Goal: Information Seeking & Learning: Check status

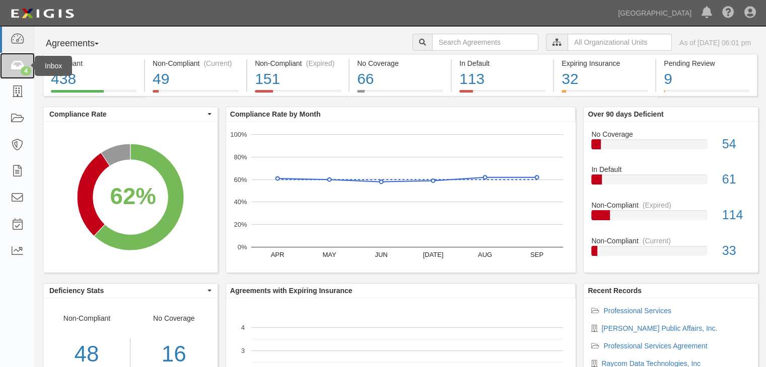
click at [22, 66] on icon at bounding box center [17, 66] width 14 height 12
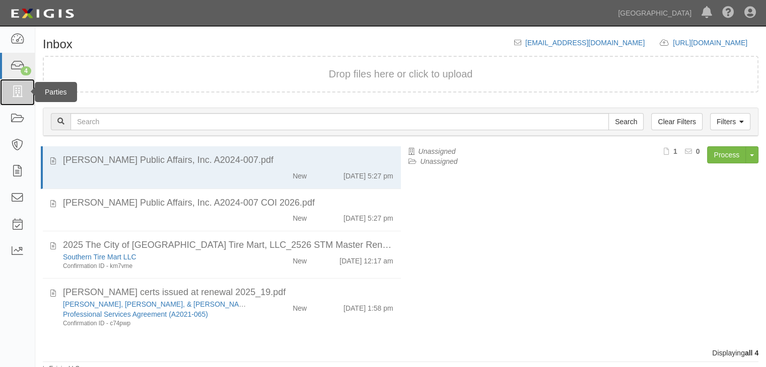
click at [13, 91] on icon at bounding box center [17, 93] width 14 height 12
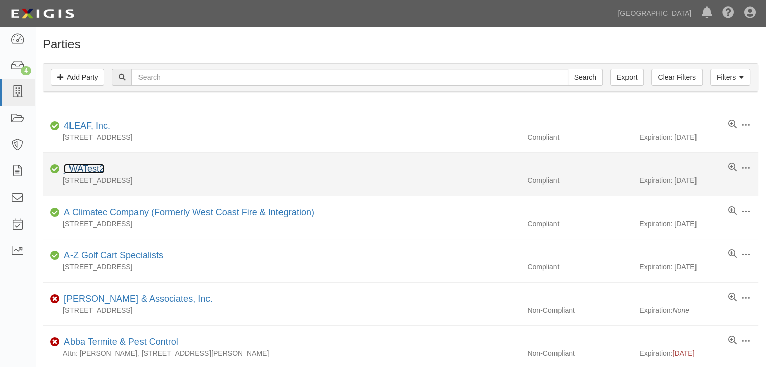
click at [86, 165] on link "_WATest2" at bounding box center [84, 169] width 40 height 10
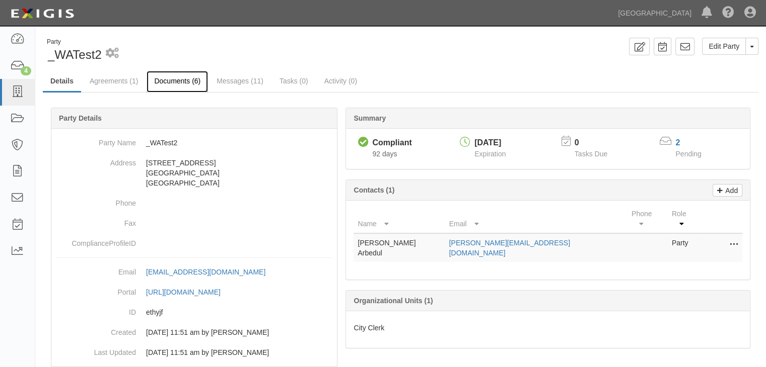
click at [171, 79] on link "Documents (6)" at bounding box center [176, 82] width 61 height 22
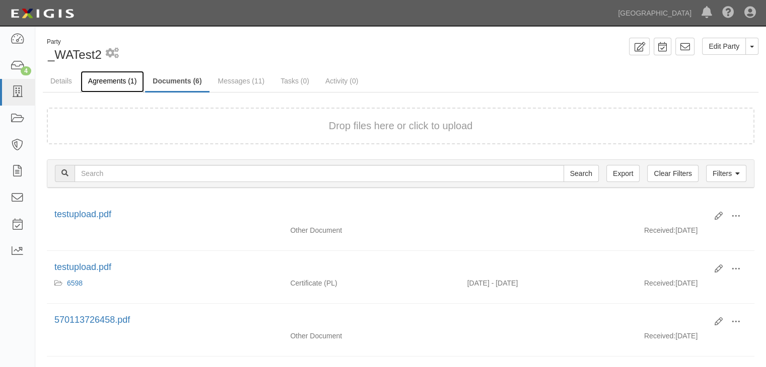
click at [111, 83] on link "Agreements (1)" at bounding box center [112, 82] width 63 height 22
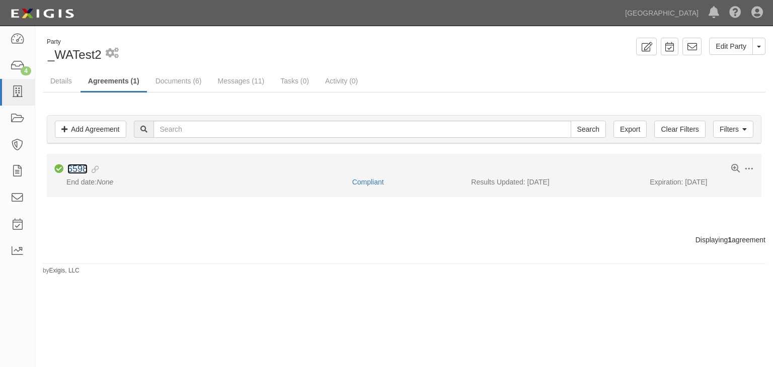
click at [75, 170] on link "6598" at bounding box center [77, 169] width 20 height 10
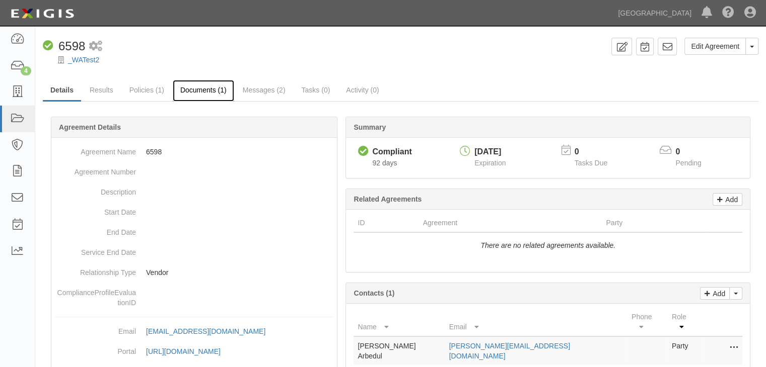
click at [197, 90] on link "Documents (1)" at bounding box center [203, 91] width 61 height 22
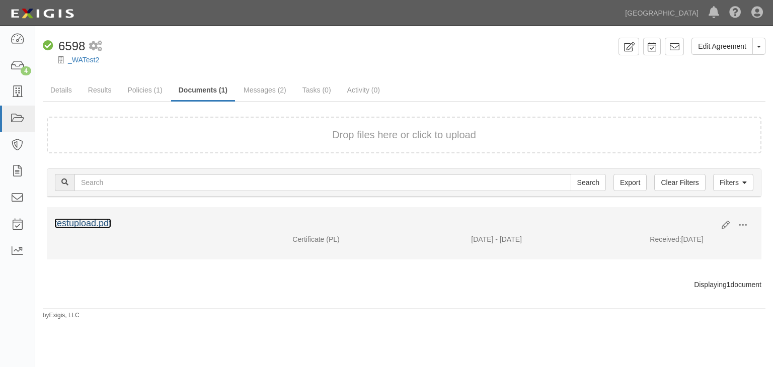
click at [75, 219] on link "testupload.pdf" at bounding box center [82, 223] width 57 height 10
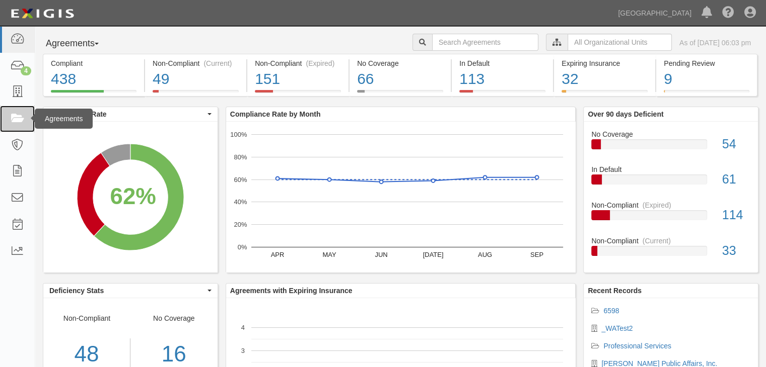
click at [13, 122] on icon at bounding box center [17, 119] width 14 height 12
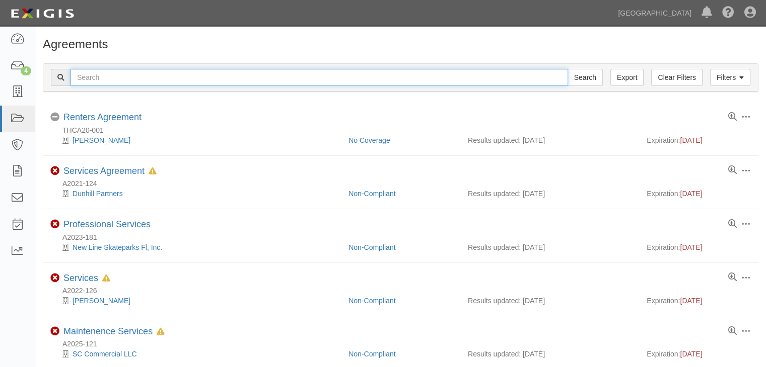
click at [87, 83] on input "text" at bounding box center [318, 77] width 497 height 17
type input "thca25002"
click at [567, 69] on input "Search" at bounding box center [584, 77] width 35 height 17
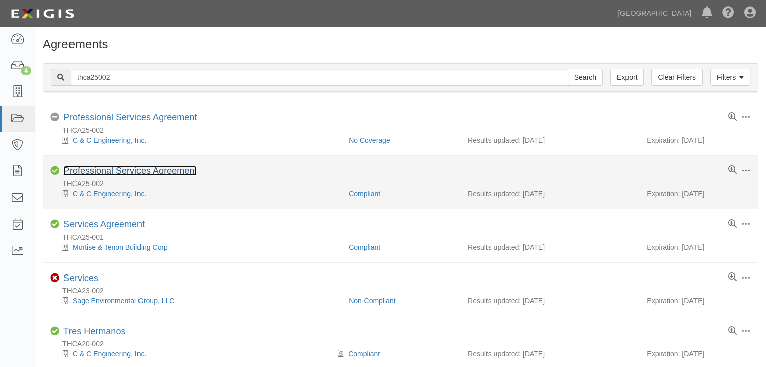
drag, startPoint x: 103, startPoint y: 170, endPoint x: 115, endPoint y: 176, distance: 13.5
click at [103, 170] on link "Professional Services Agreement" at bounding box center [129, 171] width 133 height 10
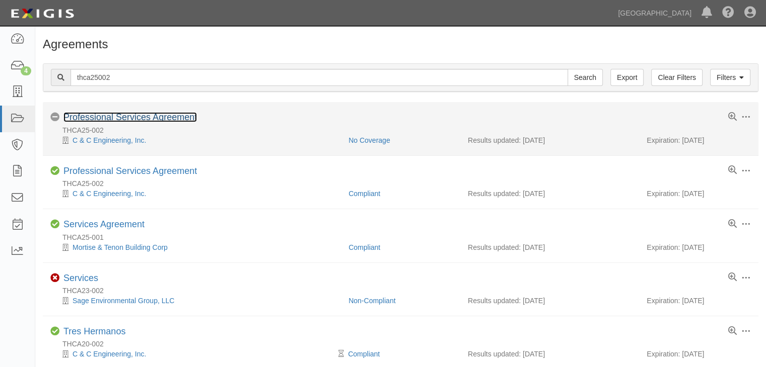
click at [133, 118] on link "Professional Services Agreement" at bounding box center [129, 117] width 133 height 10
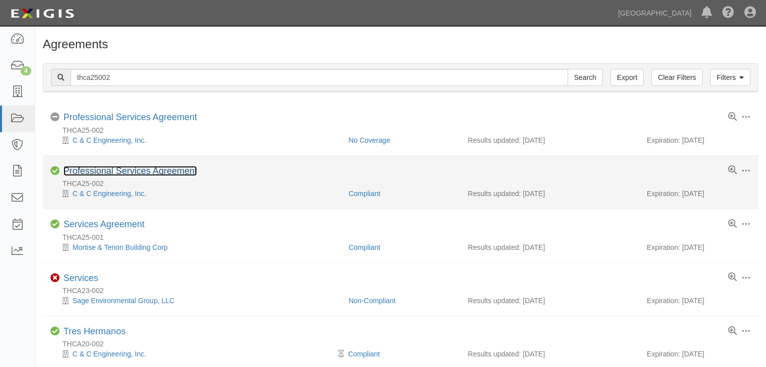
click at [94, 169] on link "Professional Services Agreement" at bounding box center [129, 171] width 133 height 10
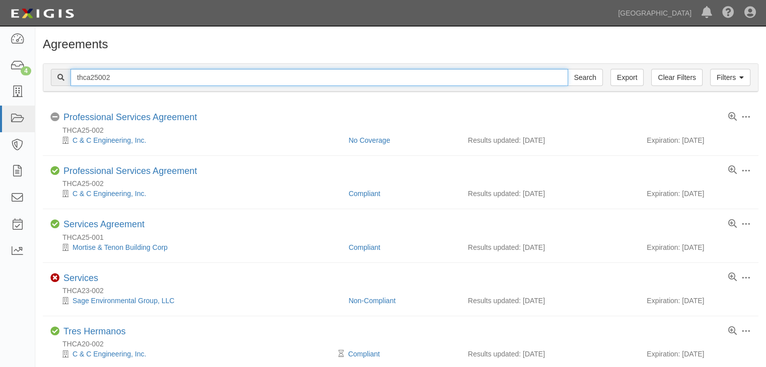
drag, startPoint x: 2, startPoint y: 61, endPoint x: -83, endPoint y: 61, distance: 84.6
click at [0, 61] on html "Toggle navigation Dashboard 4 Inbox Parties Agreements Coverages Documents Mess…" at bounding box center [383, 234] width 766 height 469
type input "a2025-185"
click at [567, 69] on input "Search" at bounding box center [584, 77] width 35 height 17
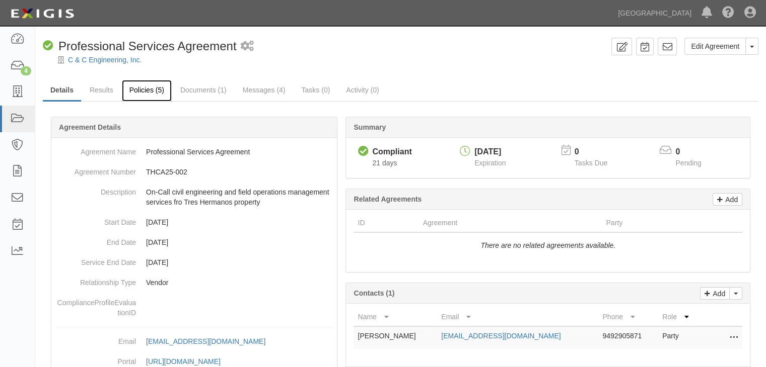
click at [145, 90] on link "Policies (5)" at bounding box center [147, 91] width 50 height 22
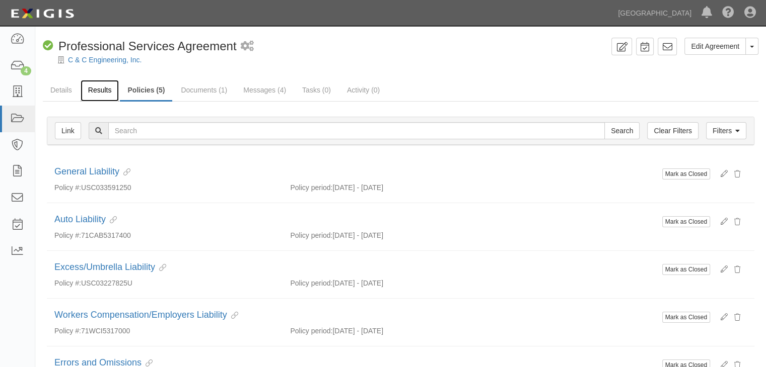
click at [98, 88] on link "Results" at bounding box center [100, 91] width 39 height 22
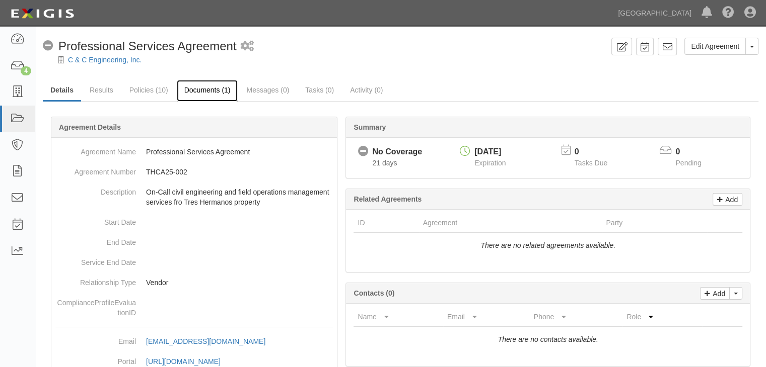
click at [208, 91] on link "Documents (1)" at bounding box center [207, 91] width 61 height 22
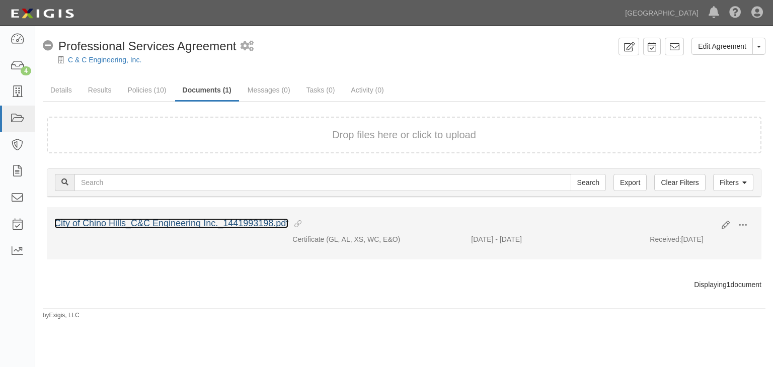
click at [159, 219] on link "City of Chino Hills_C&C Engineering Inc._1441993198.pdf" at bounding box center [171, 223] width 234 height 10
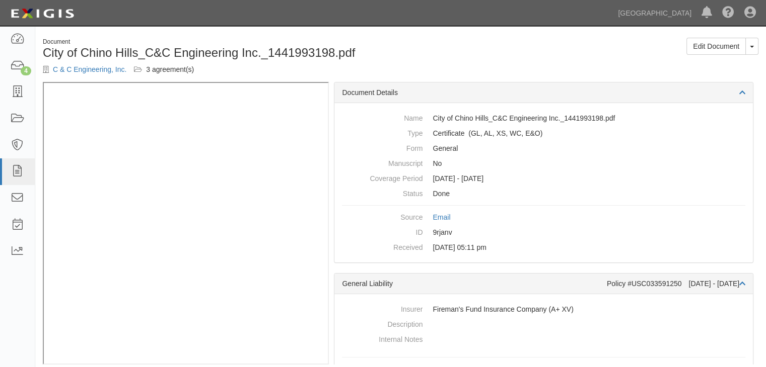
scroll to position [12, 0]
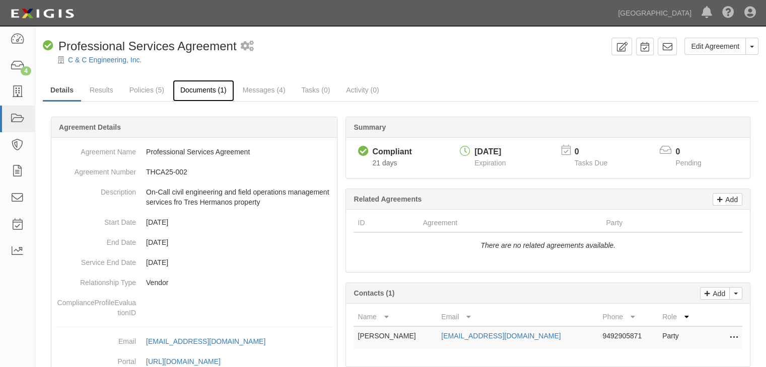
click at [187, 91] on link "Documents (1)" at bounding box center [203, 91] width 61 height 22
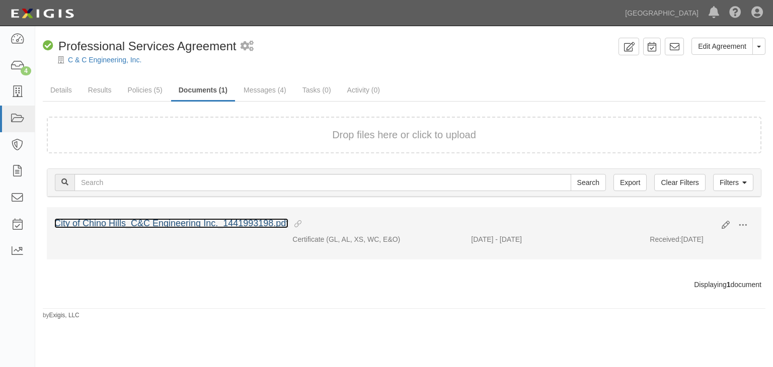
click at [213, 220] on link "City of Chino Hills_C&C Engineering Inc._1441993198.pdf" at bounding box center [171, 223] width 234 height 10
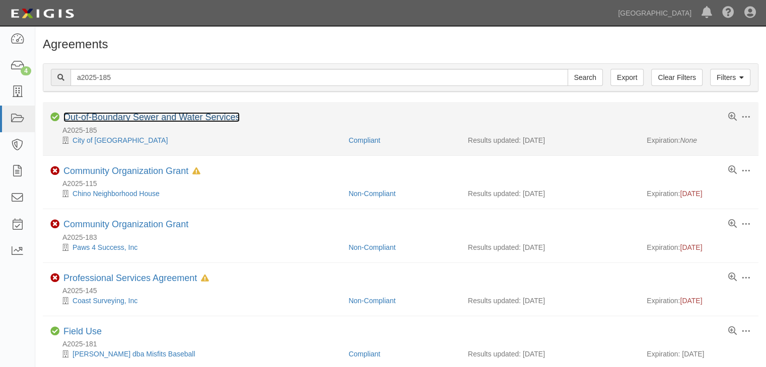
click at [107, 118] on link "Out-of-Boundary Sewer and Water Services" at bounding box center [151, 117] width 176 height 10
click at [159, 118] on link "Out-of-Boundary Sewer and Water Services" at bounding box center [151, 117] width 176 height 10
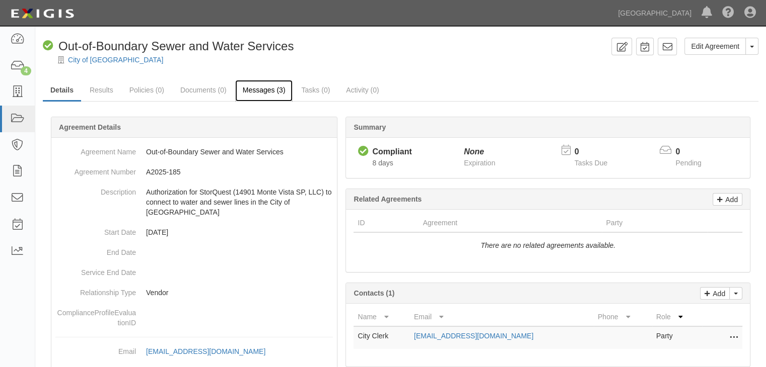
click at [263, 93] on link "Messages (3)" at bounding box center [264, 91] width 58 height 22
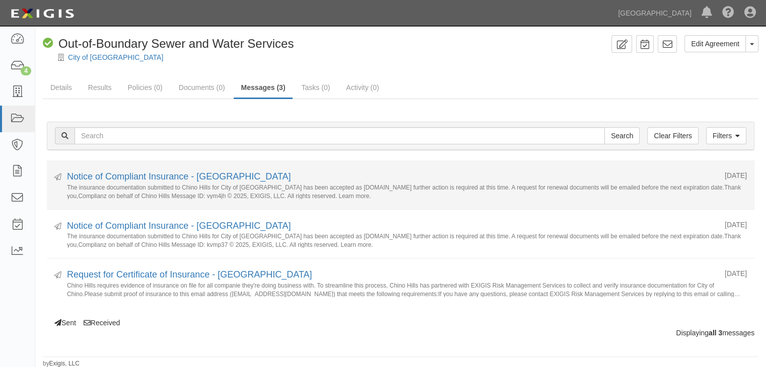
scroll to position [3, 0]
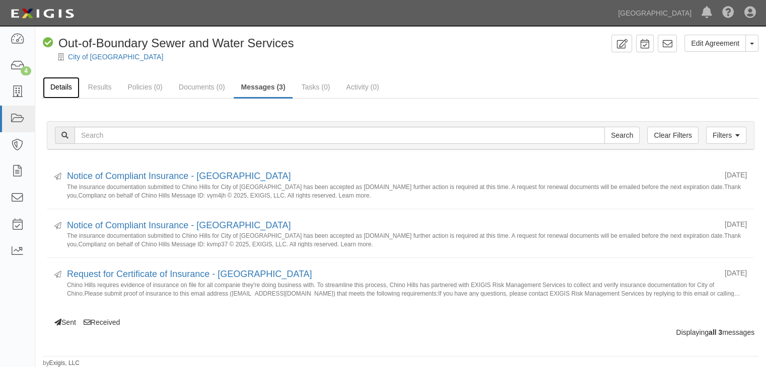
click at [56, 84] on link "Details" at bounding box center [61, 88] width 37 height 22
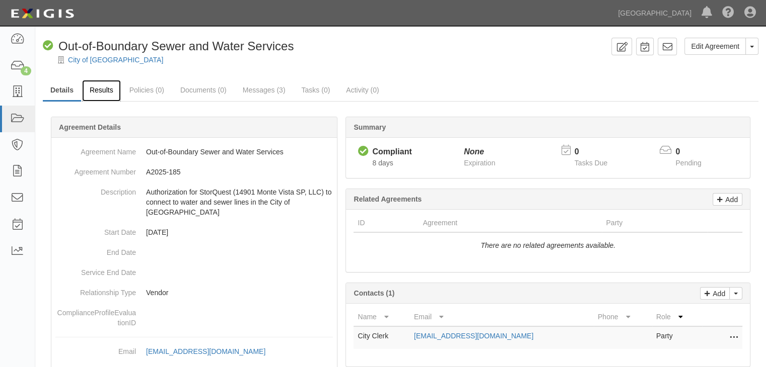
click at [107, 92] on link "Results" at bounding box center [101, 91] width 39 height 22
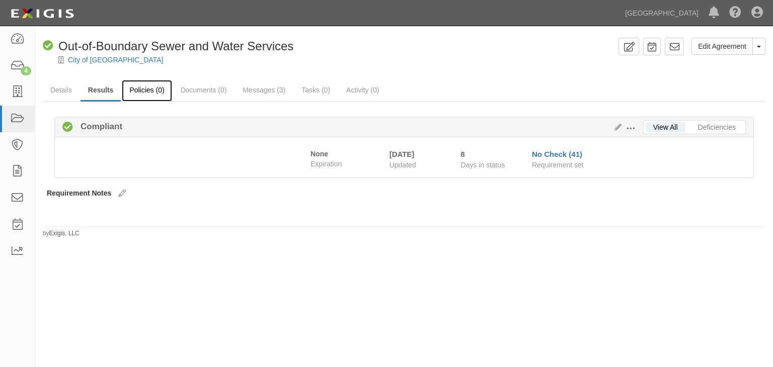
click at [148, 89] on link "Policies (0)" at bounding box center [147, 91] width 50 height 22
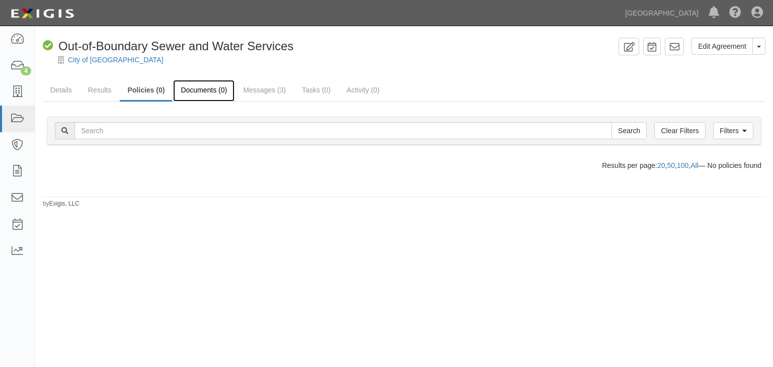
click at [193, 90] on link "Documents (0)" at bounding box center [203, 91] width 61 height 22
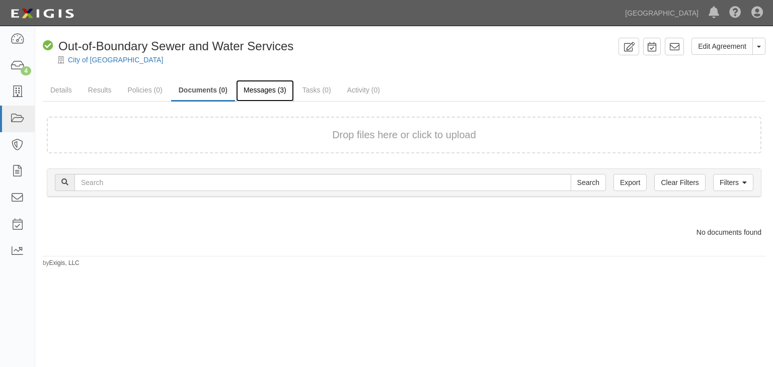
click at [258, 91] on link "Messages (3)" at bounding box center [265, 91] width 58 height 22
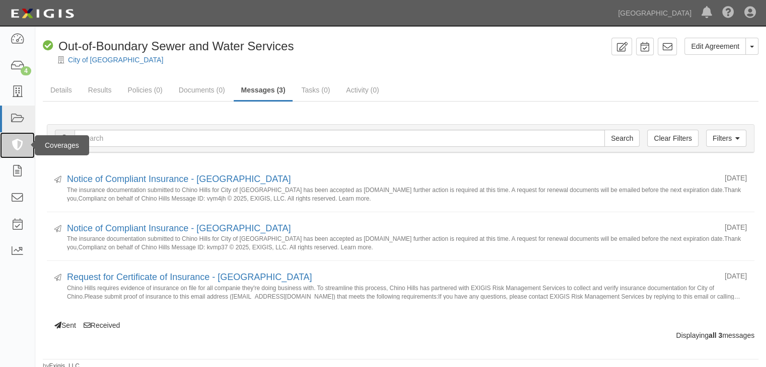
click at [19, 140] on icon at bounding box center [17, 146] width 14 height 12
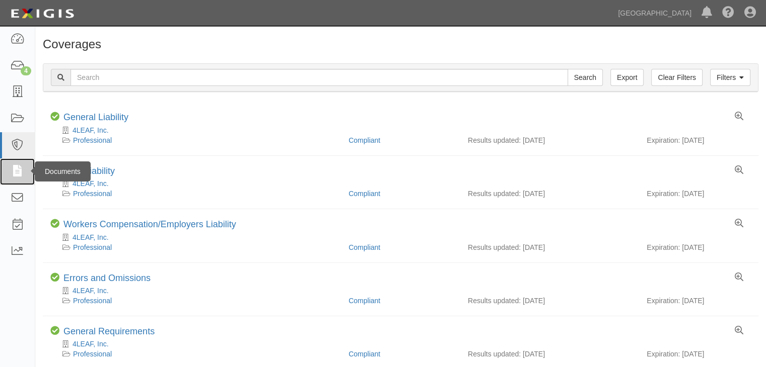
click at [12, 168] on icon at bounding box center [17, 172] width 14 height 12
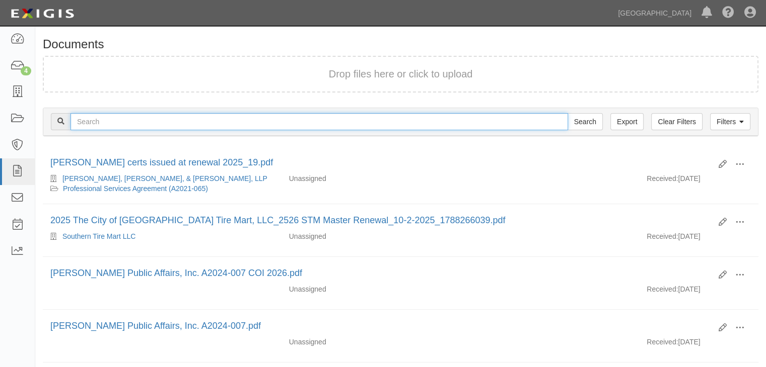
click at [98, 121] on input "text" at bounding box center [318, 121] width 497 height 17
type input "a2025-185"
click at [567, 113] on input "Search" at bounding box center [584, 121] width 35 height 17
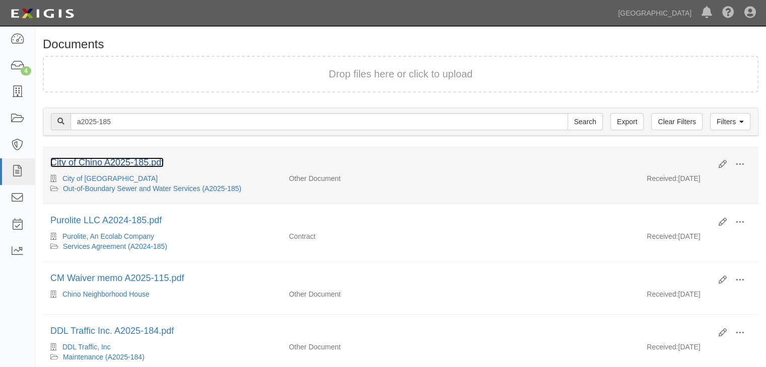
click at [141, 163] on link "City of Chino A2025-185.pdf" at bounding box center [106, 163] width 113 height 10
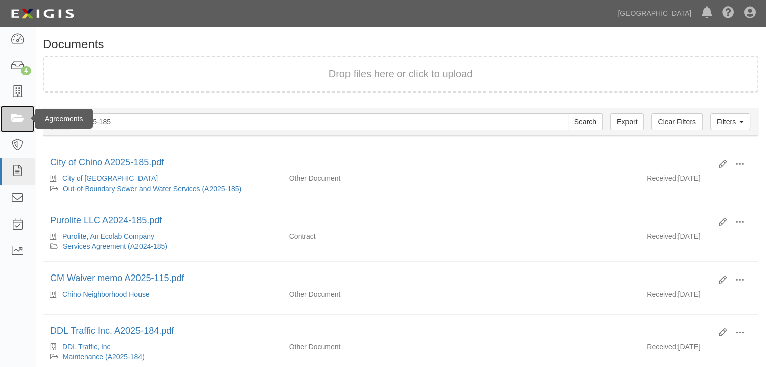
click at [19, 118] on icon at bounding box center [17, 119] width 14 height 12
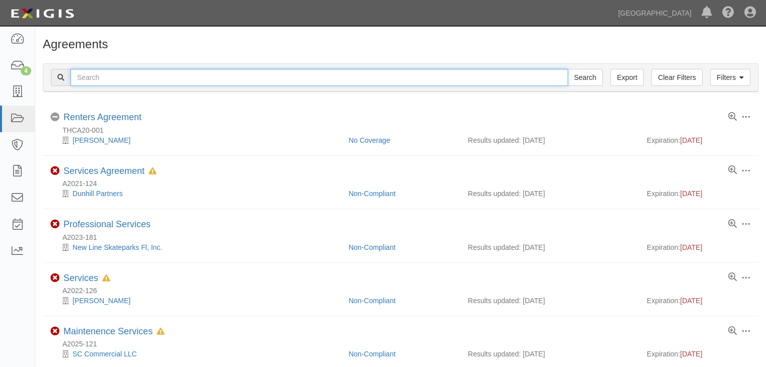
click at [136, 78] on input "text" at bounding box center [318, 77] width 497 height 17
type input "A2025-185"
click at [567, 69] on input "Search" at bounding box center [584, 77] width 35 height 17
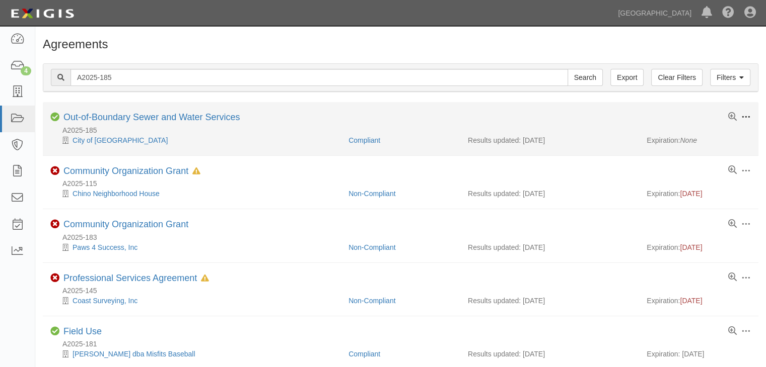
click at [747, 117] on span at bounding box center [745, 117] width 9 height 9
click at [589, 128] on div "A2025-185" at bounding box center [404, 130] width 708 height 10
click at [92, 137] on link "City of [GEOGRAPHIC_DATA]" at bounding box center [119, 140] width 95 height 8
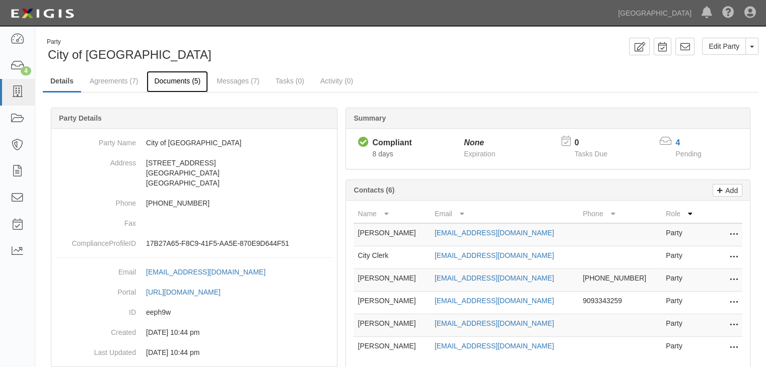
click at [171, 79] on link "Documents (5)" at bounding box center [176, 82] width 61 height 22
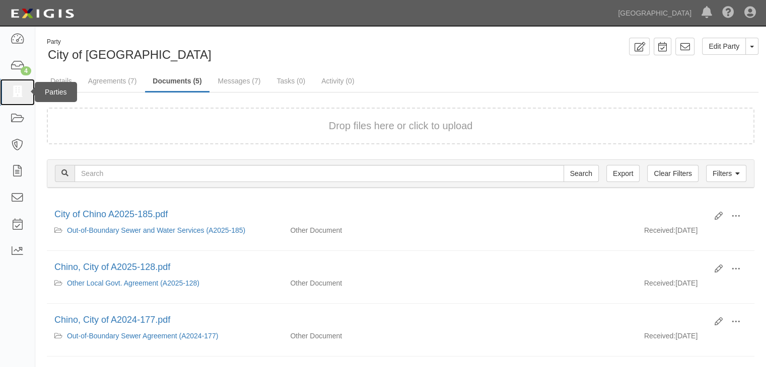
click at [15, 92] on icon at bounding box center [17, 93] width 14 height 12
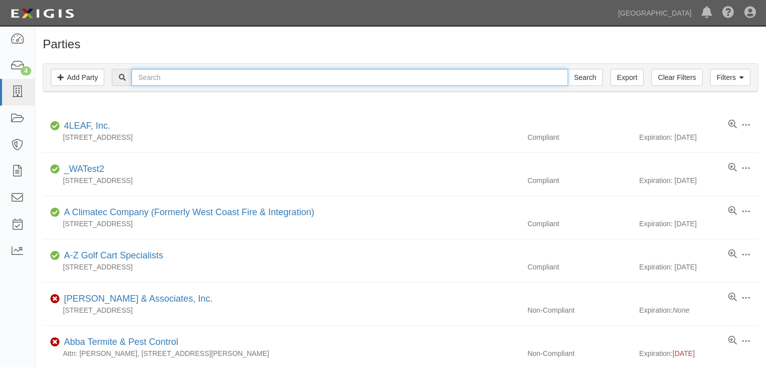
click at [148, 78] on input "text" at bounding box center [349, 77] width 436 height 17
type input "a02-08"
click at [567, 69] on input "Search" at bounding box center [584, 77] width 35 height 17
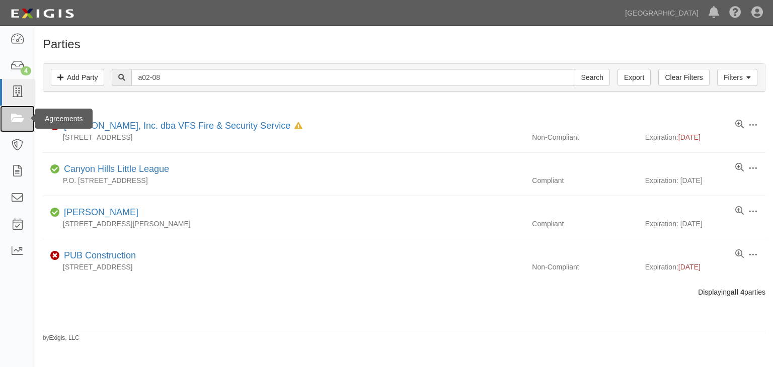
click at [19, 119] on icon at bounding box center [17, 119] width 14 height 12
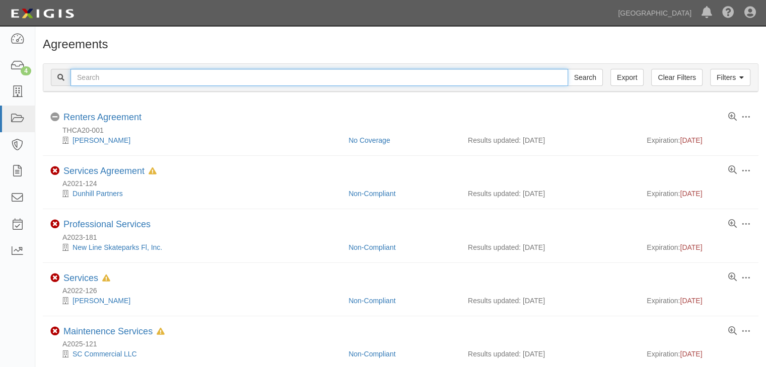
click at [126, 81] on input "text" at bounding box center [318, 77] width 497 height 17
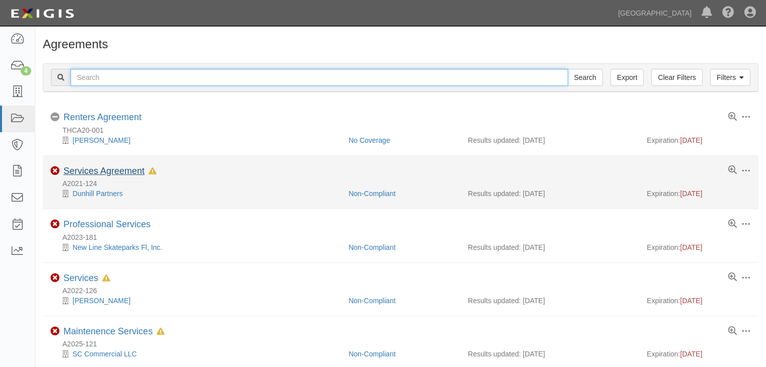
type input "A02-28"
click at [567, 69] on input "Search" at bounding box center [584, 77] width 35 height 17
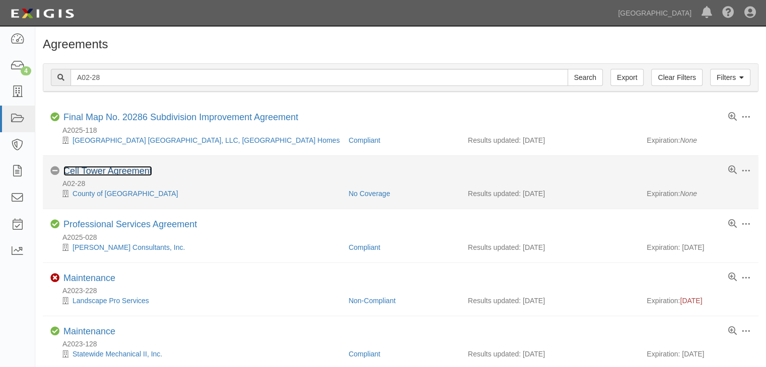
click at [96, 168] on link "Cell Tower Agreement" at bounding box center [107, 171] width 89 height 10
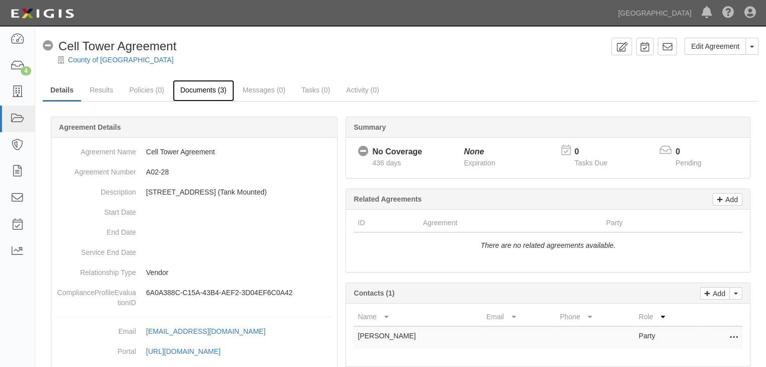
click at [209, 89] on link "Documents (3)" at bounding box center [203, 91] width 61 height 22
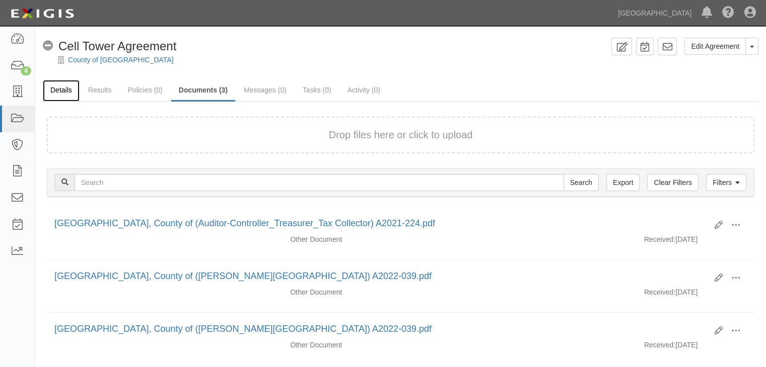
click at [61, 91] on link "Details" at bounding box center [61, 91] width 37 height 22
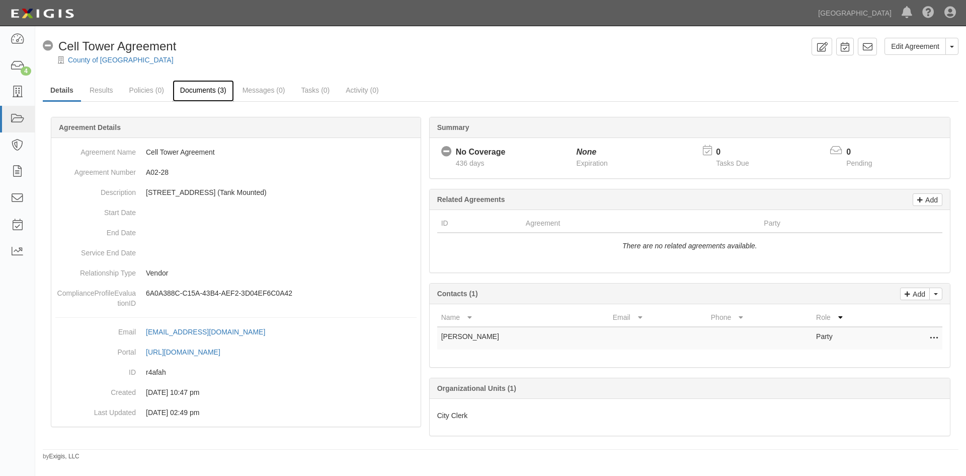
click at [216, 92] on link "Documents (3)" at bounding box center [203, 91] width 61 height 22
click at [14, 144] on icon at bounding box center [17, 146] width 14 height 12
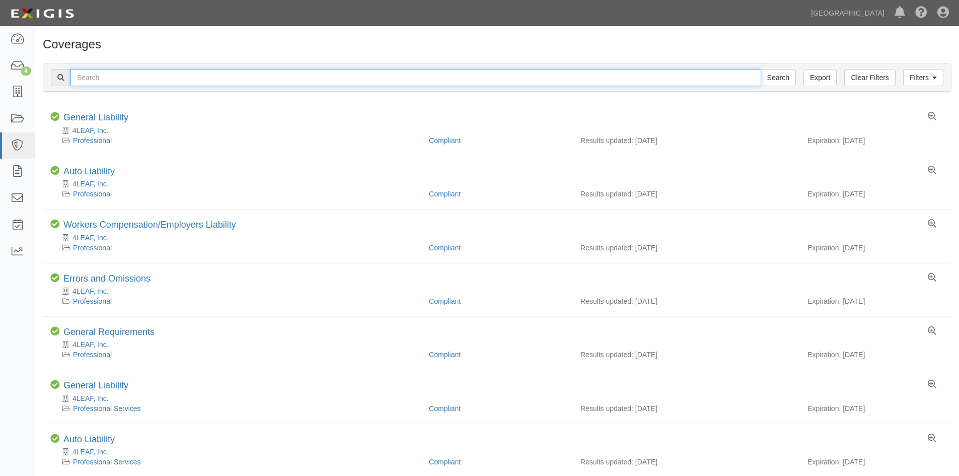
click at [96, 77] on input "text" at bounding box center [415, 77] width 691 height 17
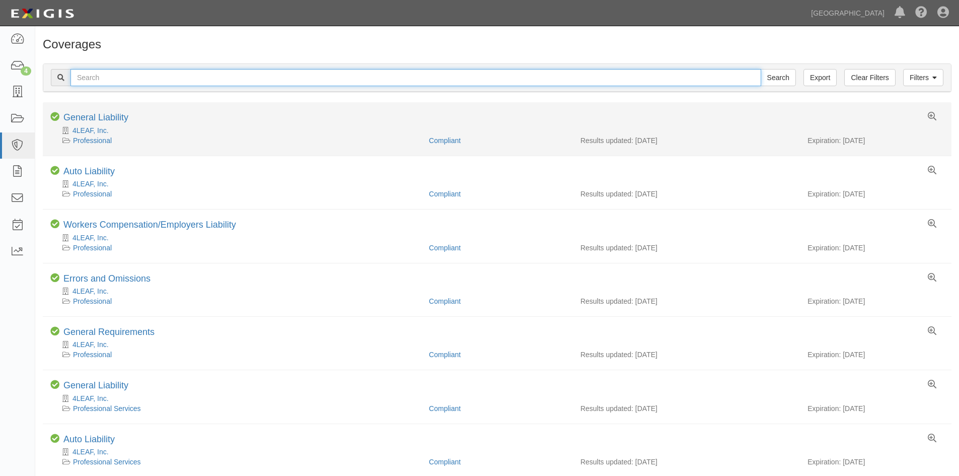
type input "A02-28"
click at [760, 69] on input "Search" at bounding box center [777, 77] width 35 height 17
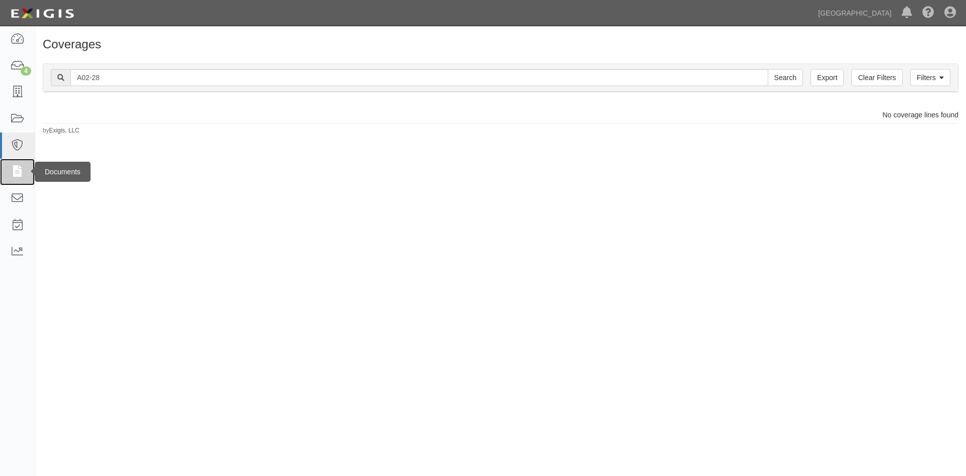
click at [18, 175] on icon at bounding box center [17, 172] width 14 height 12
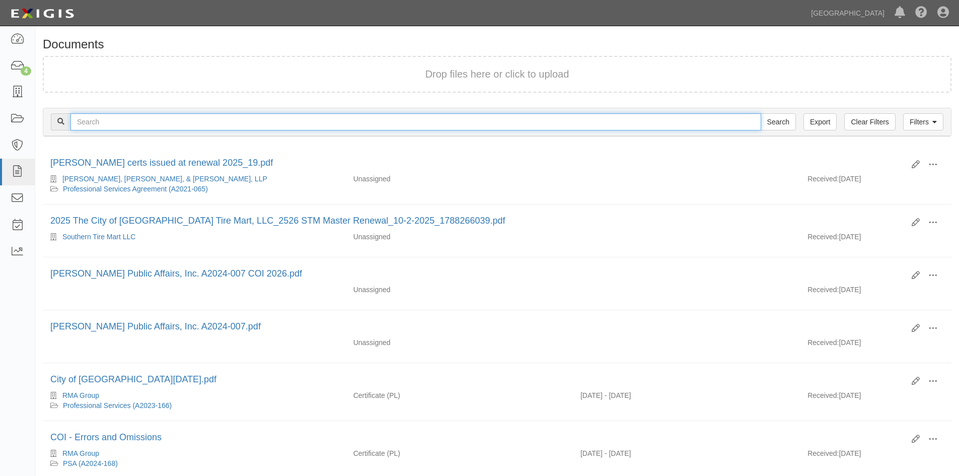
click at [90, 118] on input "text" at bounding box center [415, 121] width 691 height 17
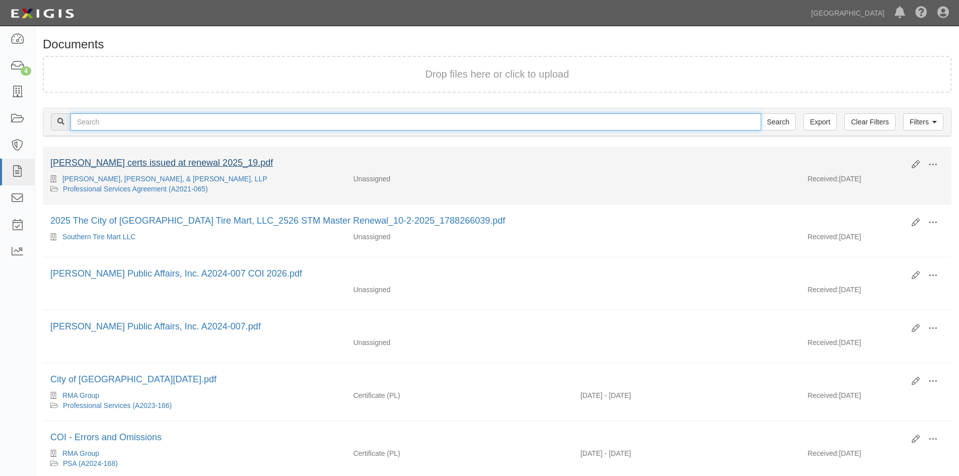
type input "A02-28"
click at [760, 113] on input "Search" at bounding box center [777, 121] width 35 height 17
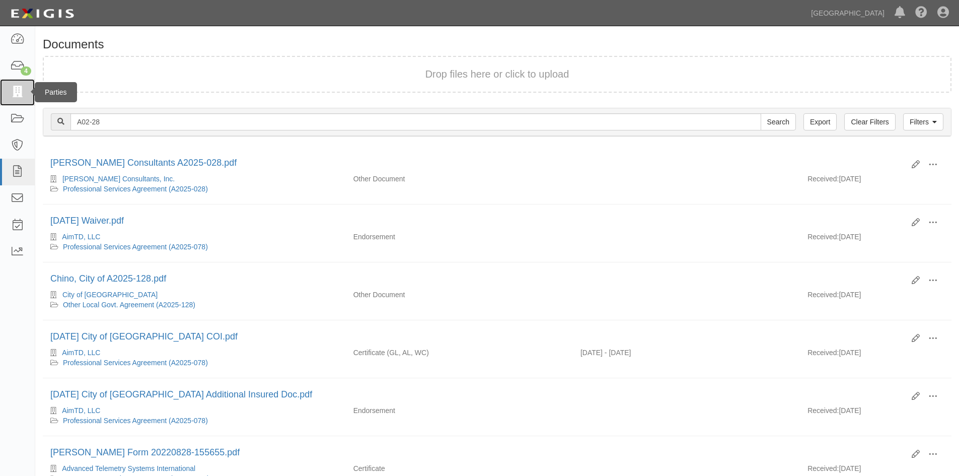
click at [12, 95] on icon at bounding box center [17, 93] width 14 height 12
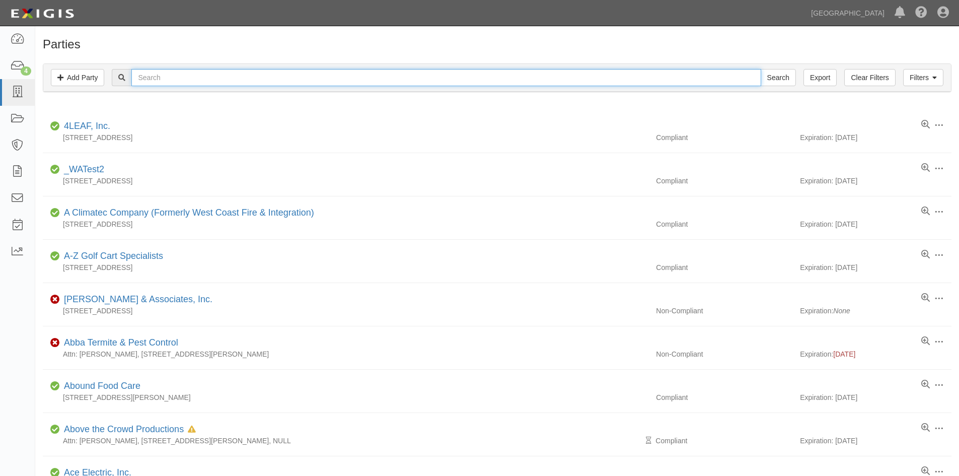
click at [178, 78] on input "text" at bounding box center [445, 77] width 629 height 17
type input "A02-28"
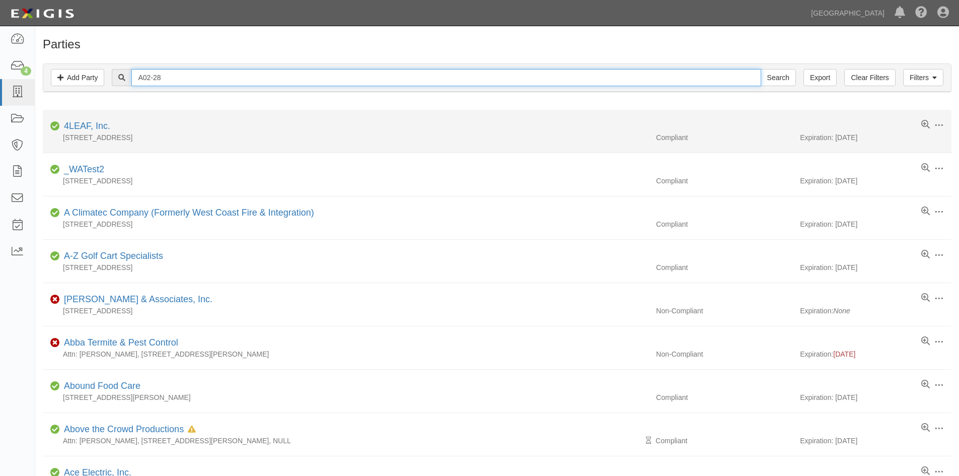
click at [760, 69] on input "Search" at bounding box center [777, 77] width 35 height 17
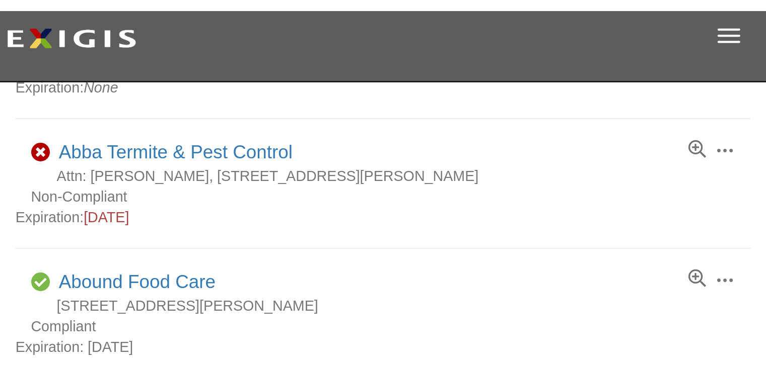
scroll to position [416, 0]
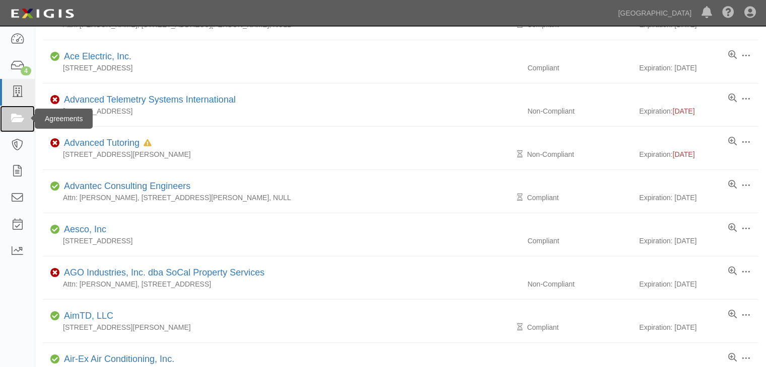
click at [18, 121] on icon at bounding box center [17, 119] width 14 height 12
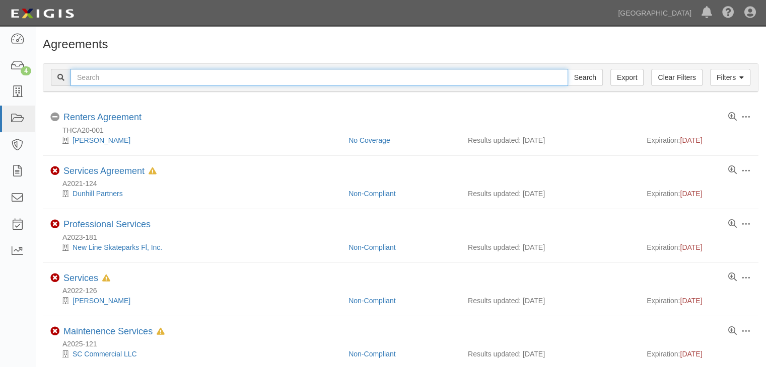
click at [135, 83] on input "text" at bounding box center [318, 77] width 497 height 17
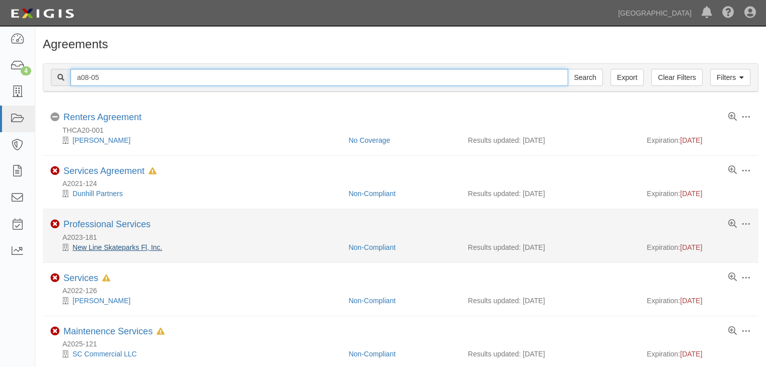
type input "a08-05"
click at [567, 69] on input "Search" at bounding box center [584, 77] width 35 height 17
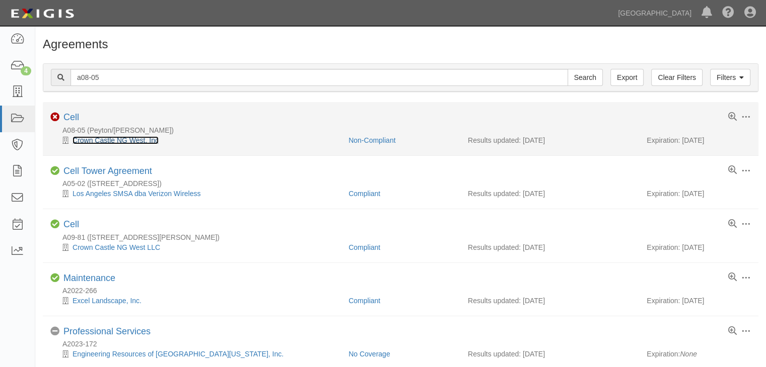
click at [89, 138] on link "Crown Castle NG West, Inc" at bounding box center [115, 140] width 86 height 8
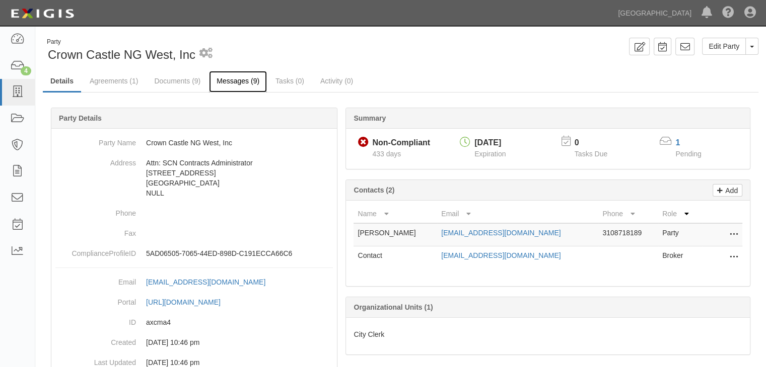
click at [226, 81] on link "Messages (9)" at bounding box center [238, 82] width 58 height 22
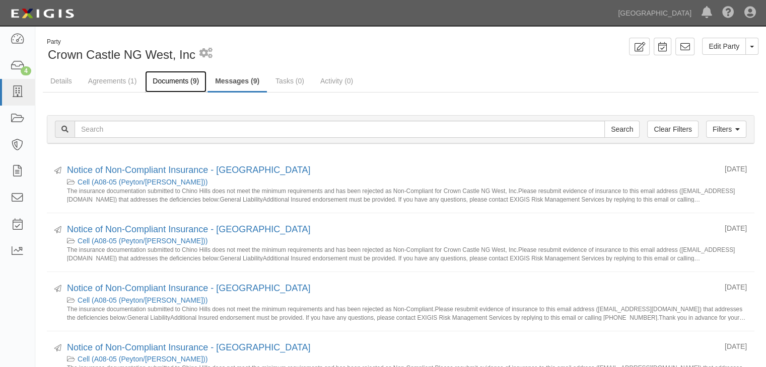
click at [185, 79] on link "Documents (9)" at bounding box center [175, 82] width 61 height 22
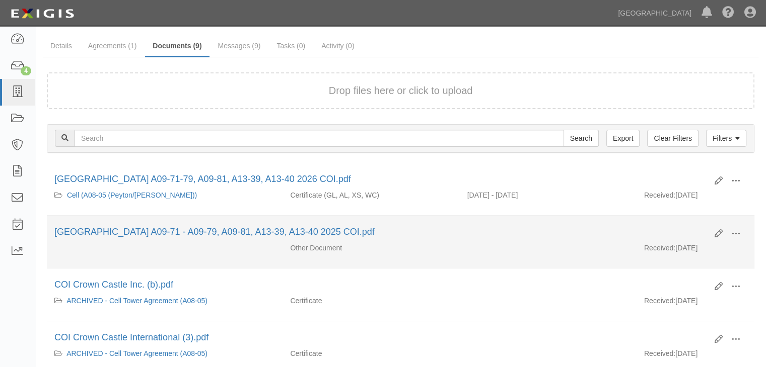
scroll to position [50, 0]
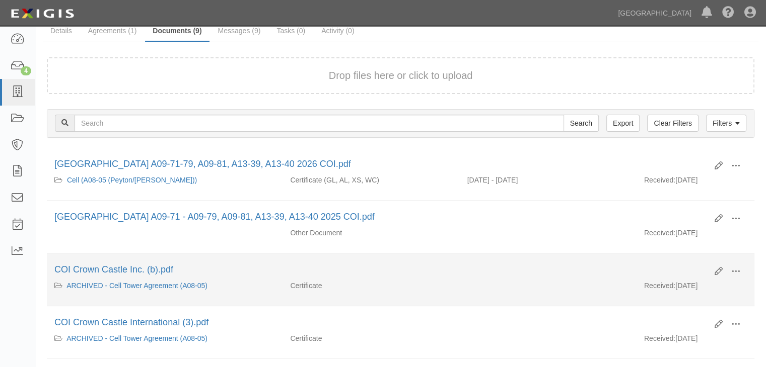
click at [150, 264] on div "COI Crown Castle Inc. (b).pdf" at bounding box center [380, 270] width 652 height 13
click at [163, 273] on link "COI Crown Castle Inc. (b).pdf" at bounding box center [113, 270] width 119 height 10
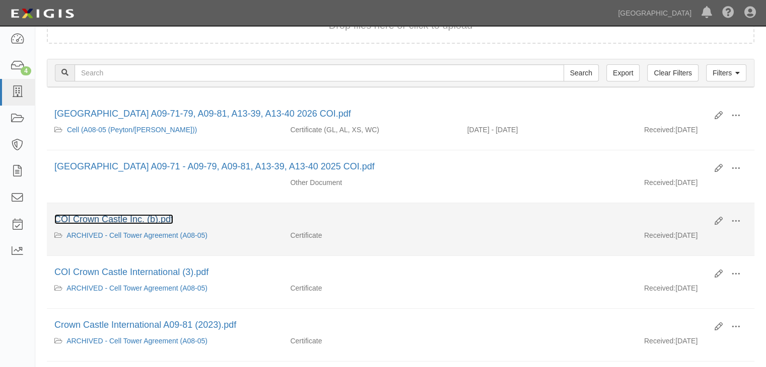
click at [101, 218] on link "COI Crown Castle Inc. (b).pdf" at bounding box center [113, 219] width 119 height 10
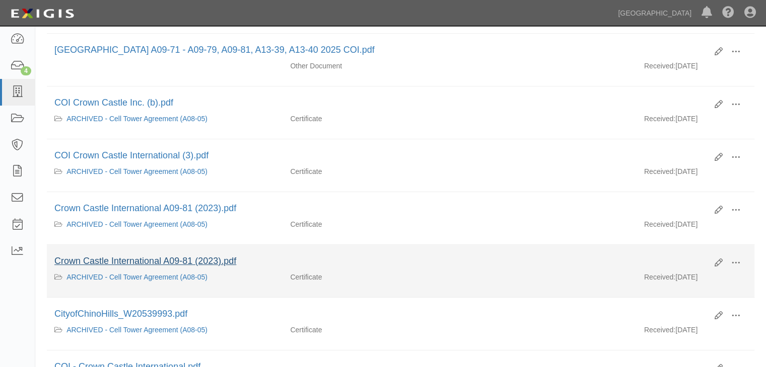
scroll to position [252, 0]
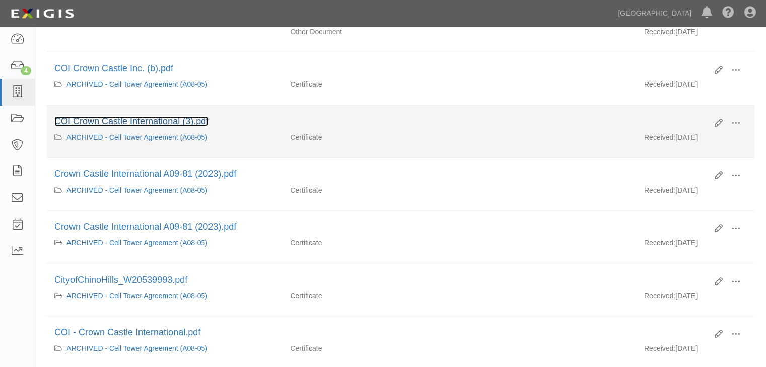
click at [173, 121] on link "COI Crown Castle International (3).pdf" at bounding box center [131, 121] width 154 height 10
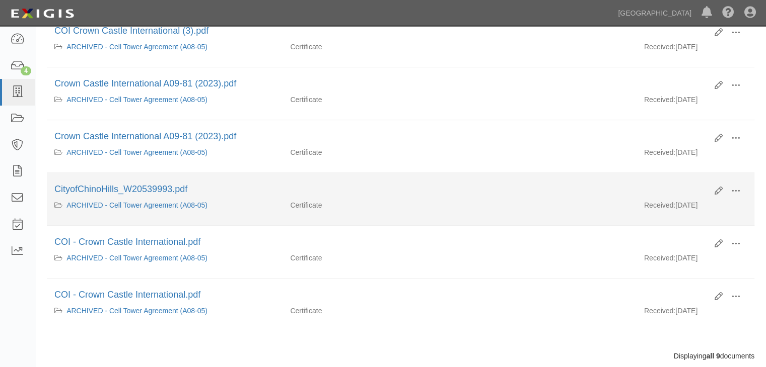
scroll to position [352, 0]
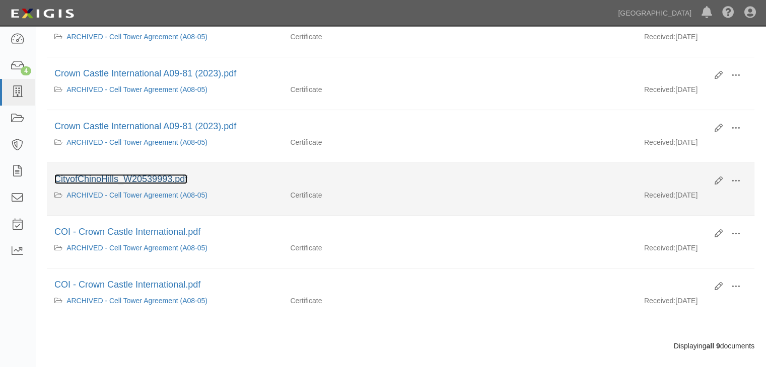
click at [133, 175] on link "CityofChinoHills_W20539993.pdf" at bounding box center [120, 179] width 133 height 10
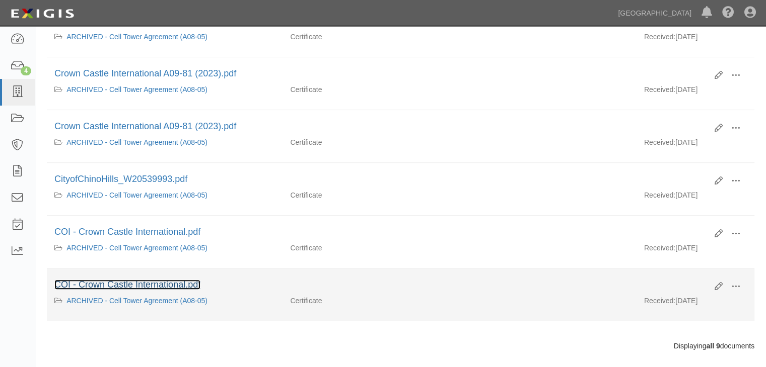
click at [139, 280] on link "COI - Crown Castle International.pdf" at bounding box center [127, 285] width 146 height 10
click at [152, 280] on link "COI - Crown Castle International.pdf" at bounding box center [127, 285] width 146 height 10
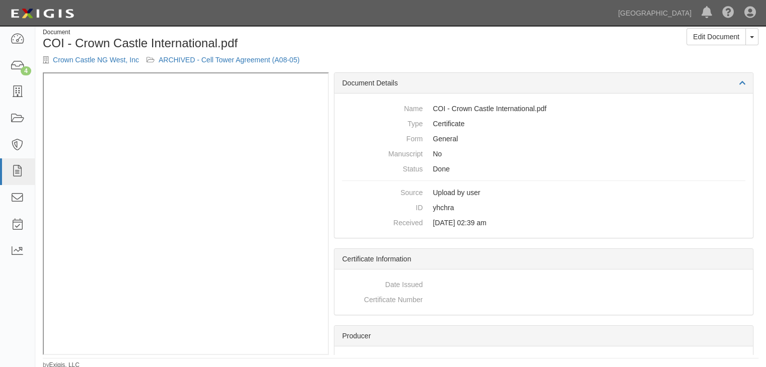
scroll to position [12, 0]
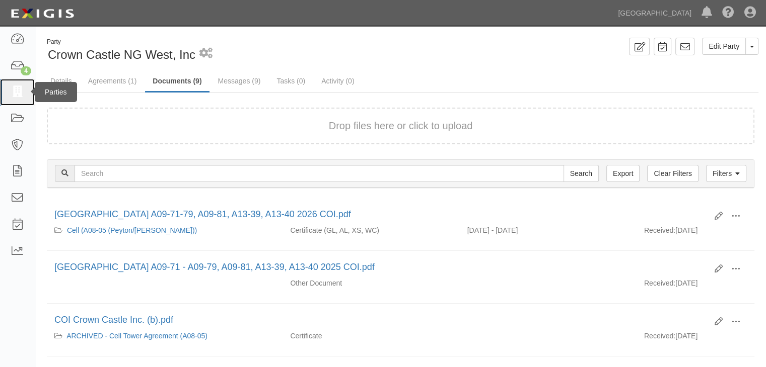
click at [17, 90] on icon at bounding box center [17, 93] width 14 height 12
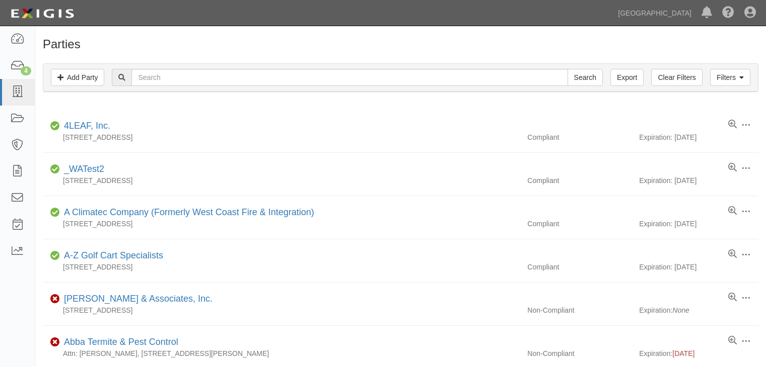
click at [15, 115] on icon at bounding box center [17, 119] width 14 height 12
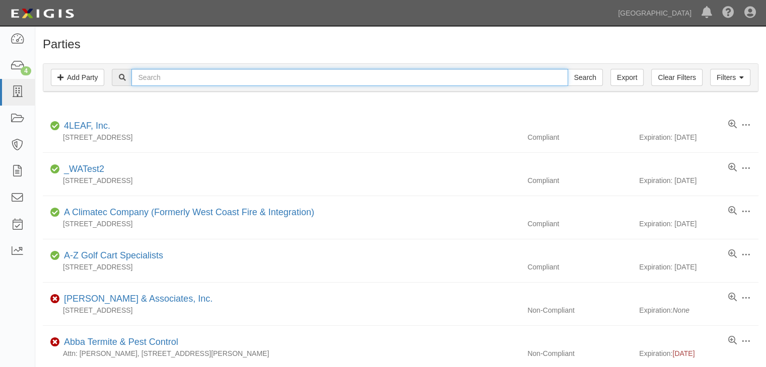
click at [193, 77] on input "text" at bounding box center [349, 77] width 436 height 17
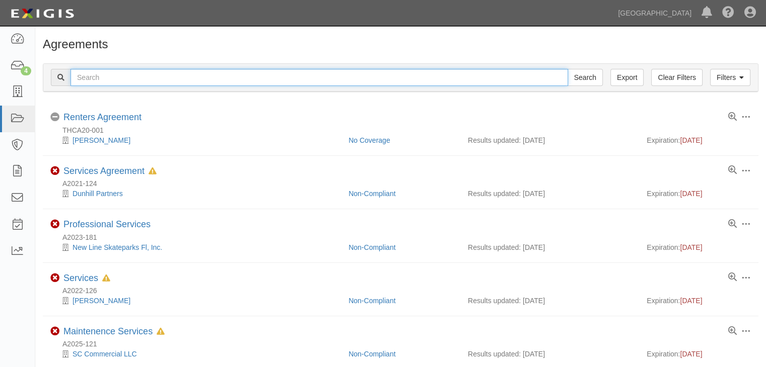
click at [193, 78] on input "text" at bounding box center [318, 77] width 497 height 17
type input "a2016-203"
click at [567, 69] on input "Search" at bounding box center [584, 77] width 35 height 17
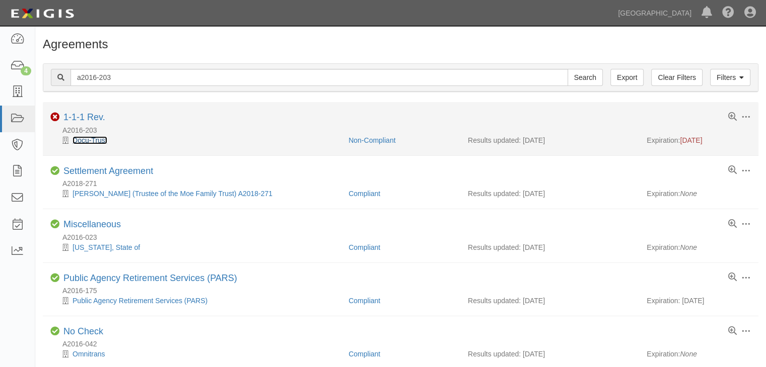
click at [92, 140] on link "Docu-Trust" at bounding box center [89, 140] width 35 height 8
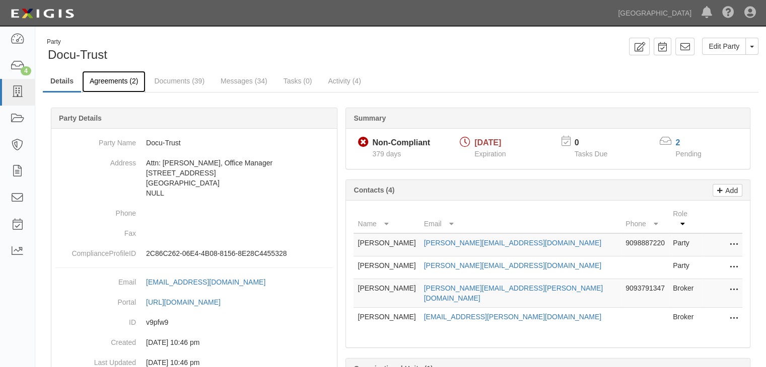
click at [131, 81] on link "Agreements (2)" at bounding box center [113, 82] width 63 height 22
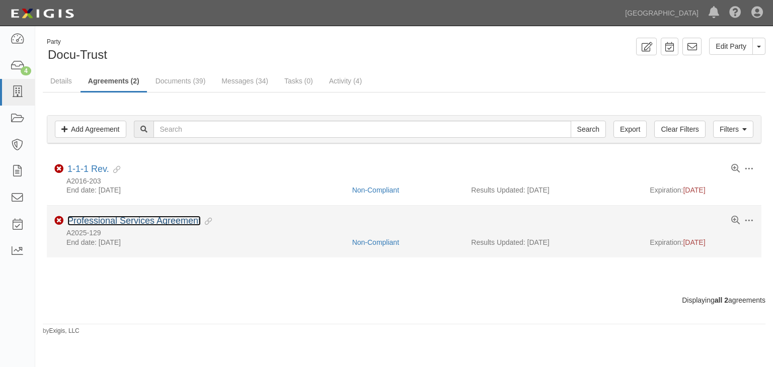
click at [98, 220] on link "Professional Services Agreement" at bounding box center [133, 221] width 133 height 10
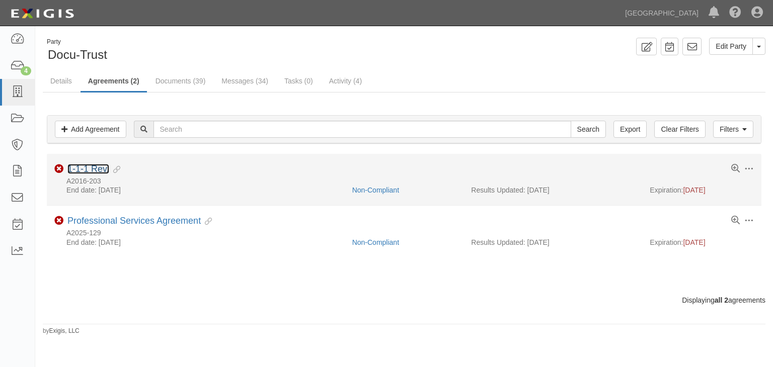
click at [90, 167] on link "1-1-1 Rev." at bounding box center [88, 169] width 42 height 10
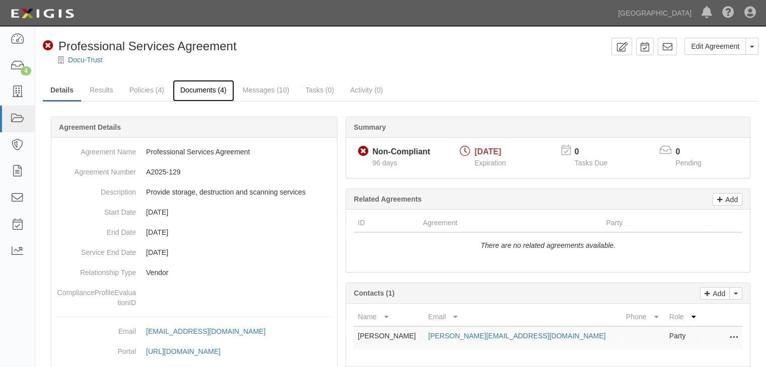
click at [197, 91] on link "Documents (4)" at bounding box center [203, 91] width 61 height 22
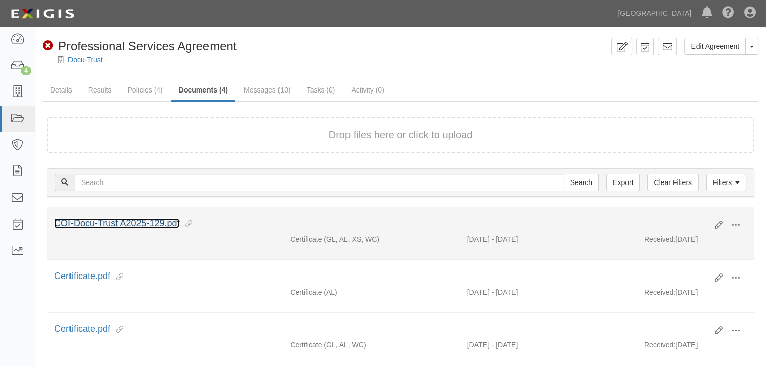
click at [114, 220] on link "COI-Docu-Trust A2025-129.pdf" at bounding box center [116, 223] width 125 height 10
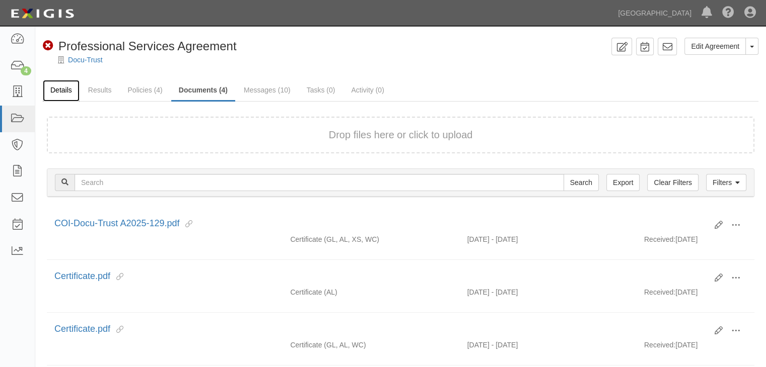
click at [61, 91] on link "Details" at bounding box center [61, 91] width 37 height 22
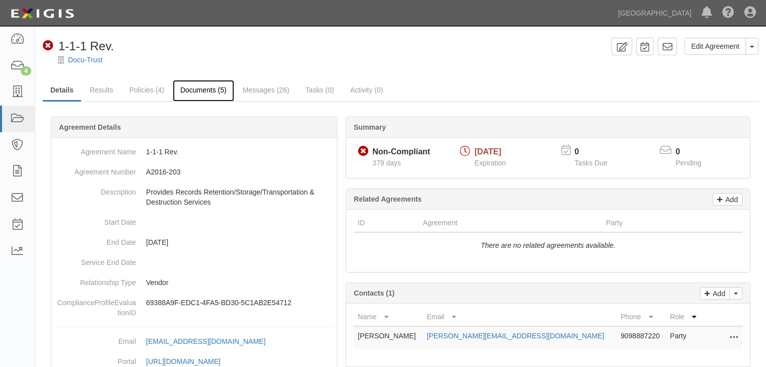
click at [195, 89] on link "Documents (5)" at bounding box center [203, 91] width 61 height 22
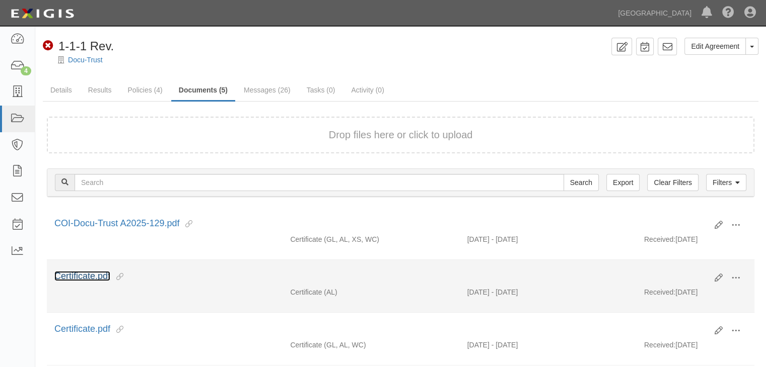
click at [89, 276] on link "Certificate.pdf" at bounding box center [82, 276] width 56 height 10
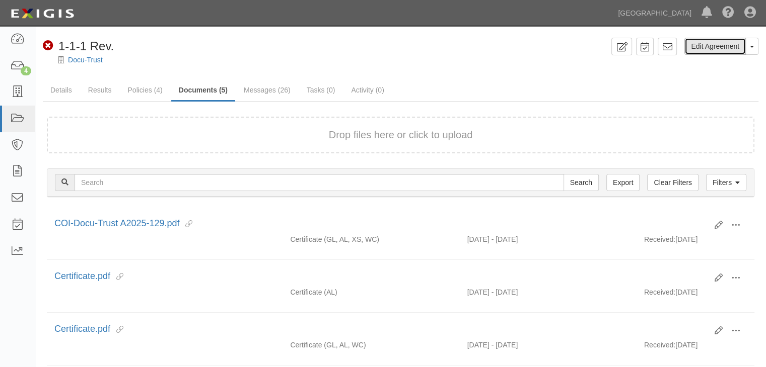
click at [713, 47] on link "Edit Agreement" at bounding box center [714, 46] width 61 height 17
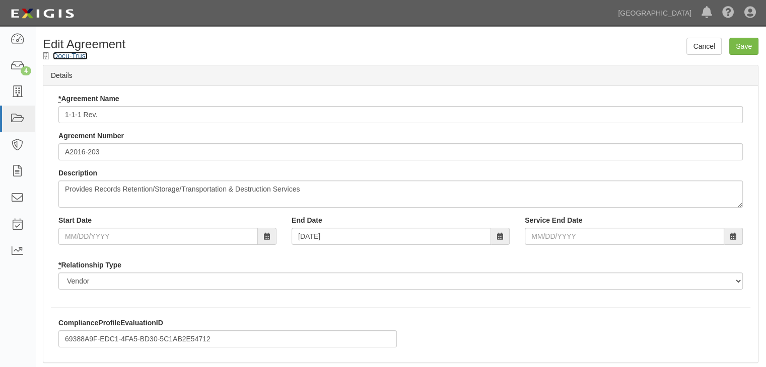
click at [59, 56] on link "Docu-Trust" at bounding box center [70, 56] width 35 height 8
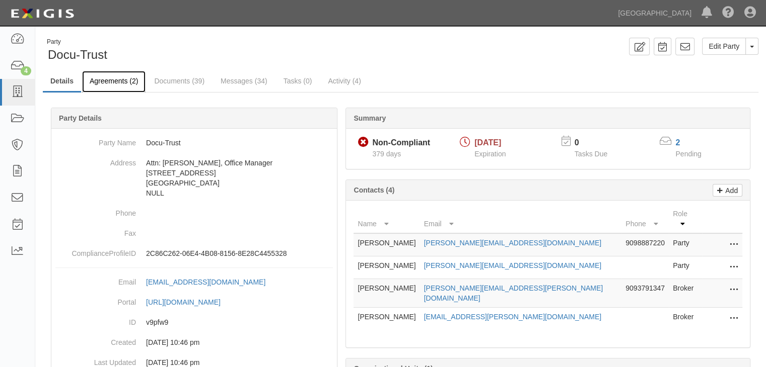
click at [119, 80] on link "Agreements (2)" at bounding box center [113, 82] width 63 height 22
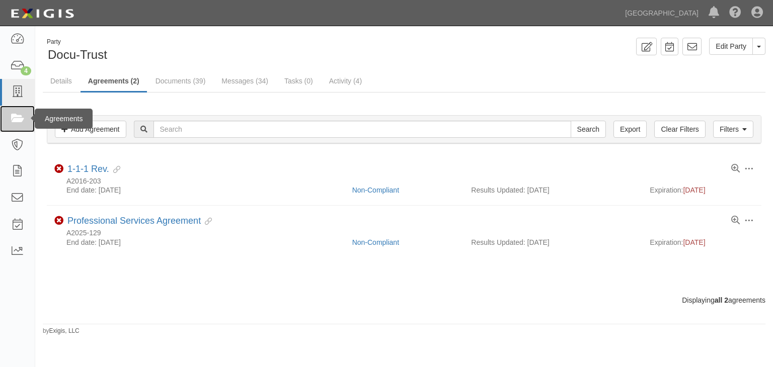
click at [19, 117] on icon at bounding box center [17, 119] width 14 height 12
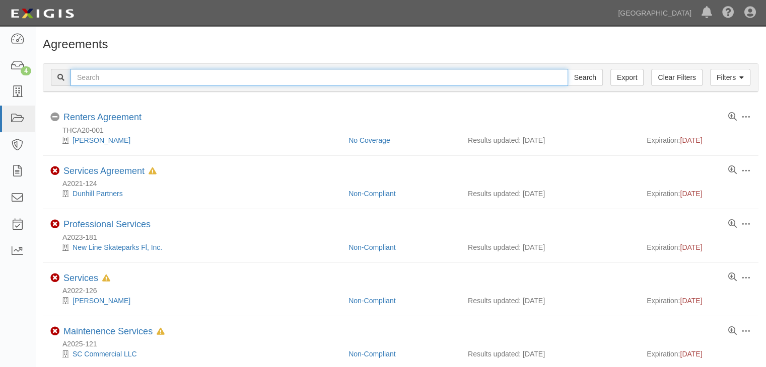
click at [100, 75] on input "text" at bounding box center [318, 77] width 497 height 17
type input "a2016-203"
click at [567, 69] on input "Search" at bounding box center [584, 77] width 35 height 17
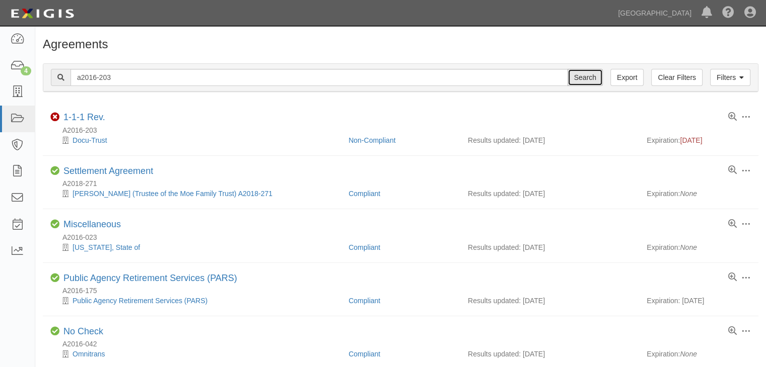
click at [590, 80] on input "Search" at bounding box center [584, 77] width 35 height 17
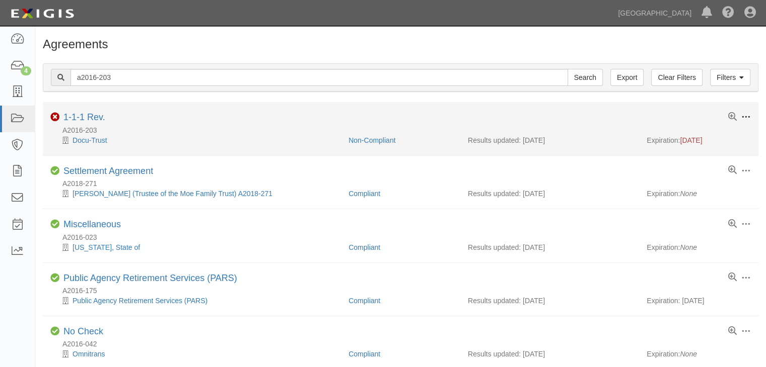
click at [743, 115] on span at bounding box center [745, 117] width 9 height 9
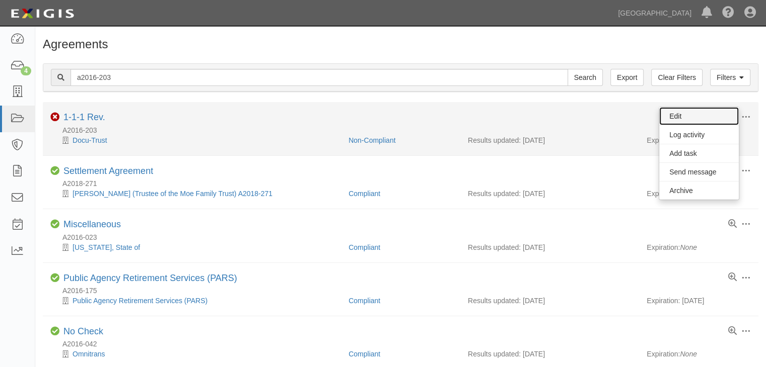
click at [675, 119] on link "Edit" at bounding box center [699, 116] width 80 height 18
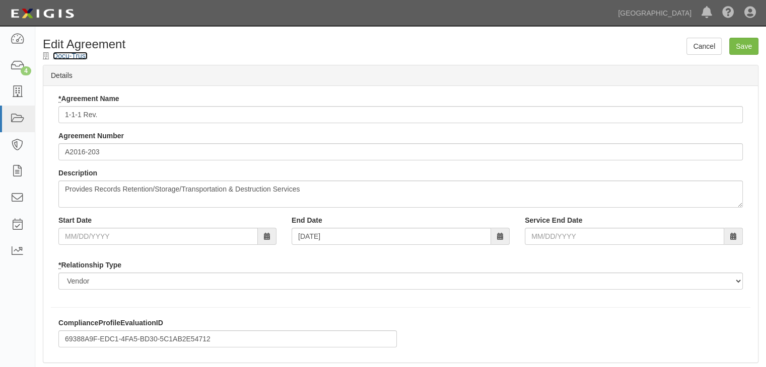
click at [67, 56] on link "Docu-Trust" at bounding box center [70, 56] width 35 height 8
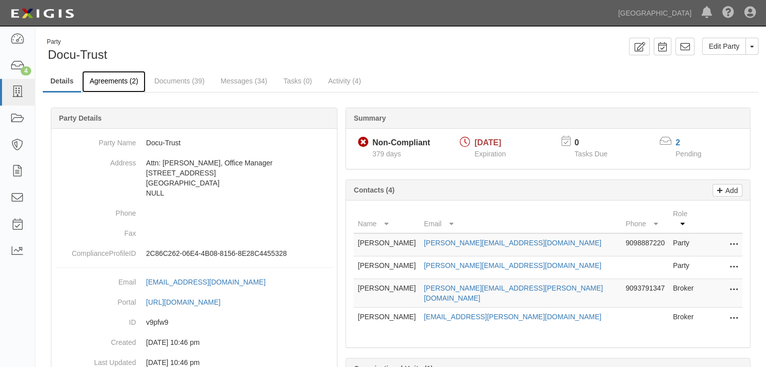
click at [119, 80] on link "Agreements (2)" at bounding box center [113, 82] width 63 height 22
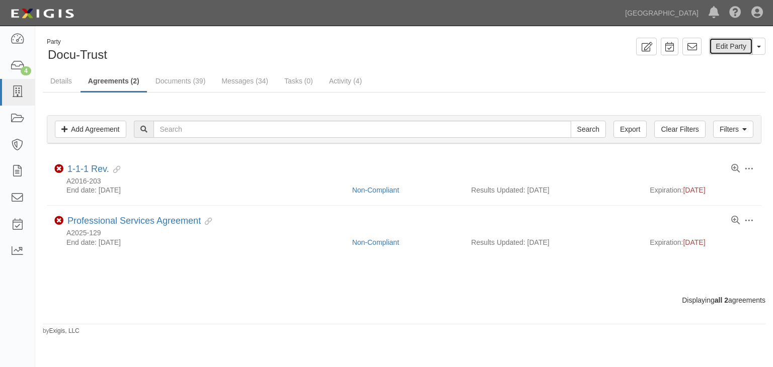
click at [737, 49] on link "Edit Party" at bounding box center [731, 46] width 44 height 17
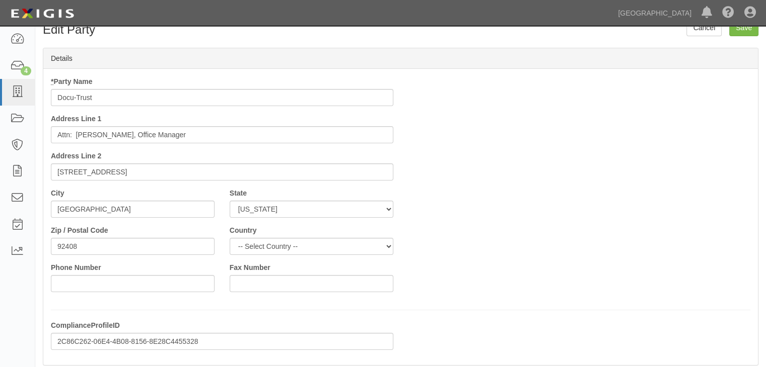
scroll to position [17, 0]
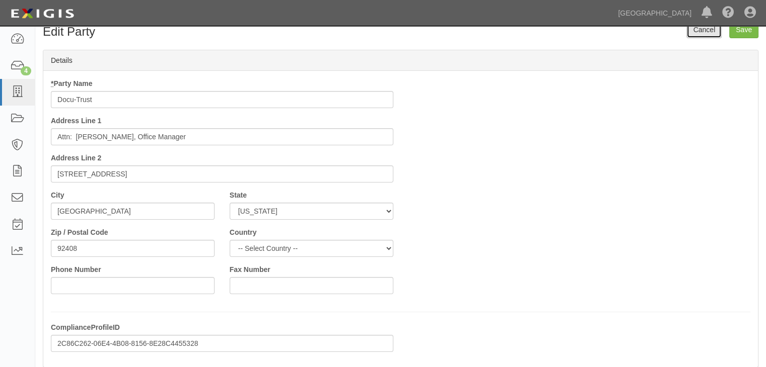
click at [706, 34] on link "Cancel" at bounding box center [703, 29] width 35 height 17
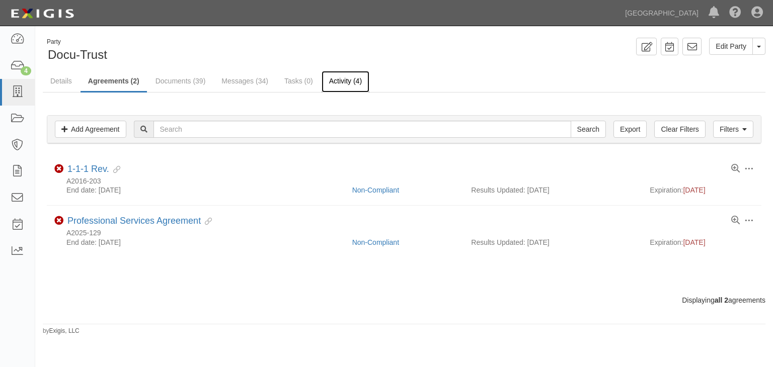
click at [334, 81] on link "Activity (4)" at bounding box center [346, 82] width 48 height 22
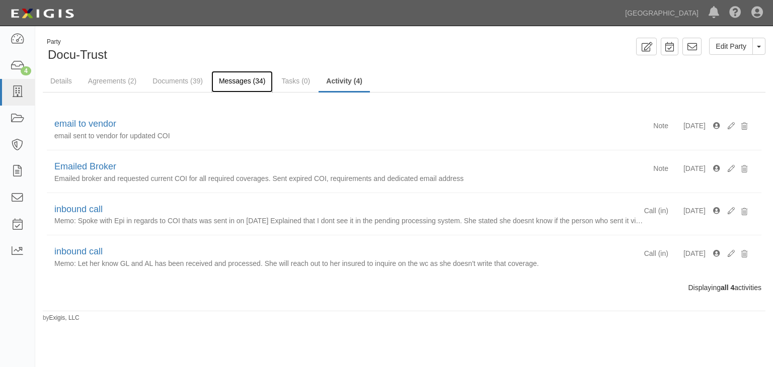
click at [246, 79] on link "Messages (34)" at bounding box center [242, 82] width 62 height 22
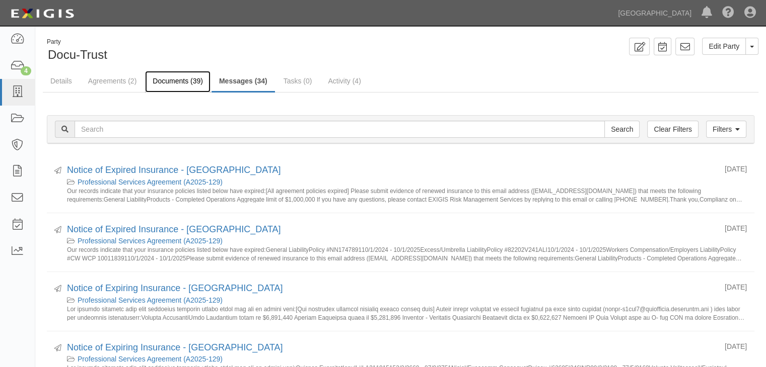
click at [175, 80] on link "Documents (39)" at bounding box center [177, 82] width 65 height 22
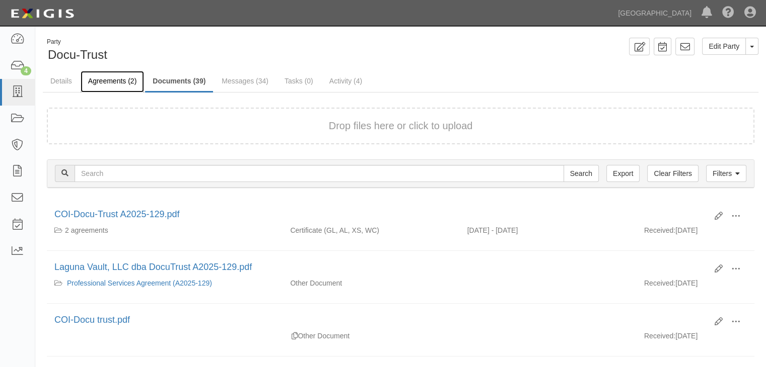
click at [121, 79] on link "Agreements (2)" at bounding box center [112, 82] width 63 height 22
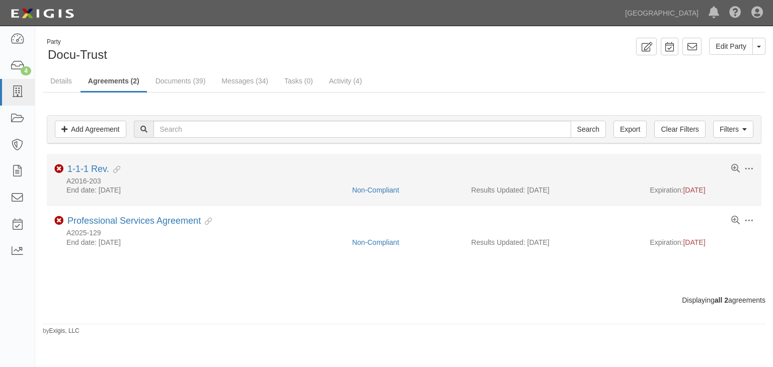
click at [119, 170] on icon at bounding box center [114, 170] width 11 height 7
click at [118, 169] on icon at bounding box center [114, 170] width 11 height 7
click at [88, 173] on link "1-1-1 Rev." at bounding box center [88, 169] width 42 height 10
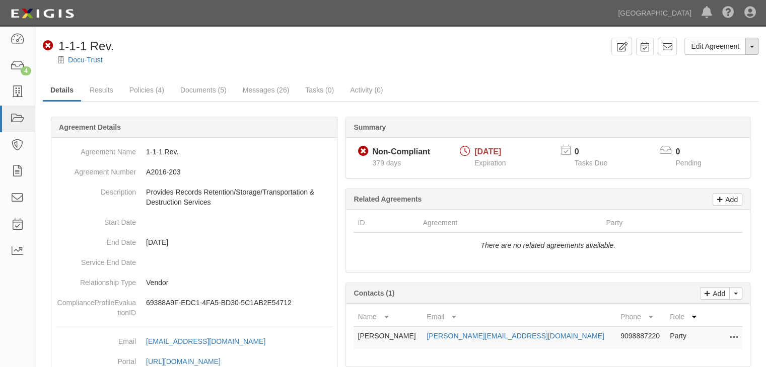
click at [756, 50] on button "Toggle Agreement Dropdown" at bounding box center [751, 46] width 13 height 17
click at [716, 77] on link "Archive Agreement" at bounding box center [718, 78] width 80 height 13
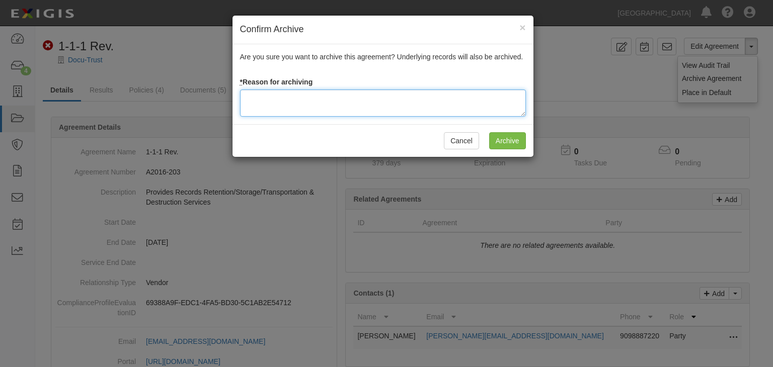
click at [326, 101] on textarea at bounding box center [383, 103] width 286 height 27
type textarea "New Agreement in Place, A2025-129"
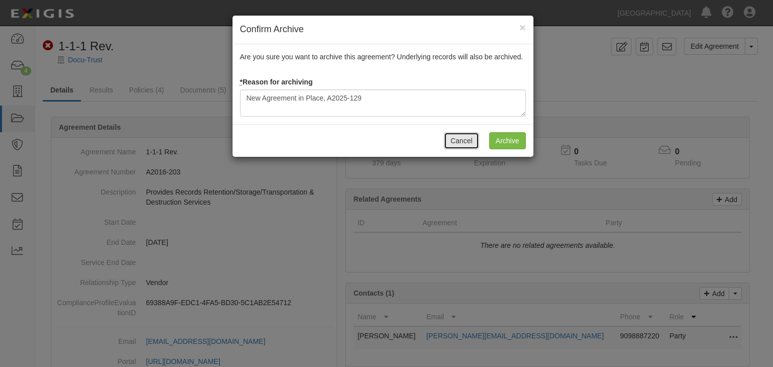
click at [472, 145] on button "Cancel" at bounding box center [461, 140] width 35 height 17
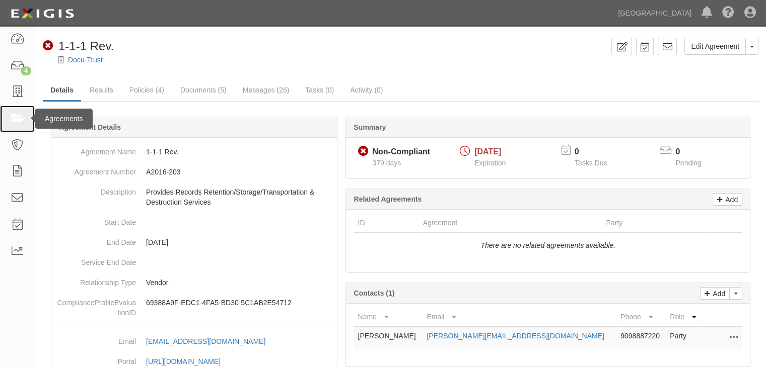
click at [19, 113] on icon at bounding box center [17, 119] width 14 height 12
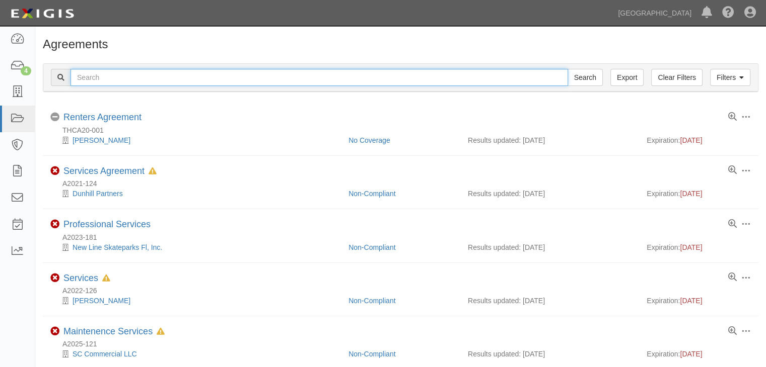
click at [101, 77] on input "text" at bounding box center [318, 77] width 497 height 17
type input "a2025-045"
click at [567, 69] on input "Search" at bounding box center [584, 77] width 35 height 17
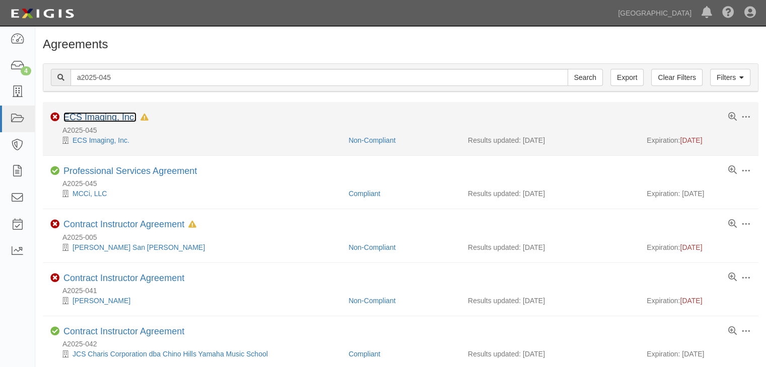
click at [74, 114] on link "ECS Imaging, Inc." at bounding box center [99, 117] width 73 height 10
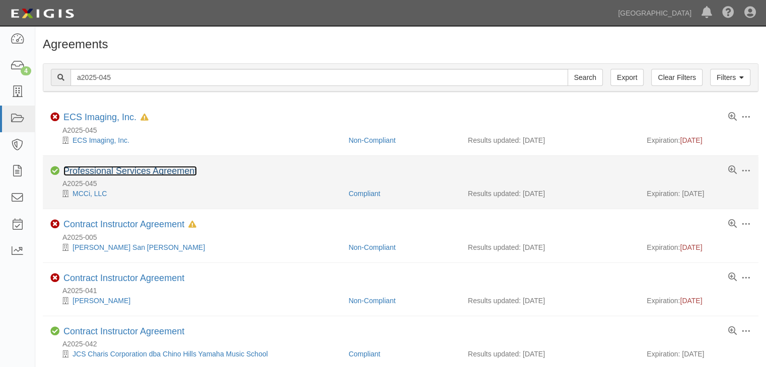
click at [103, 173] on link "Professional Services Agreement" at bounding box center [129, 171] width 133 height 10
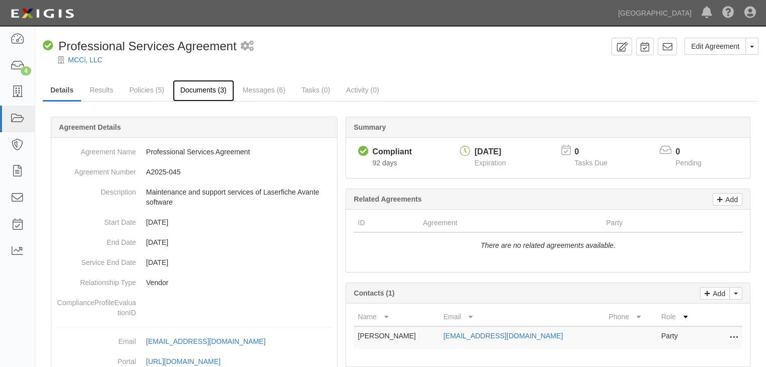
click at [194, 93] on link "Documents (3)" at bounding box center [203, 91] width 61 height 22
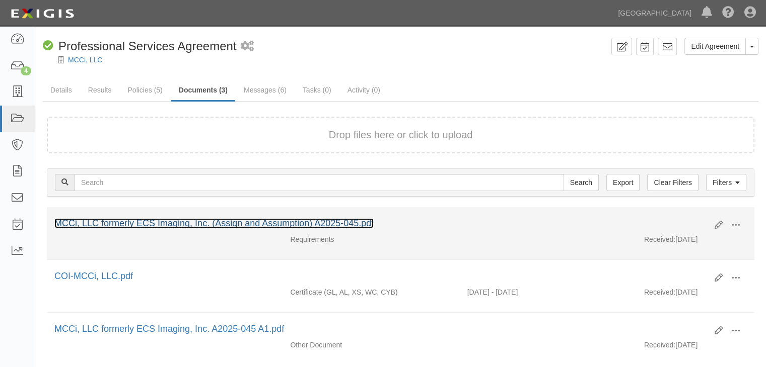
click at [122, 223] on link "MCCi, LLC formerly ECS Imaging, Inc. (Assign and Assumption) A2025-045.pdf" at bounding box center [213, 223] width 319 height 10
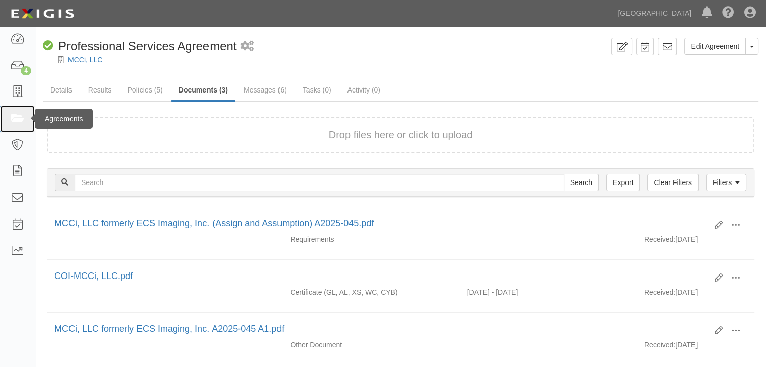
click at [13, 121] on icon at bounding box center [17, 119] width 14 height 12
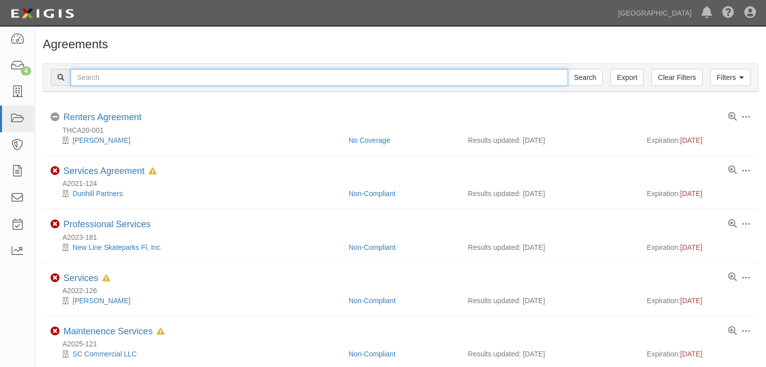
click at [98, 79] on input "text" at bounding box center [318, 77] width 497 height 17
type input "a2018-059"
click at [567, 69] on input "Search" at bounding box center [584, 77] width 35 height 17
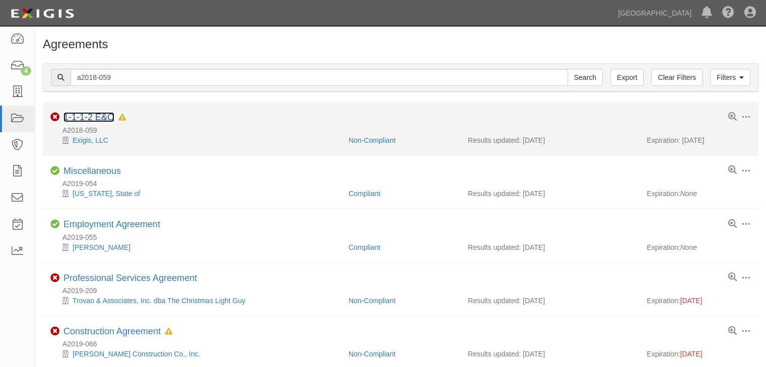
click at [84, 118] on link "1-1-1-2 E&O" at bounding box center [88, 117] width 51 height 10
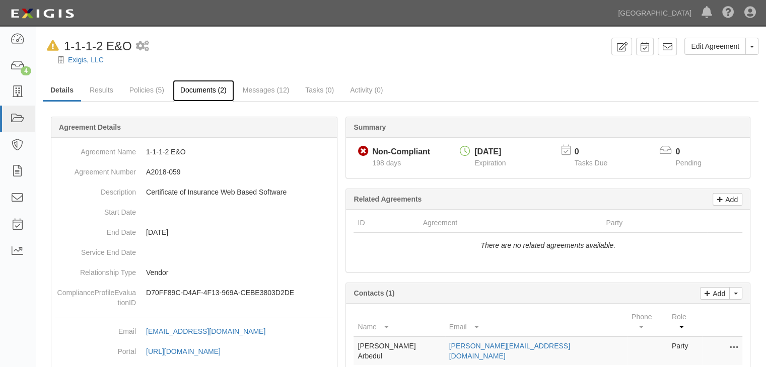
click at [204, 86] on link "Documents (2)" at bounding box center [203, 91] width 61 height 22
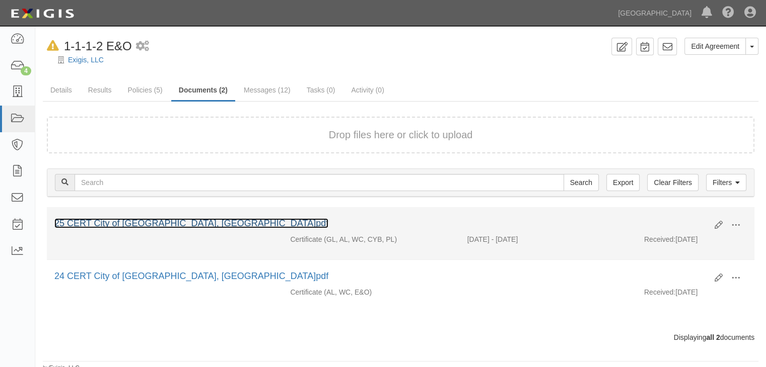
click at [109, 222] on link "25 CERT City of [GEOGRAPHIC_DATA], [GEOGRAPHIC_DATA]pdf" at bounding box center [191, 223] width 274 height 10
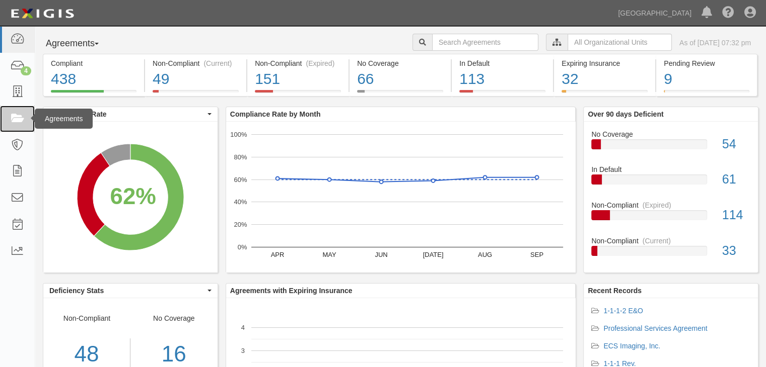
click at [15, 117] on icon at bounding box center [17, 119] width 14 height 12
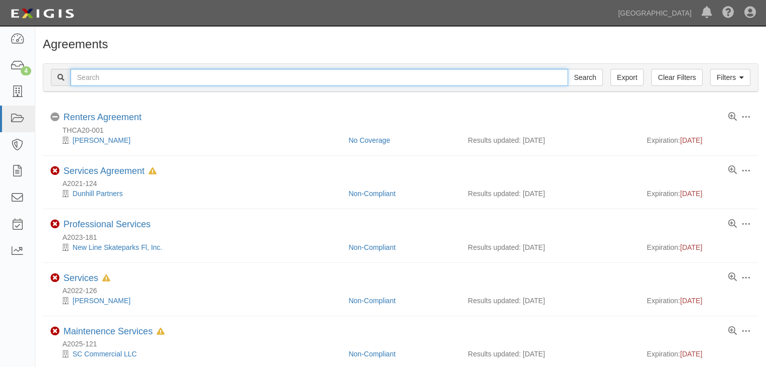
click at [87, 80] on input "text" at bounding box center [318, 77] width 497 height 17
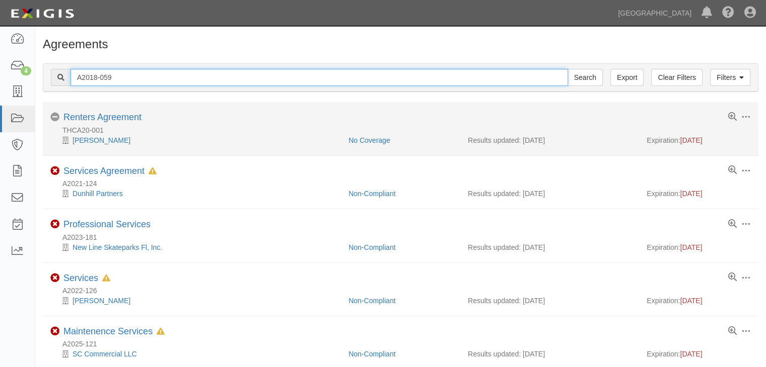
type input "A2018-059"
click at [567, 69] on input "Search" at bounding box center [584, 77] width 35 height 17
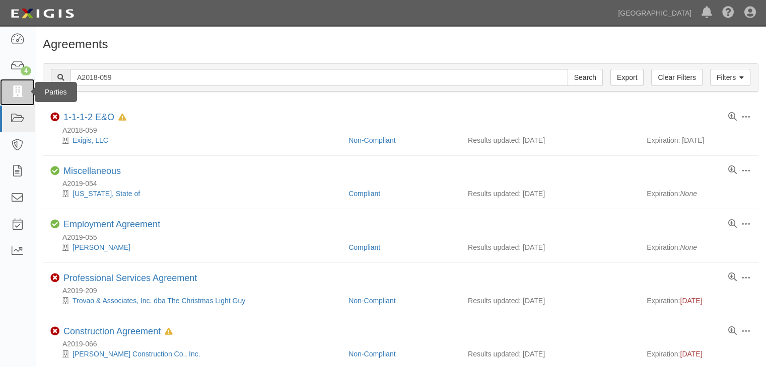
click at [16, 93] on icon at bounding box center [17, 93] width 14 height 12
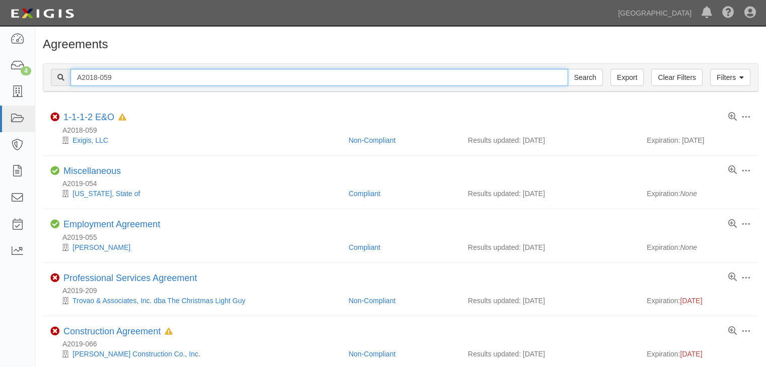
drag, startPoint x: 116, startPoint y: 77, endPoint x: 39, endPoint y: 73, distance: 77.1
click at [39, 73] on div "Filters Clear Filters Export A2018-059 Search Filters Compliance Status Complia…" at bounding box center [400, 79] width 730 height 46
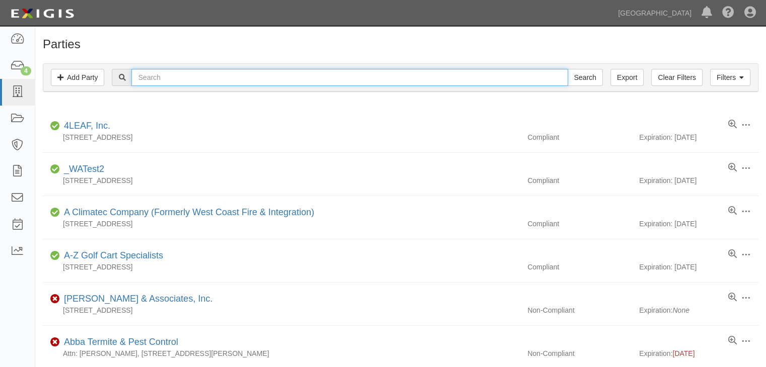
click at [157, 75] on input "text" at bounding box center [349, 77] width 436 height 17
type input "A2018-059"
click at [567, 69] on input "Search" at bounding box center [584, 77] width 35 height 17
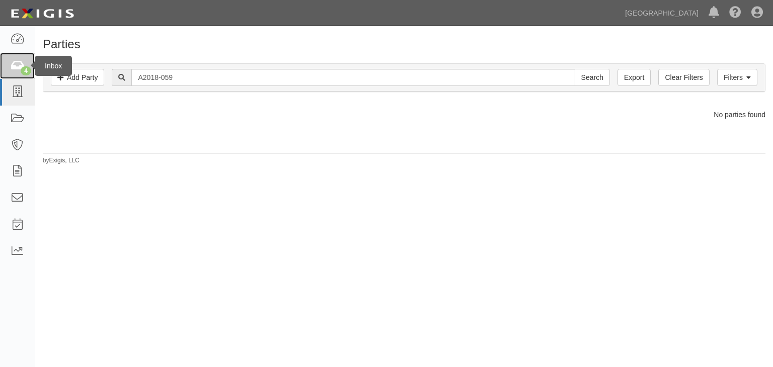
click at [18, 74] on link "4" at bounding box center [17, 66] width 35 height 27
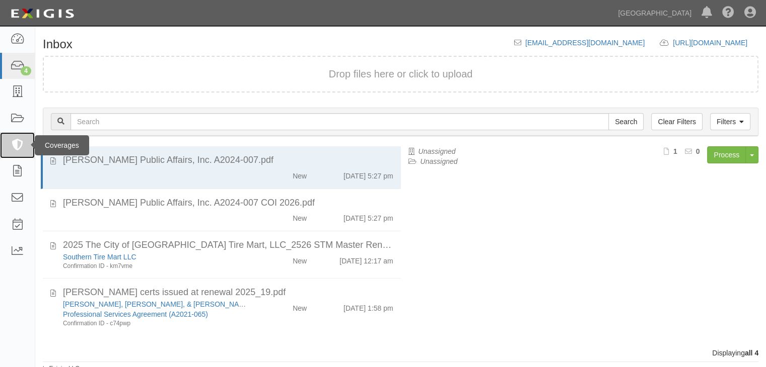
click at [15, 143] on icon at bounding box center [17, 146] width 14 height 12
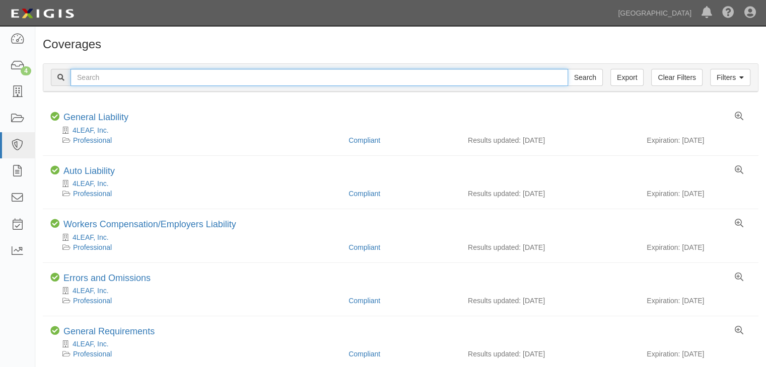
click at [95, 83] on input "text" at bounding box center [318, 77] width 497 height 17
type input "A2018-059"
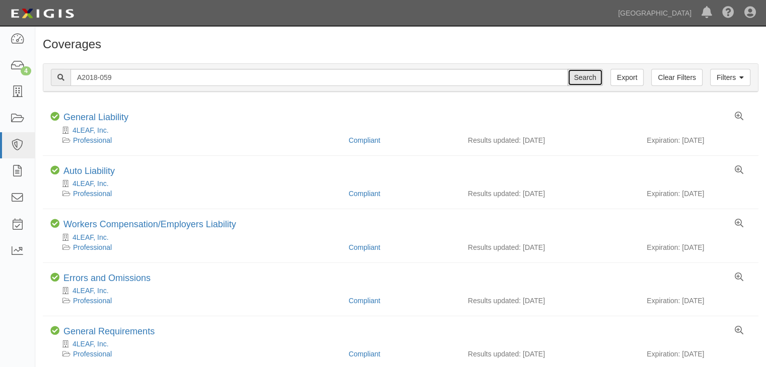
click at [584, 75] on input "Search" at bounding box center [584, 77] width 35 height 17
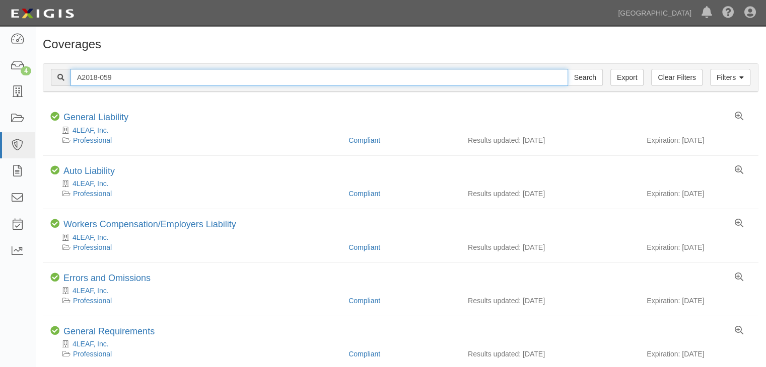
click at [112, 81] on input "A2018-059" at bounding box center [318, 77] width 497 height 17
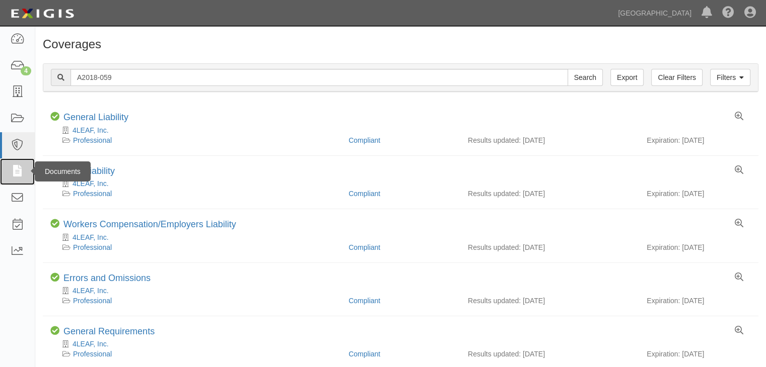
click at [24, 172] on icon at bounding box center [17, 172] width 14 height 12
click at [16, 170] on icon at bounding box center [17, 172] width 14 height 12
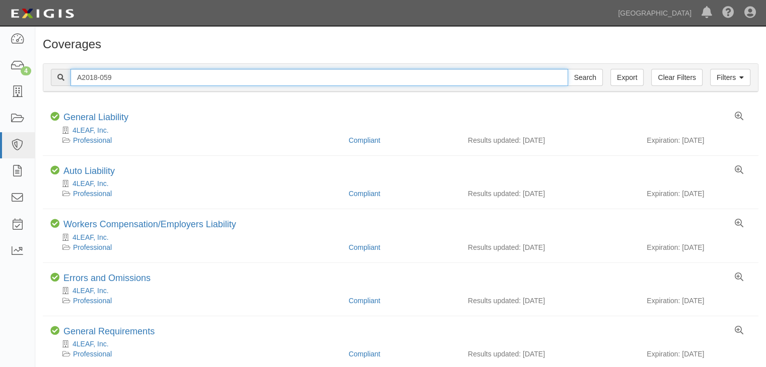
click at [123, 77] on input "A2018-059" at bounding box center [318, 77] width 497 height 17
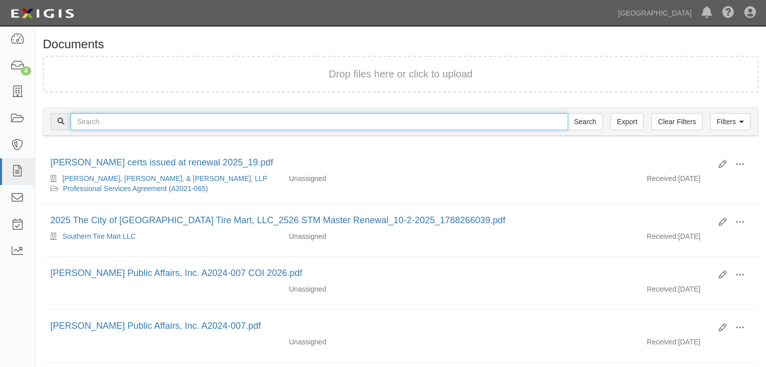
click at [117, 119] on input "text" at bounding box center [318, 121] width 497 height 17
type input "A2018-059"
click at [567, 113] on input "Search" at bounding box center [584, 121] width 35 height 17
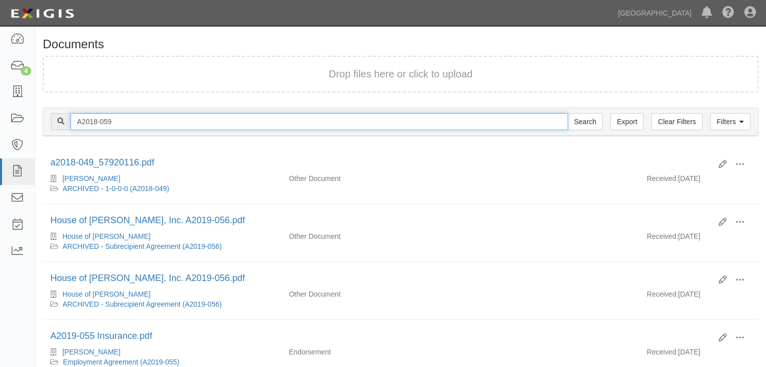
drag, startPoint x: 115, startPoint y: 120, endPoint x: 50, endPoint y: 109, distance: 66.4
click at [50, 109] on div "Filters Clear Filters Export A2018-059 Search Filters" at bounding box center [400, 122] width 714 height 28
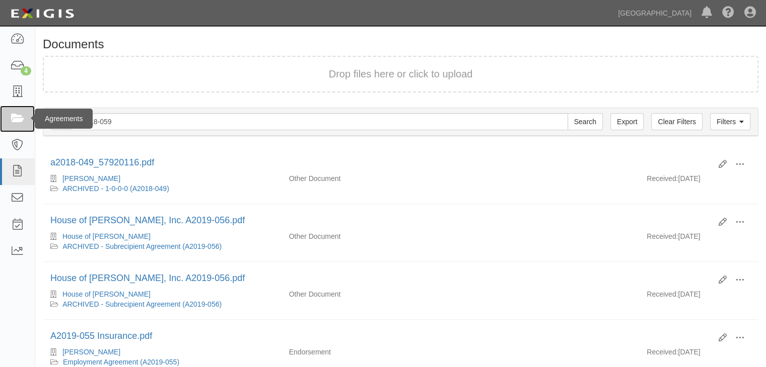
click at [28, 117] on link at bounding box center [17, 119] width 35 height 27
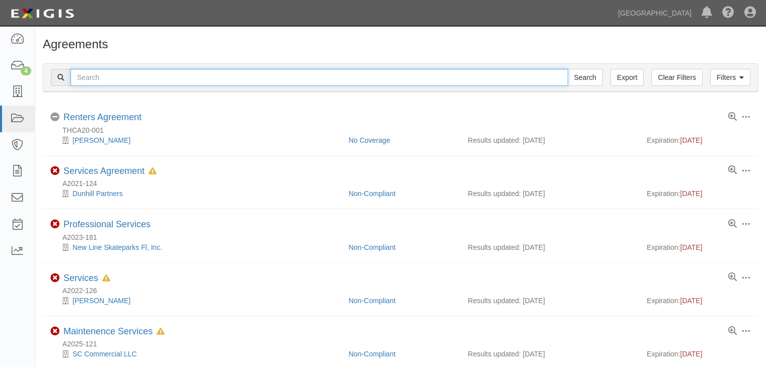
click at [103, 73] on input "text" at bounding box center [318, 77] width 497 height 17
paste input "A2018-059"
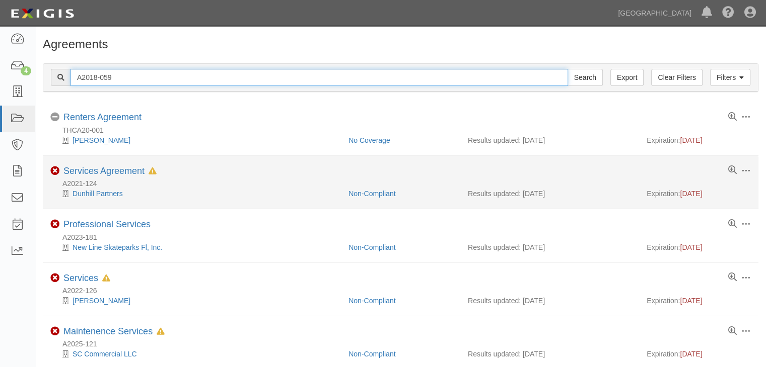
type input "A2018-059"
click at [567, 69] on input "Search" at bounding box center [584, 77] width 35 height 17
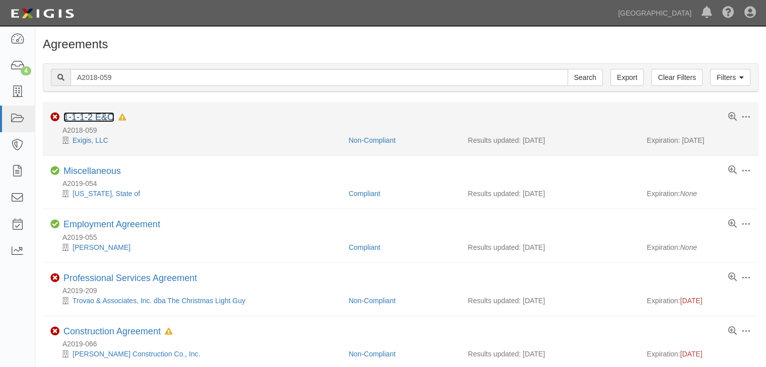
click at [88, 116] on link "1-1-1-2 E&O" at bounding box center [88, 117] width 51 height 10
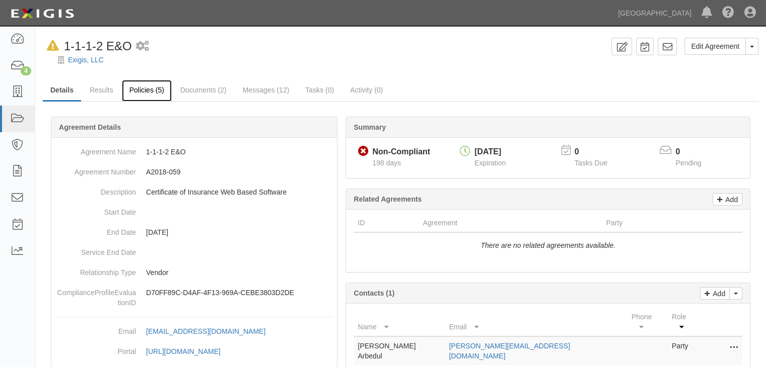
click at [141, 89] on link "Policies (5)" at bounding box center [147, 91] width 50 height 22
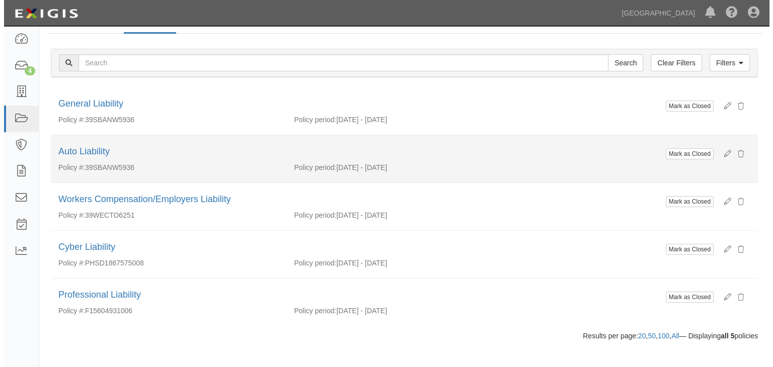
scroll to position [78, 0]
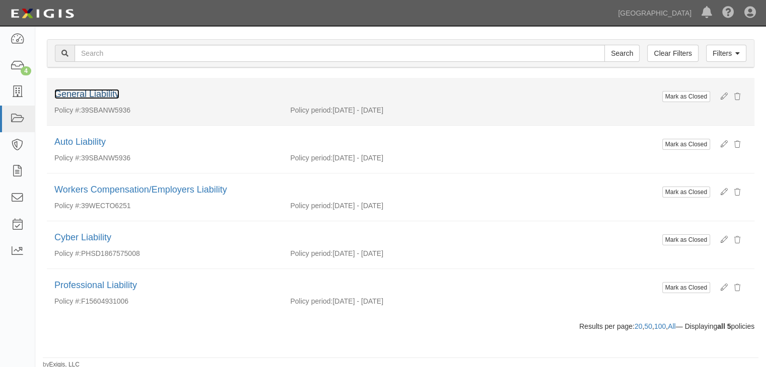
click at [92, 93] on link "General Liability" at bounding box center [86, 94] width 65 height 10
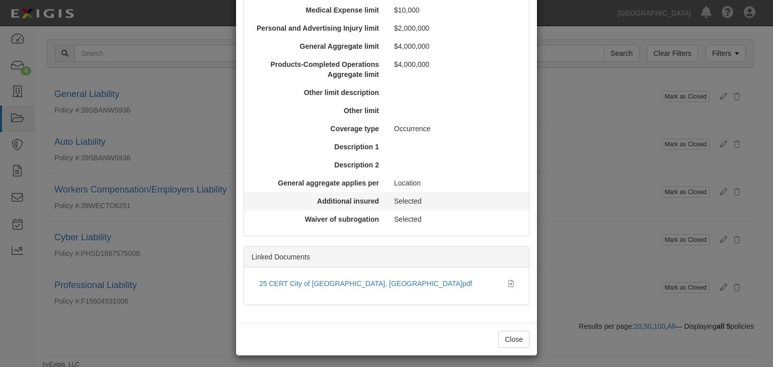
scroll to position [360, 0]
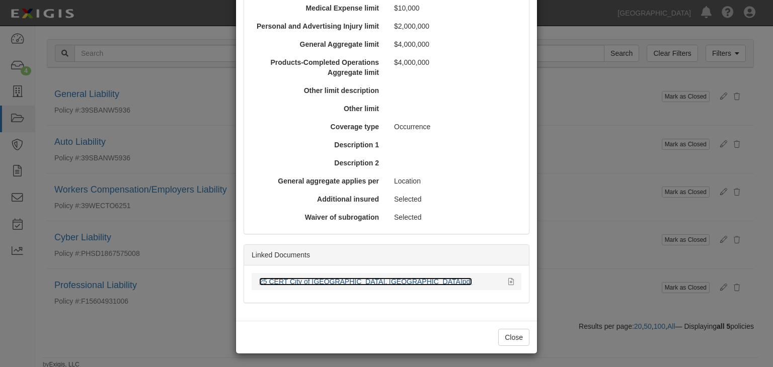
click at [326, 280] on link "25 CERT City of [GEOGRAPHIC_DATA], [GEOGRAPHIC_DATA]pdf" at bounding box center [365, 282] width 213 height 8
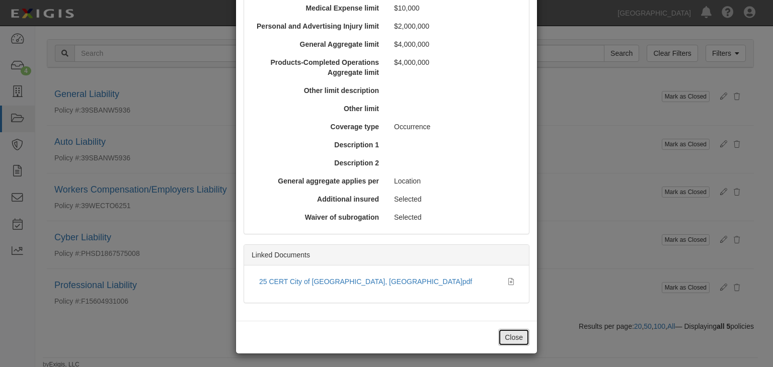
click at [501, 337] on button "Close" at bounding box center [513, 337] width 31 height 17
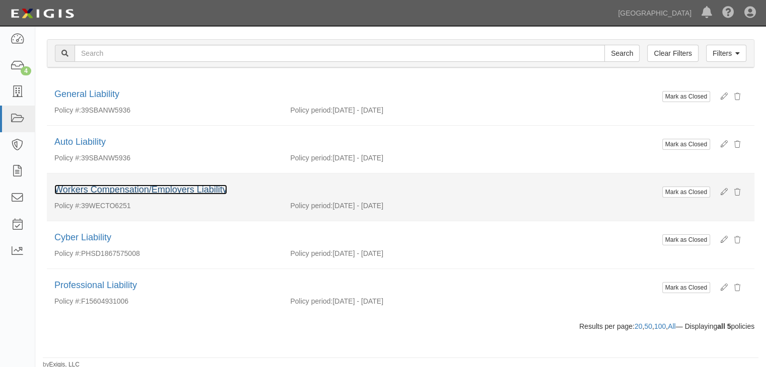
click at [105, 188] on link "Workers Compensation/Employers Liability" at bounding box center [140, 190] width 173 height 10
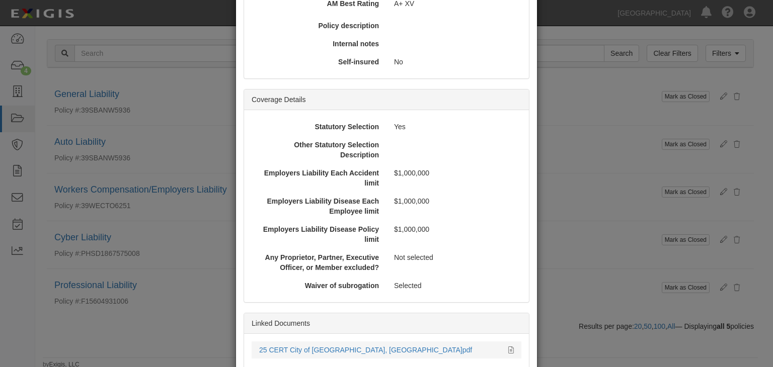
scroll to position [252, 0]
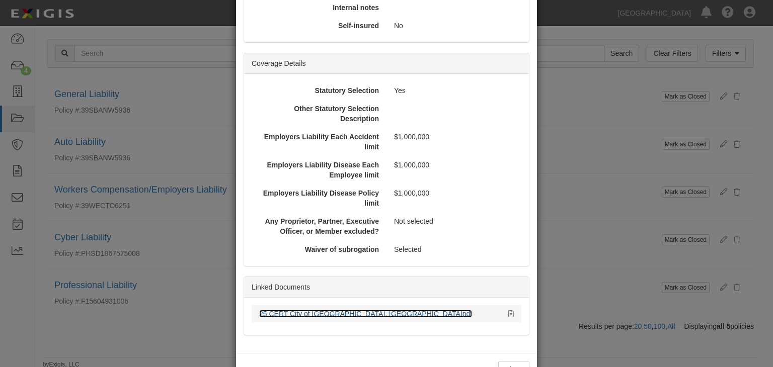
click at [312, 313] on link "25 CERT City of [GEOGRAPHIC_DATA], [GEOGRAPHIC_DATA]pdf" at bounding box center [365, 314] width 213 height 8
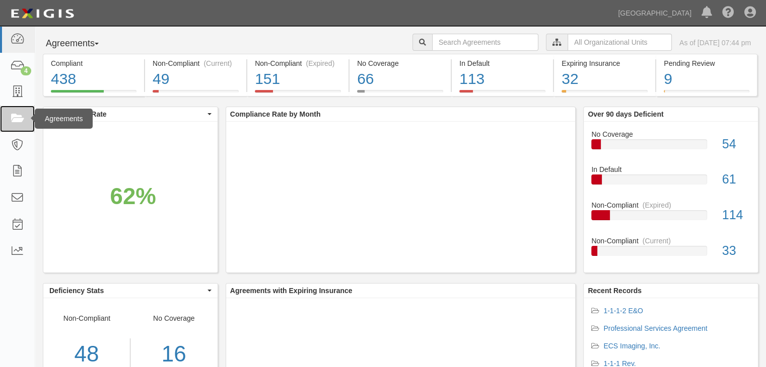
click at [21, 121] on icon at bounding box center [17, 119] width 14 height 12
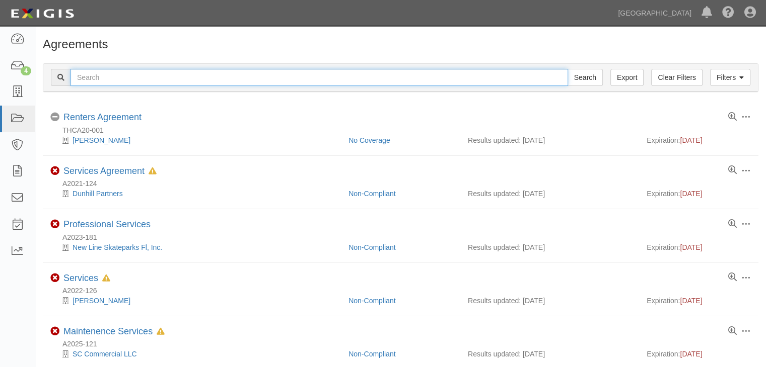
click at [103, 75] on input "text" at bounding box center [318, 77] width 497 height 17
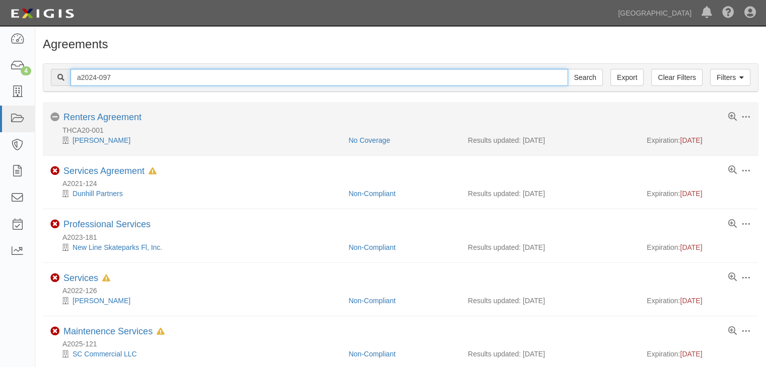
type input "a2024-097"
click at [567, 69] on input "Search" at bounding box center [584, 77] width 35 height 17
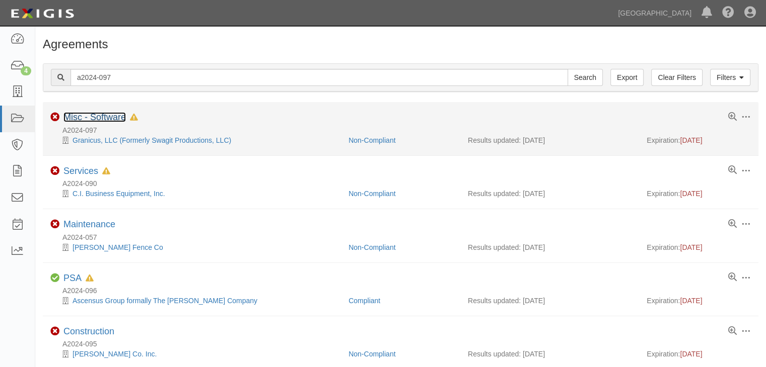
click at [105, 116] on link "Misc - Software" at bounding box center [94, 117] width 62 height 10
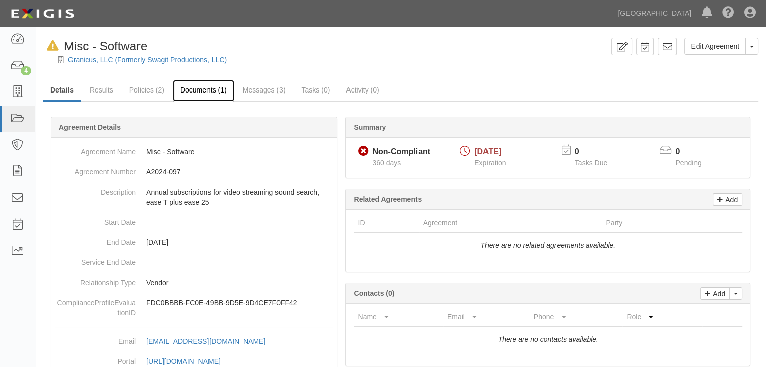
click at [194, 88] on link "Documents (1)" at bounding box center [203, 91] width 61 height 22
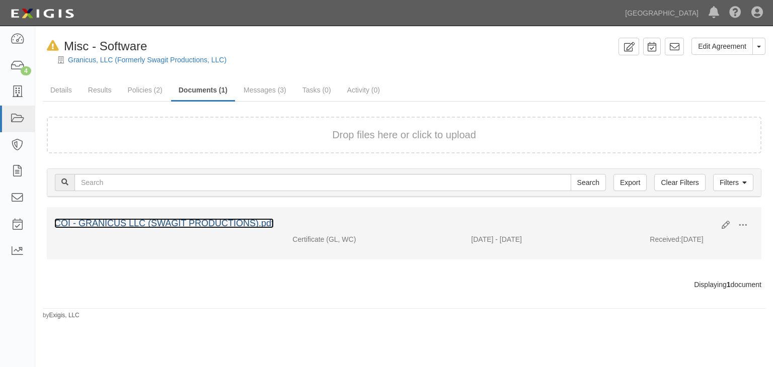
click at [217, 223] on link "COI - GRANICUS LLC (SWAGIT PRODUCTIONS).pdf" at bounding box center [163, 223] width 219 height 10
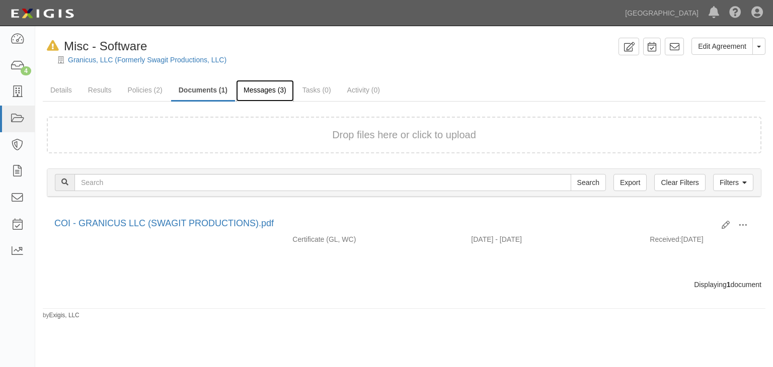
click at [265, 87] on link "Messages (3)" at bounding box center [265, 91] width 58 height 22
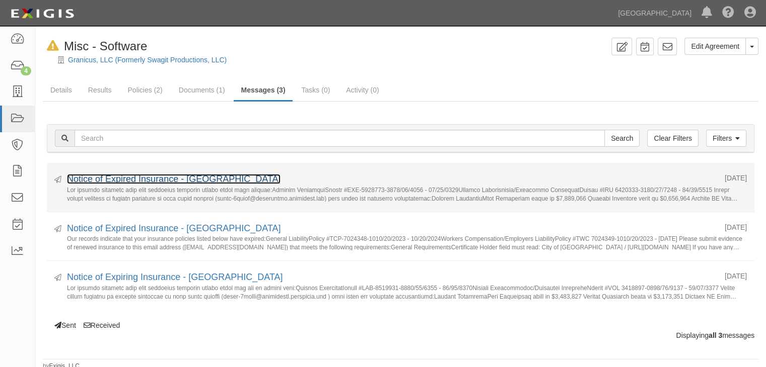
click at [175, 180] on link "Notice of Expired Insurance - Chino Hills" at bounding box center [173, 179] width 213 height 10
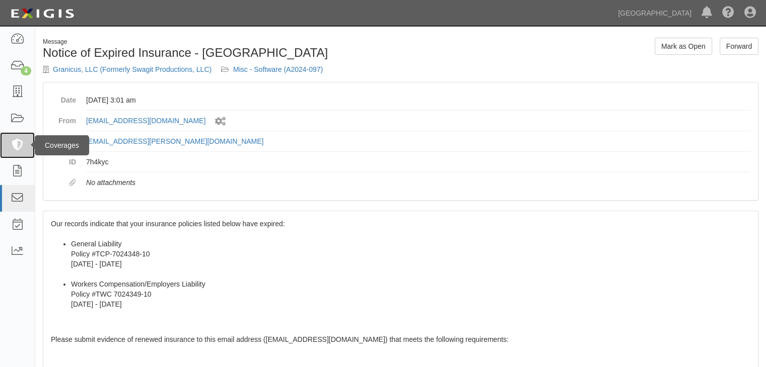
click at [11, 139] on link at bounding box center [17, 145] width 35 height 27
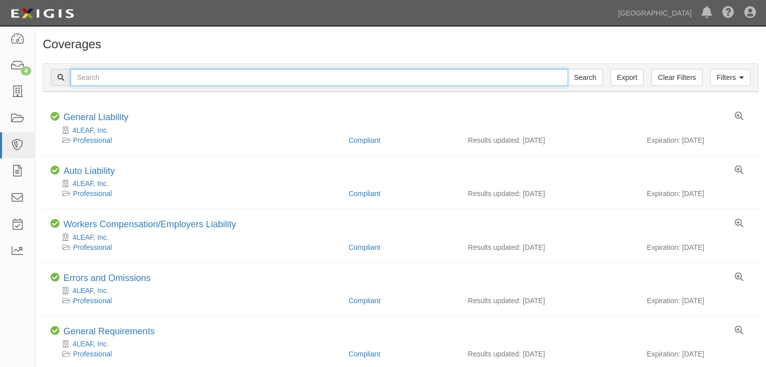
click at [102, 82] on input "text" at bounding box center [318, 77] width 497 height 17
type input "a2024-097"
click at [567, 69] on input "Search" at bounding box center [584, 77] width 35 height 17
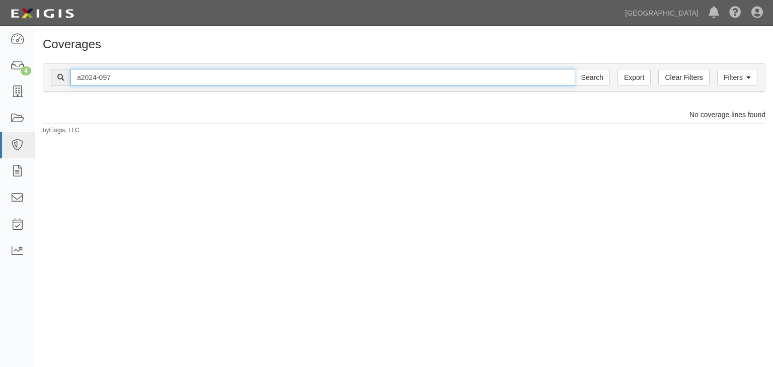
drag, startPoint x: 117, startPoint y: 76, endPoint x: 66, endPoint y: 72, distance: 50.5
click at [66, 72] on div "a2024-097 Search" at bounding box center [330, 77] width 559 height 17
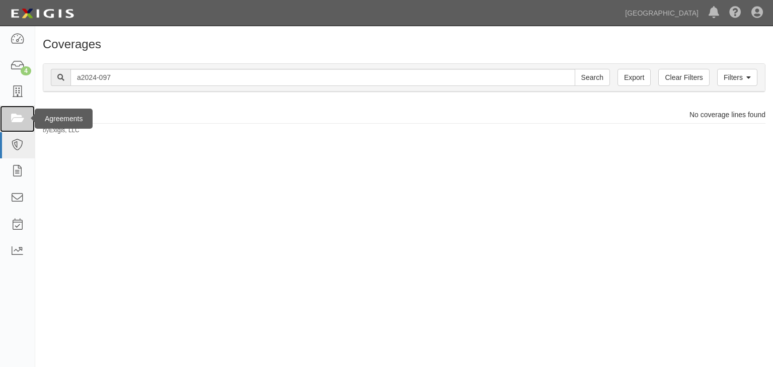
click at [13, 116] on icon at bounding box center [17, 119] width 14 height 12
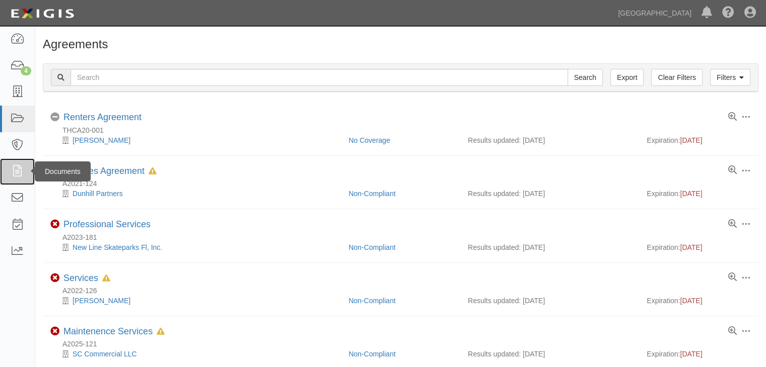
click at [18, 167] on icon at bounding box center [17, 172] width 14 height 12
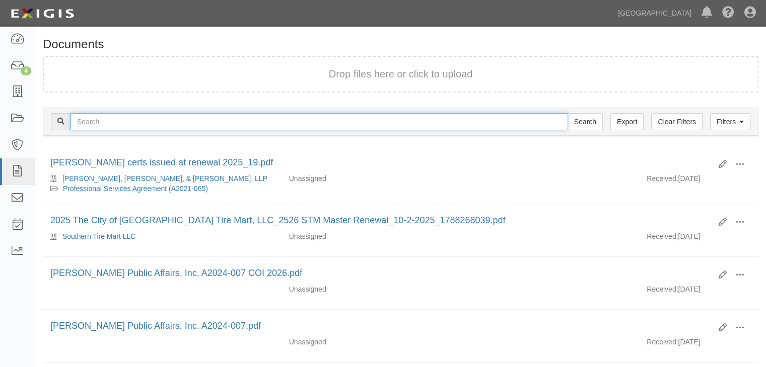
click at [95, 123] on input "text" at bounding box center [318, 121] width 497 height 17
paste input "a2024-097"
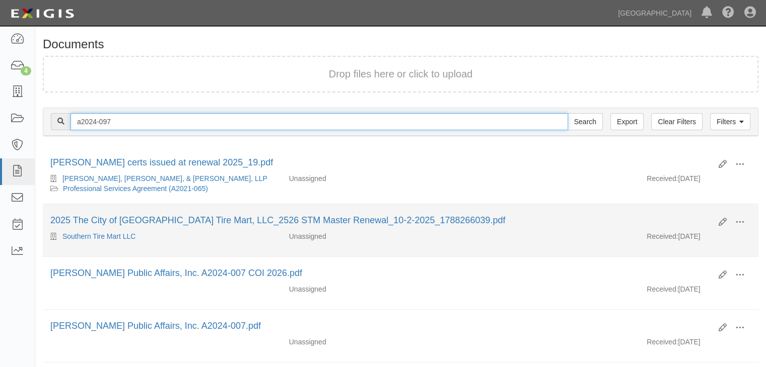
type input "a2024-097"
click at [567, 113] on input "Search" at bounding box center [584, 121] width 35 height 17
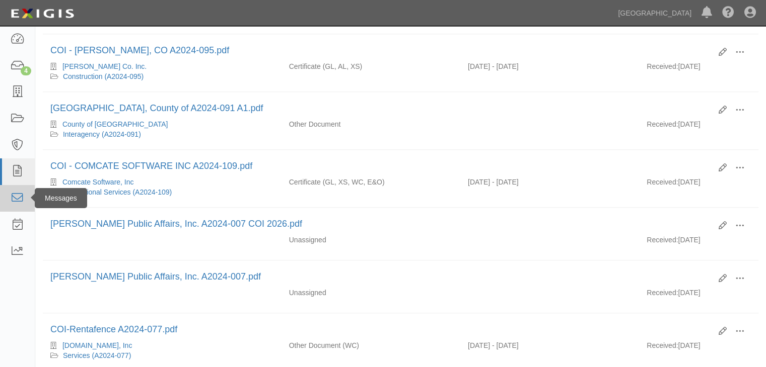
scroll to position [837, 0]
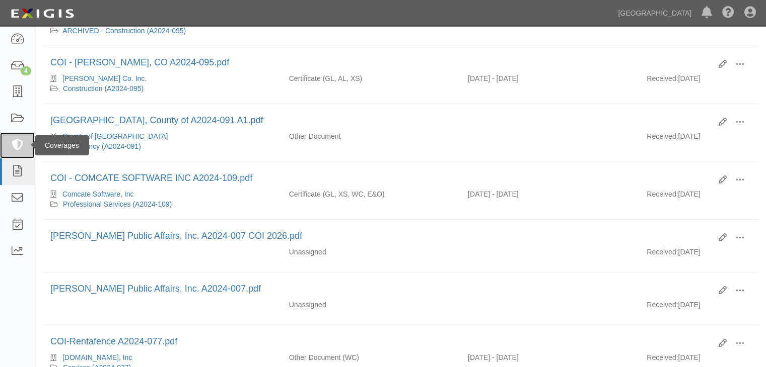
click at [20, 140] on icon at bounding box center [17, 146] width 14 height 12
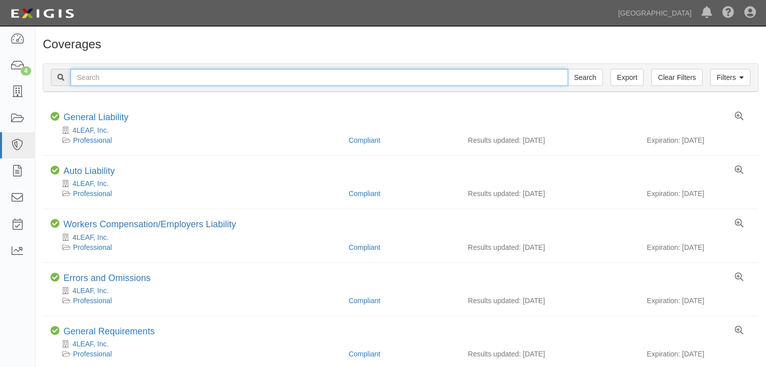
click at [88, 77] on input "text" at bounding box center [318, 77] width 497 height 17
paste input "a2024-097"
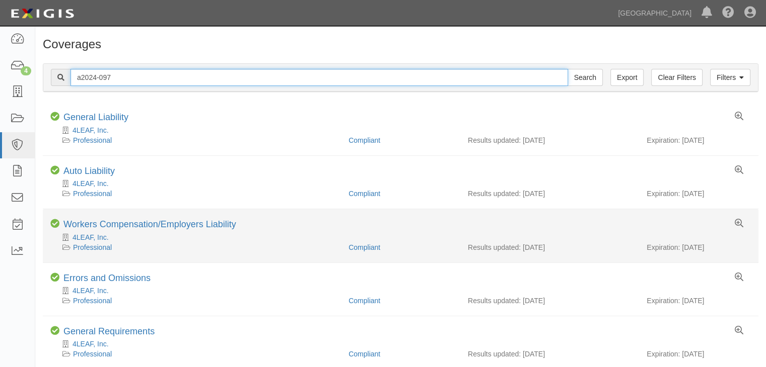
type input "a2024-097"
click at [567, 69] on input "Search" at bounding box center [584, 77] width 35 height 17
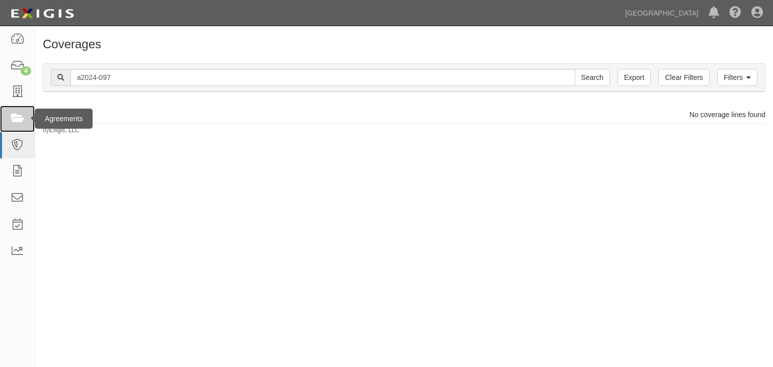
click at [10, 117] on link at bounding box center [17, 119] width 35 height 27
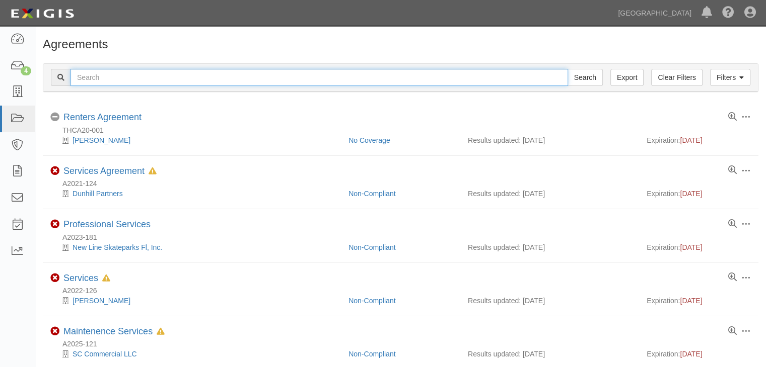
click at [110, 78] on input "text" at bounding box center [318, 77] width 497 height 17
paste input "a2024-097"
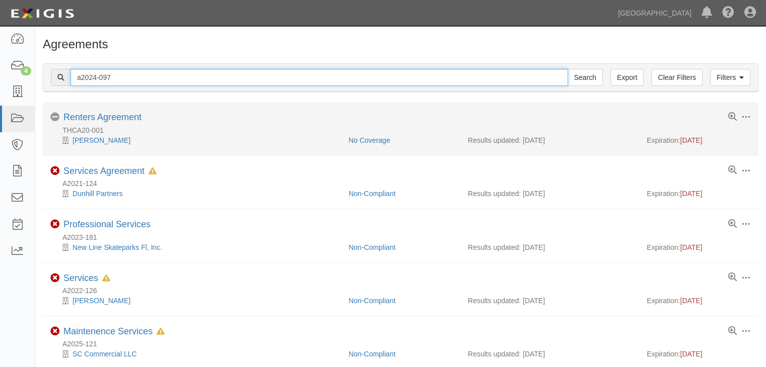
type input "a2024-097"
click at [567, 69] on input "Search" at bounding box center [584, 77] width 35 height 17
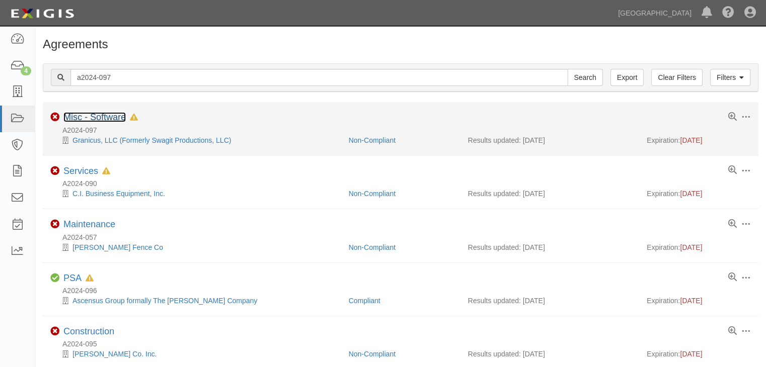
click at [95, 121] on link "Misc - Software" at bounding box center [94, 117] width 62 height 10
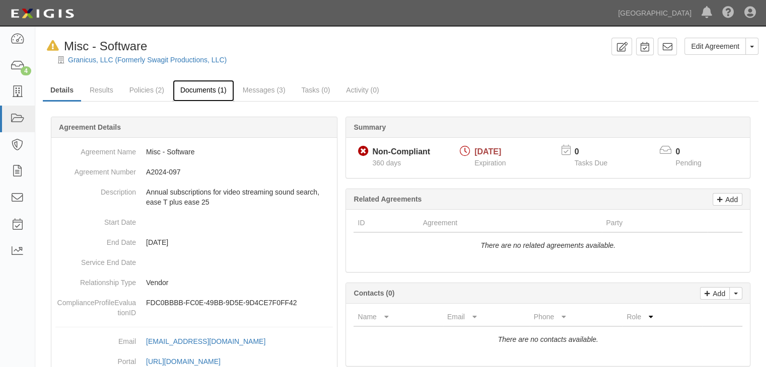
click at [221, 91] on link "Documents (1)" at bounding box center [203, 91] width 61 height 22
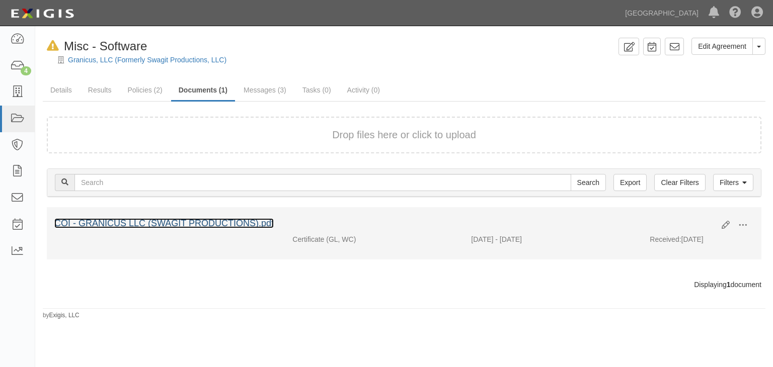
click at [223, 225] on link "COI - GRANICUS LLC (SWAGIT PRODUCTIONS).pdf" at bounding box center [163, 223] width 219 height 10
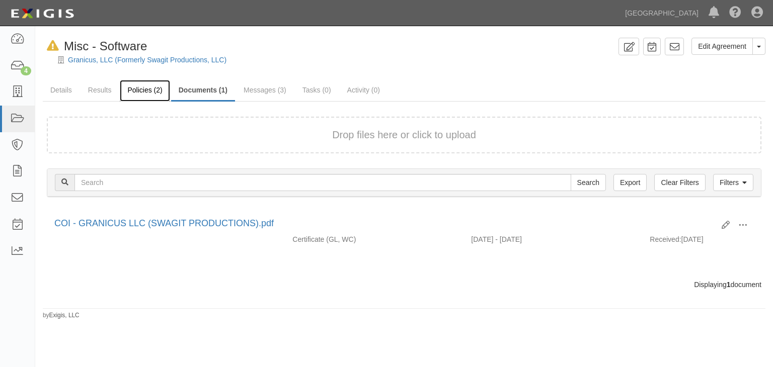
click at [136, 89] on link "Policies (2)" at bounding box center [145, 91] width 50 height 22
click at [274, 86] on link "Messages (3)" at bounding box center [265, 91] width 58 height 22
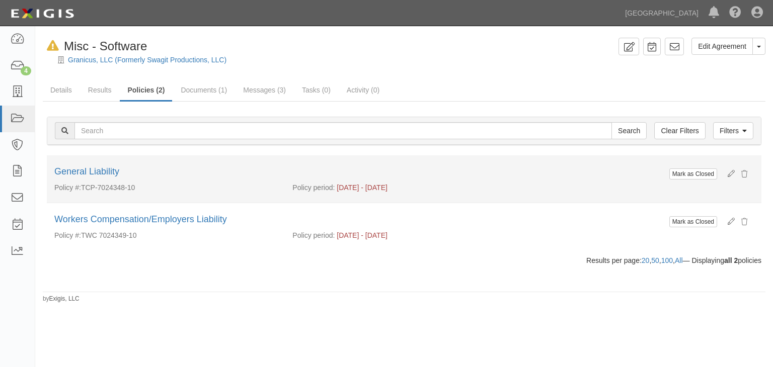
click at [92, 178] on div "Mark as Closed General Liability" at bounding box center [404, 174] width 715 height 17
click at [94, 168] on link "General Liability" at bounding box center [86, 172] width 65 height 10
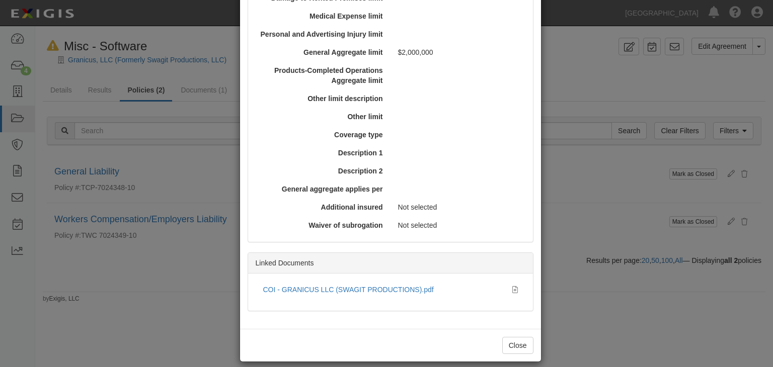
scroll to position [360, 0]
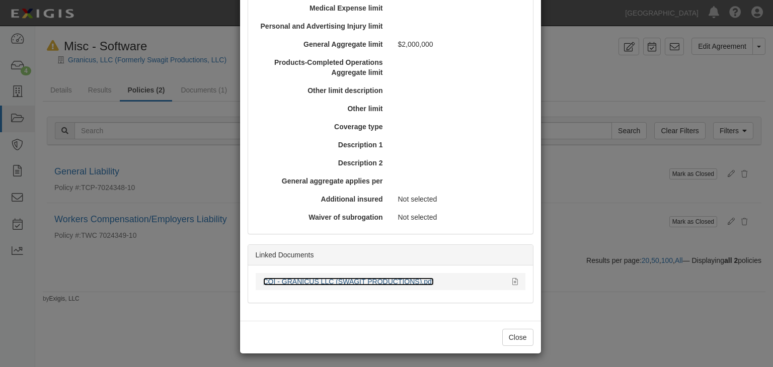
click at [349, 278] on link "COI - GRANICUS LLC (SWAGIT PRODUCTIONS).pdf" at bounding box center [348, 282] width 171 height 8
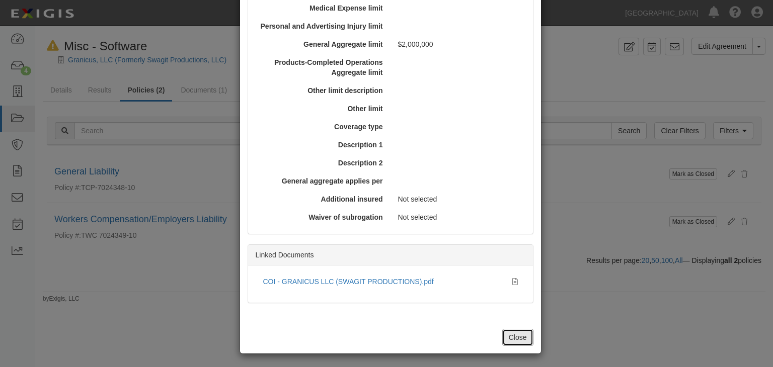
click at [516, 336] on button "Close" at bounding box center [517, 337] width 31 height 17
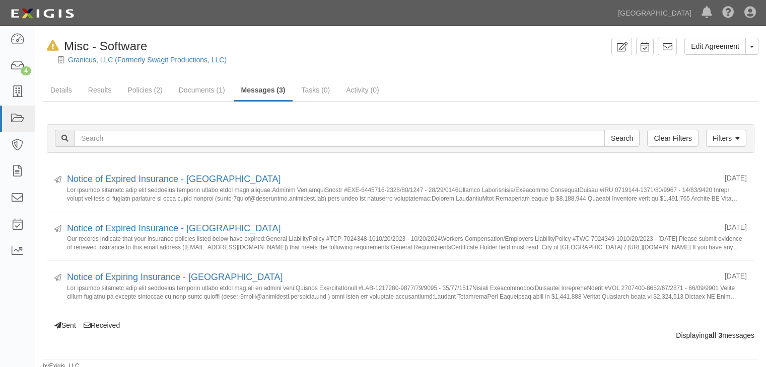
click at [263, 90] on link "Messages (3)" at bounding box center [263, 91] width 59 height 22
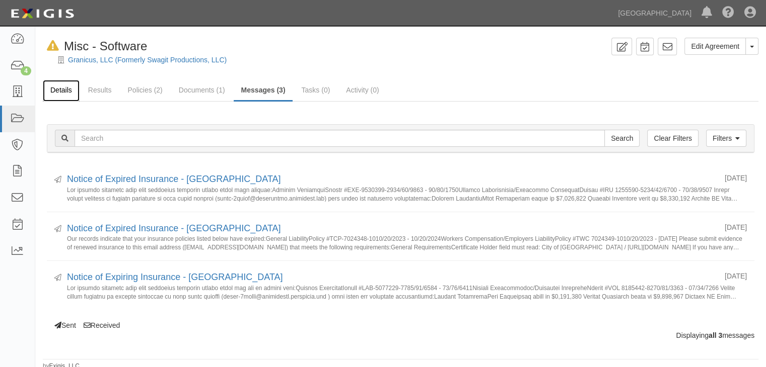
click at [71, 88] on link "Details" at bounding box center [61, 91] width 37 height 22
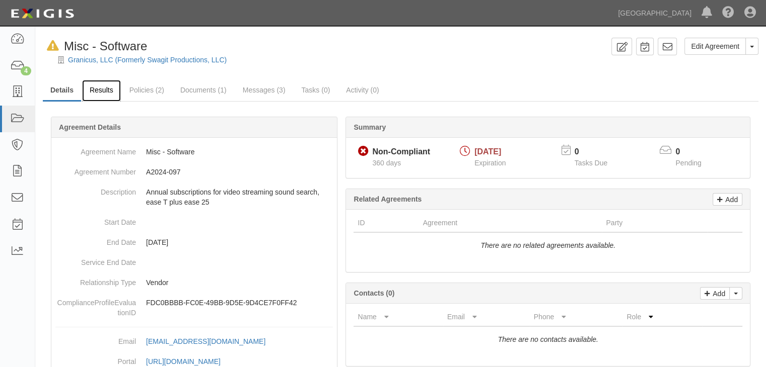
click at [92, 87] on link "Results" at bounding box center [101, 91] width 39 height 22
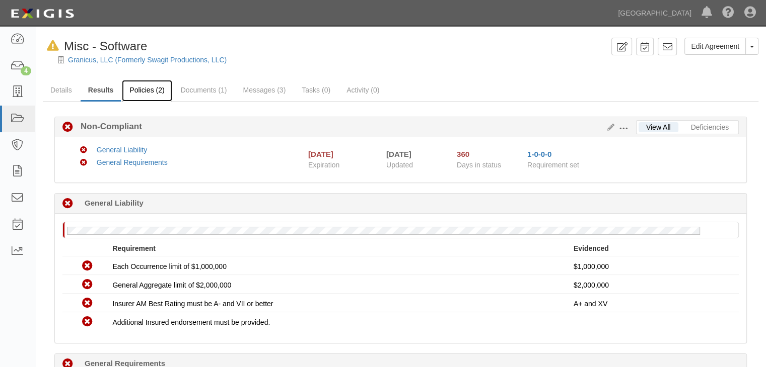
click at [145, 92] on link "Policies (2)" at bounding box center [147, 91] width 50 height 22
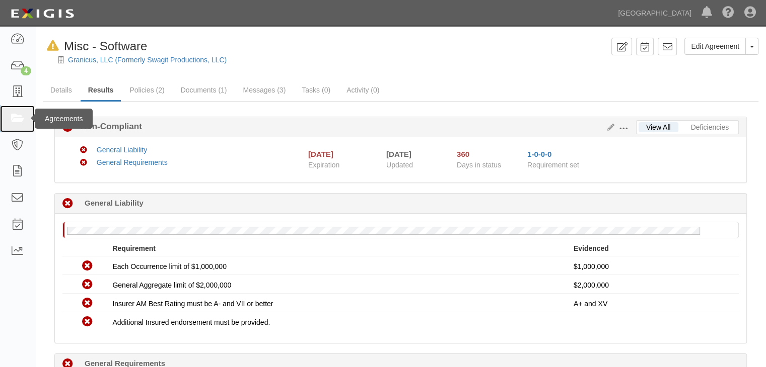
click at [14, 119] on icon at bounding box center [17, 119] width 14 height 12
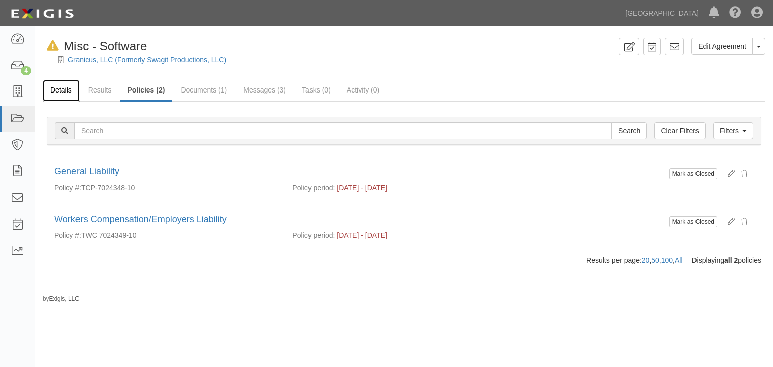
click at [64, 93] on link "Details" at bounding box center [61, 91] width 37 height 22
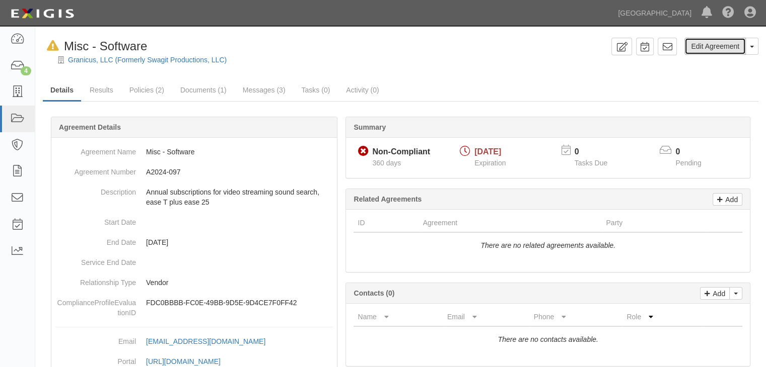
click at [711, 48] on link "Edit Agreement" at bounding box center [714, 46] width 61 height 17
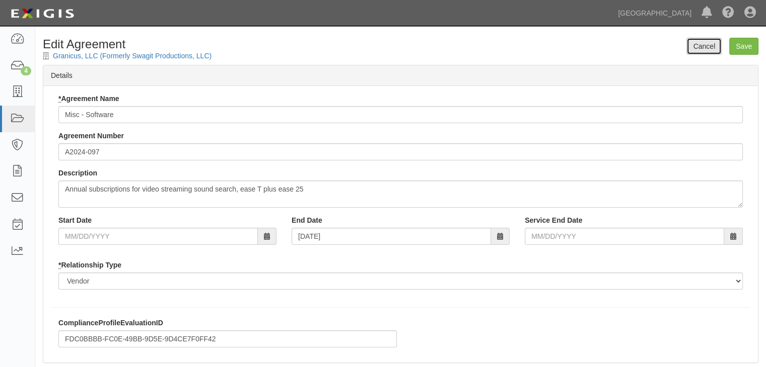
click at [707, 44] on link "Cancel" at bounding box center [703, 46] width 35 height 17
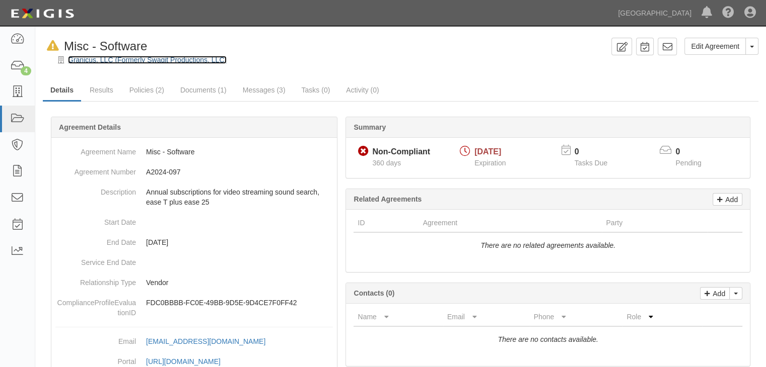
click at [111, 60] on link "Granicus, LLC (Formerly Swagit Productions, LLC)" at bounding box center [147, 60] width 159 height 8
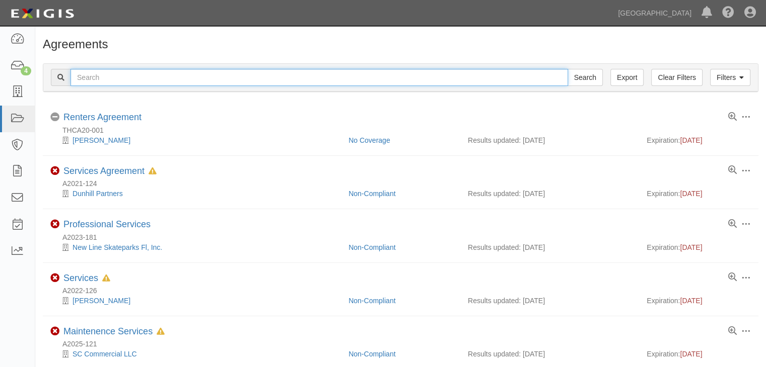
click at [106, 82] on input "text" at bounding box center [318, 77] width 497 height 17
type input "a2024-183"
click at [567, 69] on input "Search" at bounding box center [584, 77] width 35 height 17
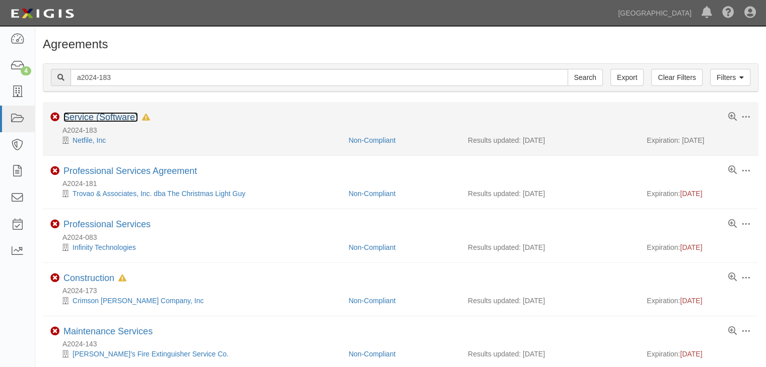
click at [98, 119] on link "Service (Software)" at bounding box center [100, 117] width 74 height 10
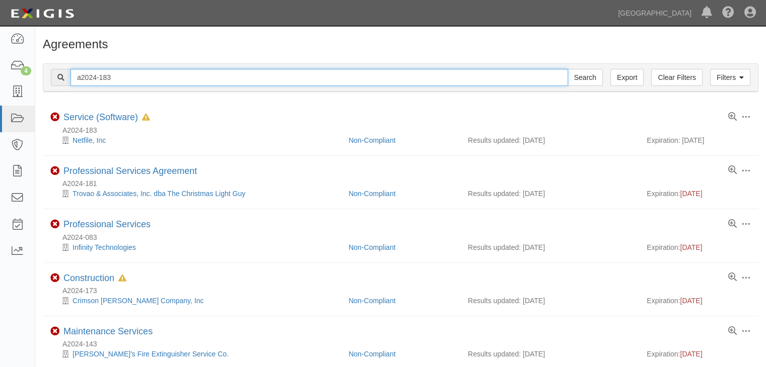
drag, startPoint x: 123, startPoint y: 79, endPoint x: -23, endPoint y: 63, distance: 147.3
type input "a2022-192"
click at [567, 69] on input "Search" at bounding box center [584, 77] width 35 height 17
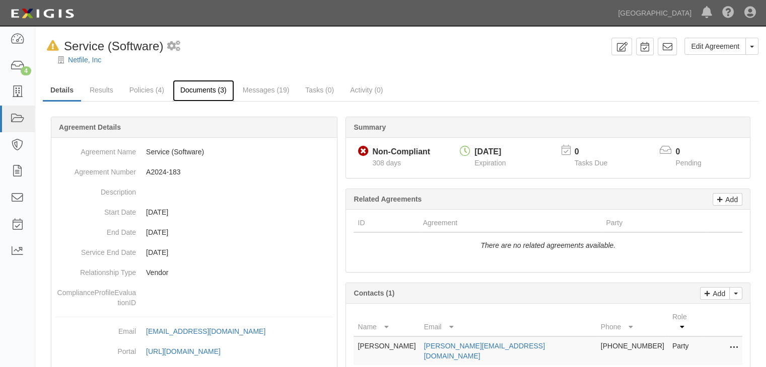
click at [195, 87] on link "Documents (3)" at bounding box center [203, 91] width 61 height 22
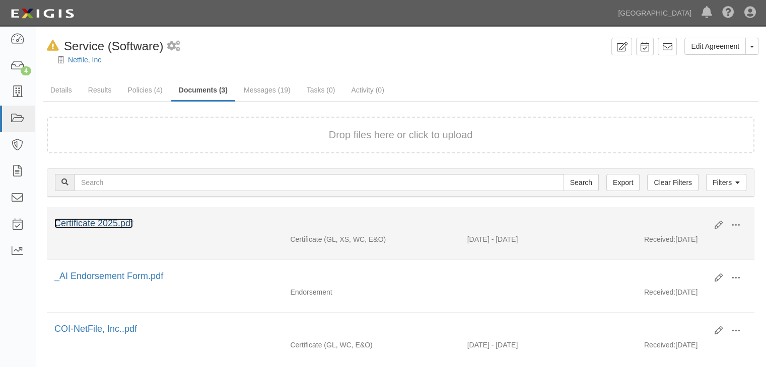
click at [100, 226] on link "Certificate 2025.pdf" at bounding box center [93, 223] width 79 height 10
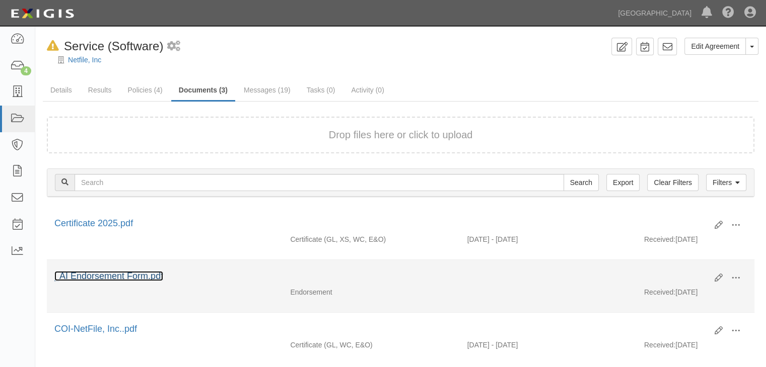
click at [137, 277] on link "_AI Endorsement Form.pdf" at bounding box center [108, 276] width 109 height 10
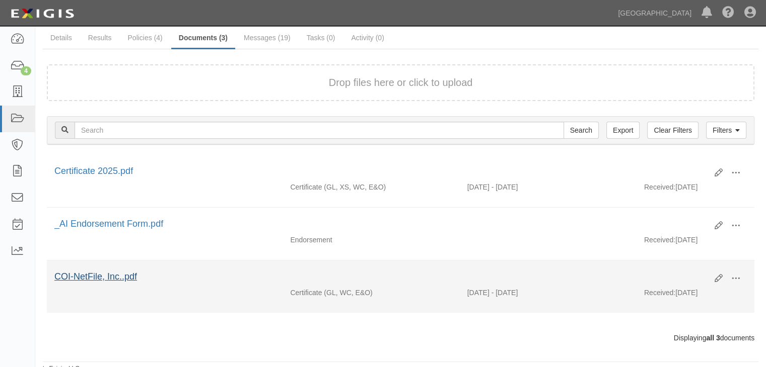
scroll to position [56, 0]
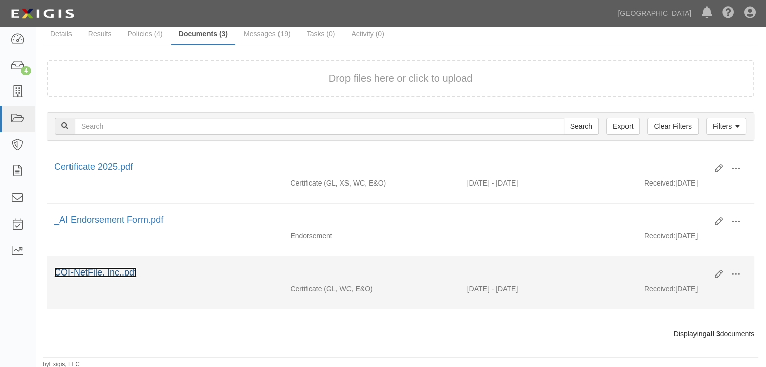
click at [102, 271] on link "COI-NetFile, Inc..pdf" at bounding box center [95, 273] width 83 height 10
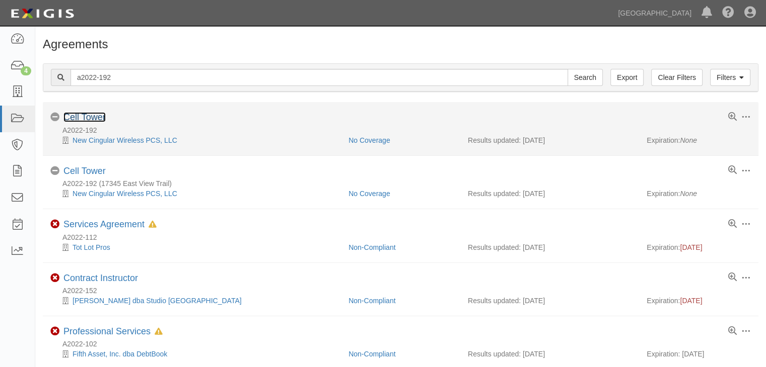
click at [87, 120] on link "Cell Tower" at bounding box center [84, 117] width 42 height 10
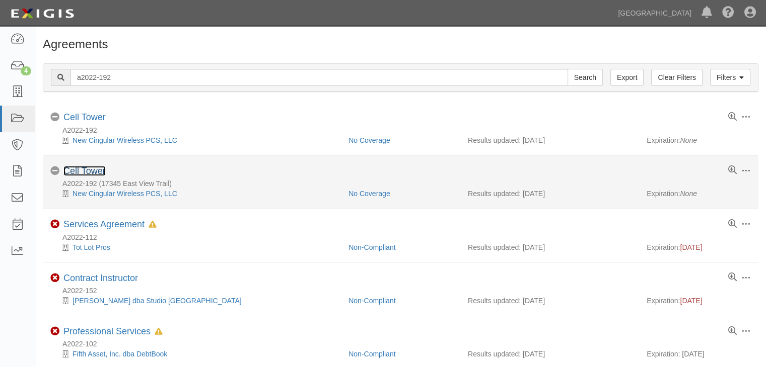
click at [99, 171] on link "Cell Tower" at bounding box center [84, 171] width 42 height 10
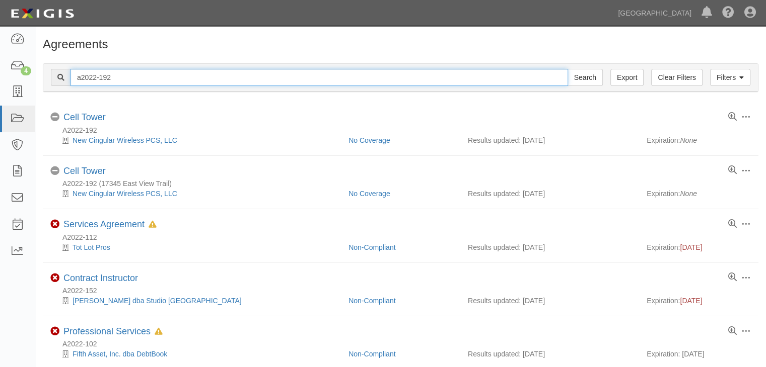
drag, startPoint x: 127, startPoint y: 75, endPoint x: -95, endPoint y: 57, distance: 222.2
type input "a2023-146"
click at [567, 69] on input "Search" at bounding box center [584, 77] width 35 height 17
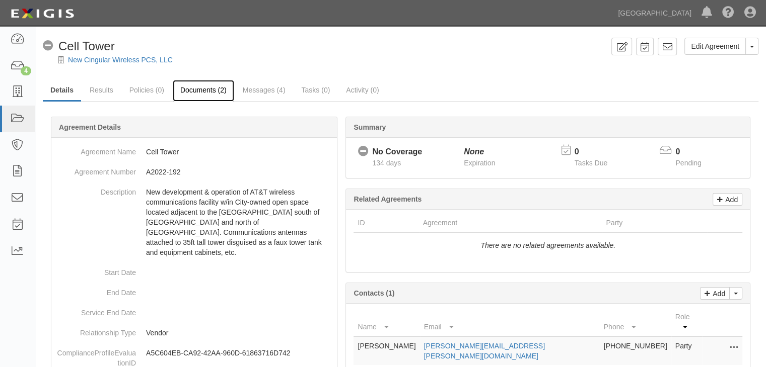
click at [212, 92] on link "Documents (2)" at bounding box center [203, 91] width 61 height 22
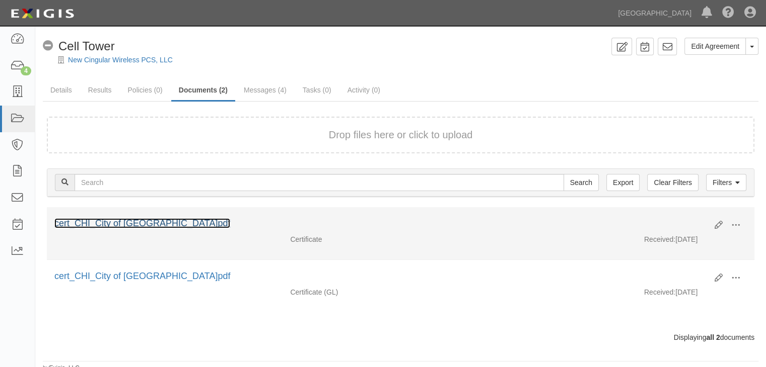
click at [147, 223] on link "cert_CHI_City of [GEOGRAPHIC_DATA]pdf" at bounding box center [142, 223] width 176 height 10
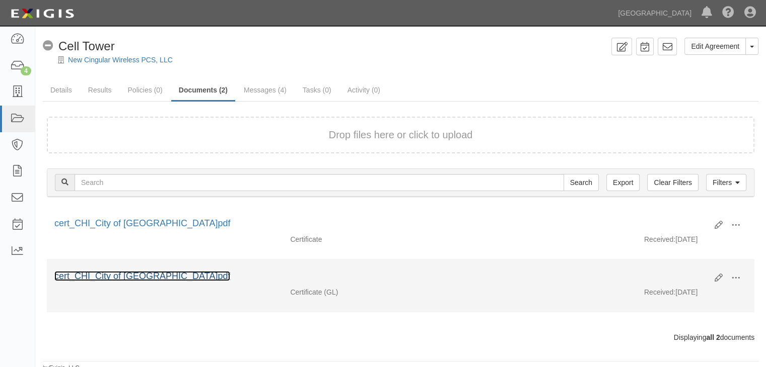
click at [131, 275] on link "cert_CHI_City of Chino Hills_9070889_13.pdf" at bounding box center [142, 276] width 176 height 10
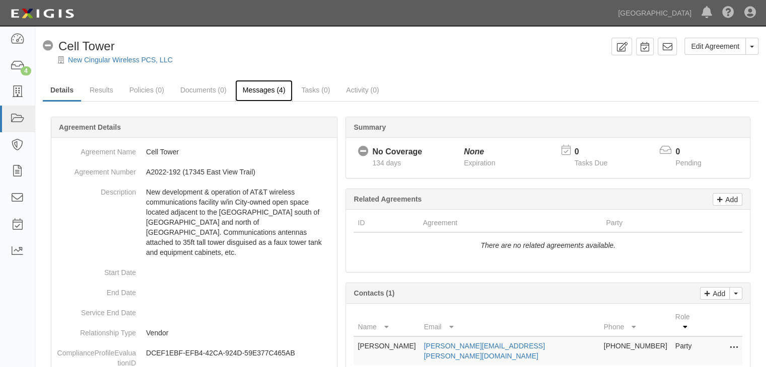
click at [255, 93] on link "Messages (4)" at bounding box center [264, 91] width 58 height 22
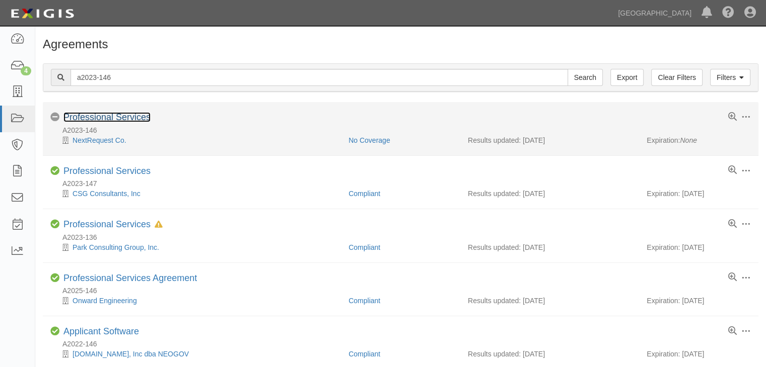
click at [107, 116] on link "Professional Services" at bounding box center [106, 117] width 87 height 10
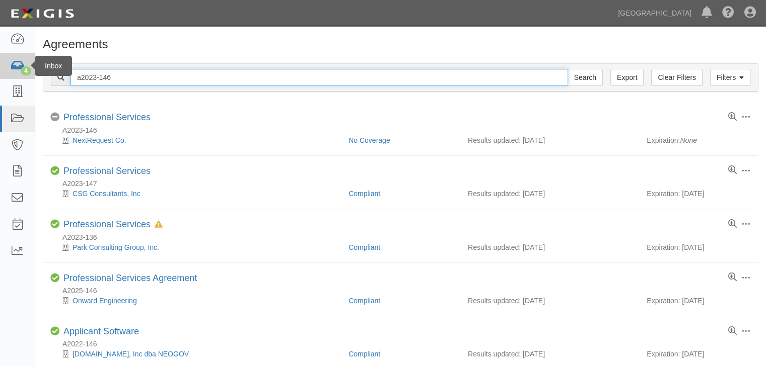
drag, startPoint x: 124, startPoint y: 83, endPoint x: 0, endPoint y: 77, distance: 124.0
type input "civicplus"
click at [567, 69] on input "Search" at bounding box center [584, 77] width 35 height 17
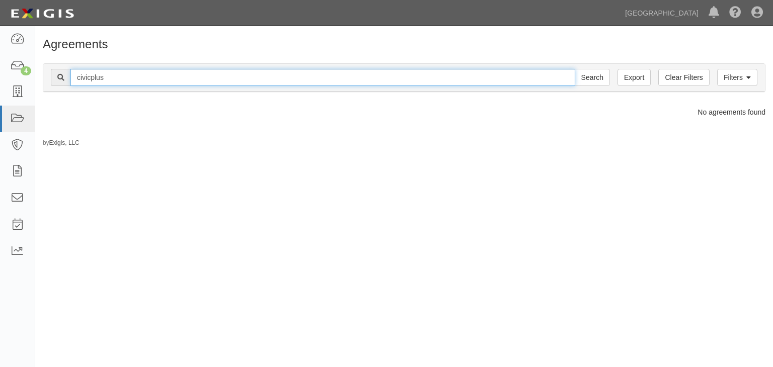
drag, startPoint x: 91, startPoint y: 78, endPoint x: 146, endPoint y: 80, distance: 54.9
click at [93, 79] on input "civicplus" at bounding box center [322, 77] width 505 height 17
type input "civic plus"
click at [575, 69] on input "Search" at bounding box center [592, 77] width 35 height 17
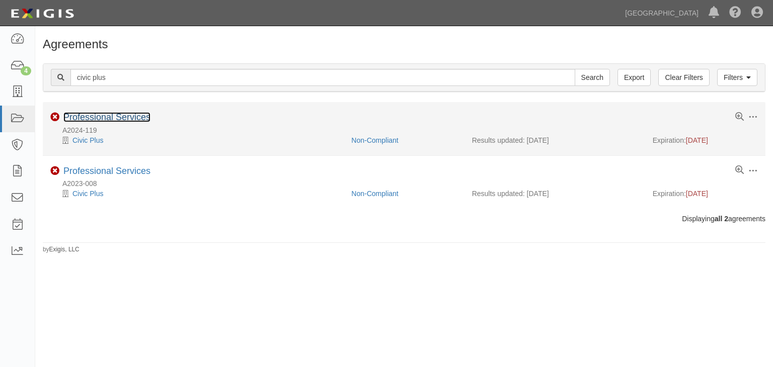
click at [101, 119] on link "Professional Services" at bounding box center [106, 117] width 87 height 10
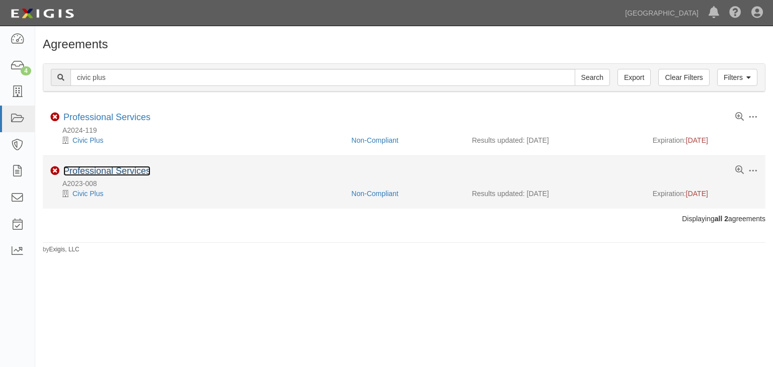
click at [119, 170] on link "Professional Services" at bounding box center [106, 171] width 87 height 10
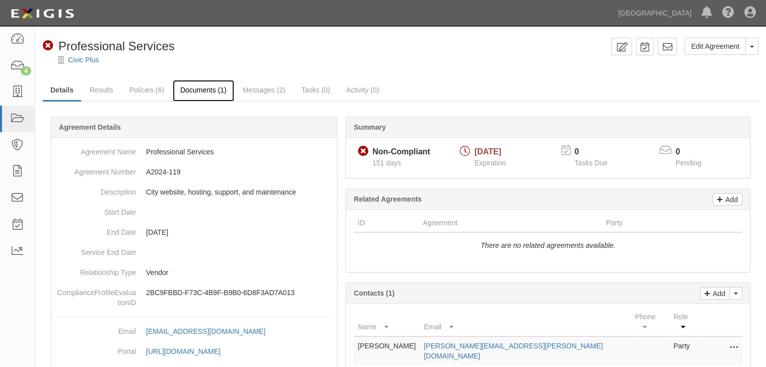
click at [197, 88] on link "Documents (1)" at bounding box center [203, 91] width 61 height 22
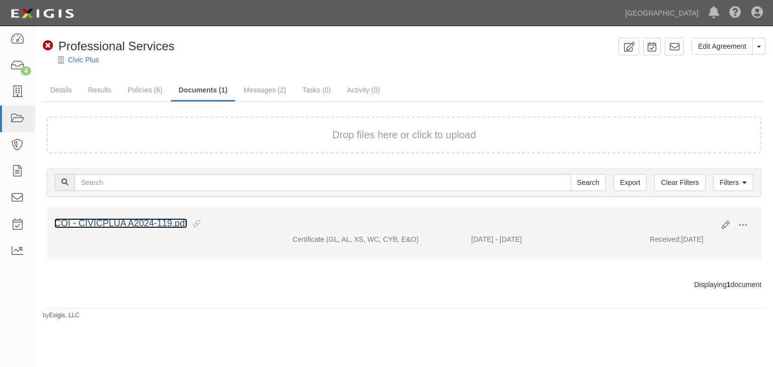
click at [109, 219] on link "COI - CIVICPLUA A2024-119.pdf" at bounding box center [120, 223] width 133 height 10
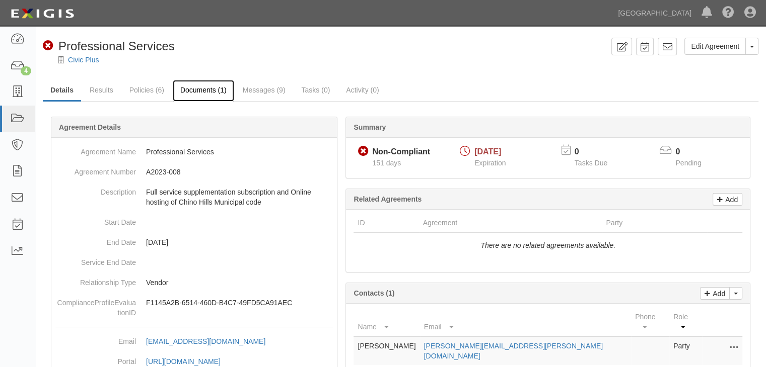
click at [186, 87] on link "Documents (1)" at bounding box center [203, 91] width 61 height 22
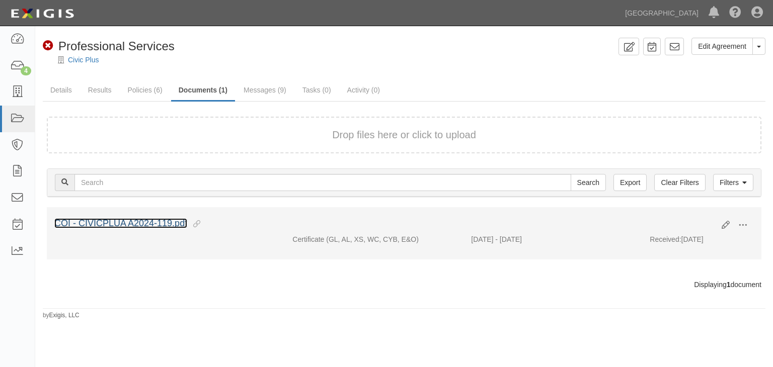
click at [120, 220] on link "COI - CIVICPLUA A2024-119.pdf" at bounding box center [120, 223] width 133 height 10
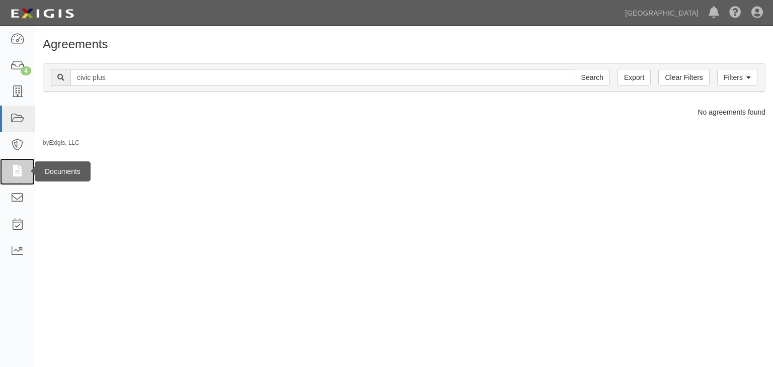
click at [18, 169] on icon at bounding box center [17, 172] width 14 height 12
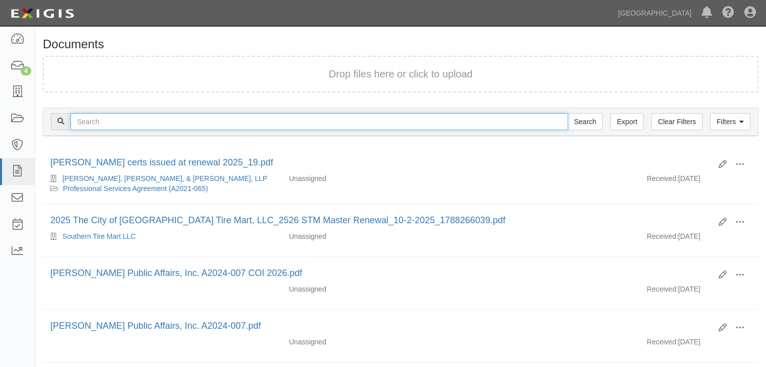
click at [155, 126] on input "text" at bounding box center [318, 121] width 497 height 17
type input "a2023-164"
click at [567, 113] on input "Search" at bounding box center [584, 121] width 35 height 17
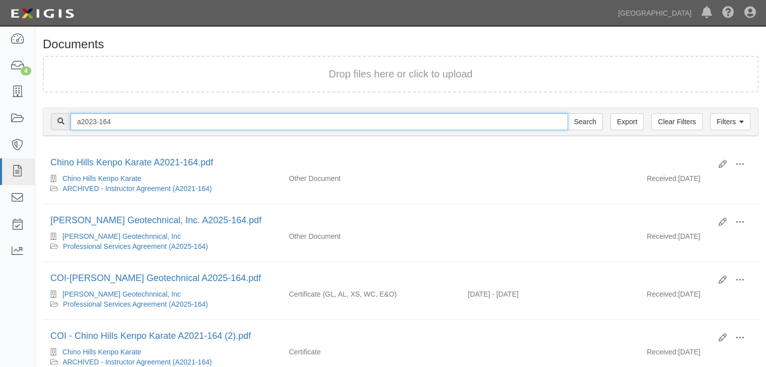
drag, startPoint x: 0, startPoint y: 0, endPoint x: 101, endPoint y: 121, distance: 157.2
click at [101, 121] on input "a2023-164" at bounding box center [318, 121] width 497 height 17
type input "a2023-146"
click at [567, 113] on input "Search" at bounding box center [584, 121] width 35 height 17
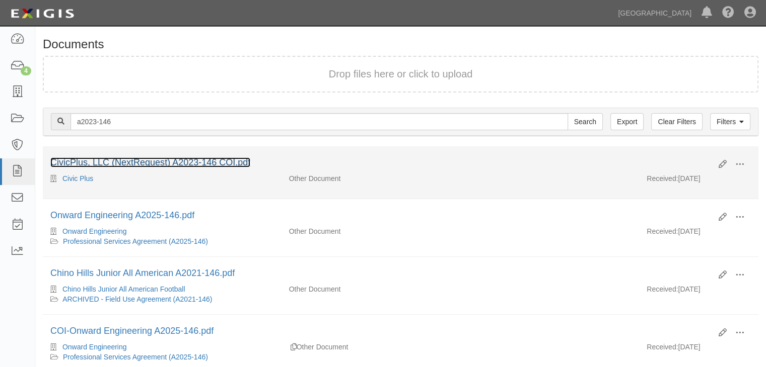
click at [77, 163] on link "CivicPlus, LLC (NextRequest) A2023-146 COI.pdf" at bounding box center [150, 163] width 200 height 10
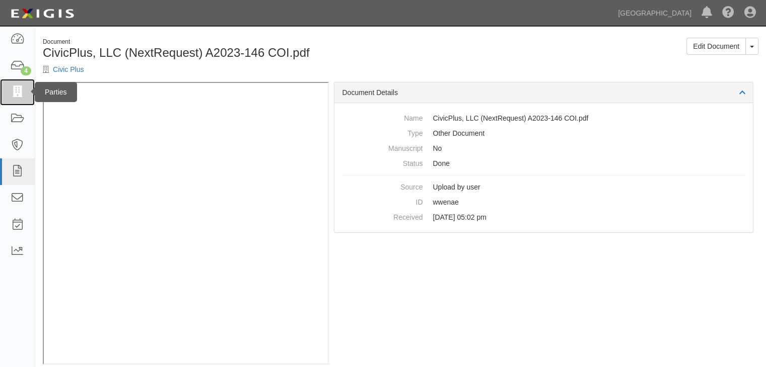
click at [22, 93] on icon at bounding box center [17, 93] width 14 height 12
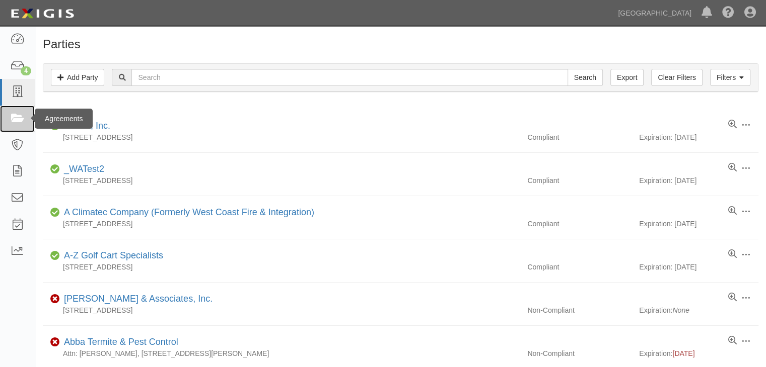
click at [26, 125] on link at bounding box center [17, 119] width 35 height 27
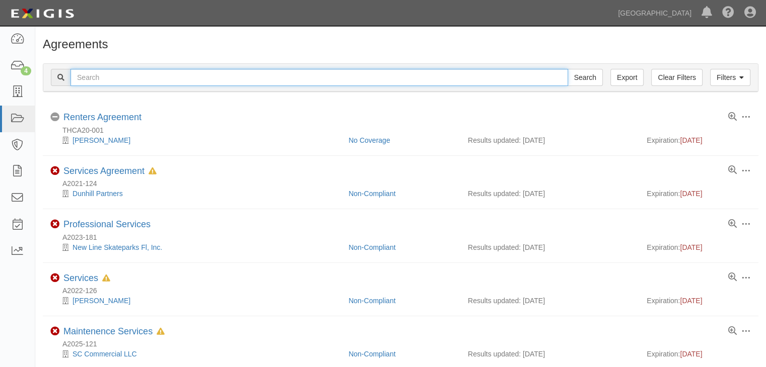
click at [124, 80] on input "text" at bounding box center [318, 77] width 497 height 17
type input "A2023-146"
click at [567, 69] on input "Search" at bounding box center [584, 77] width 35 height 17
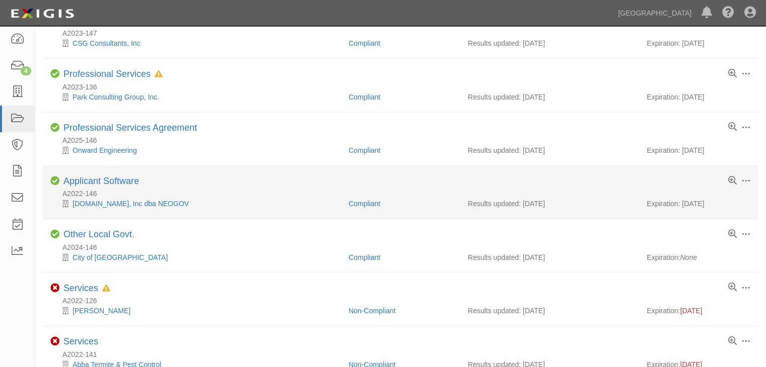
scroll to position [50, 0]
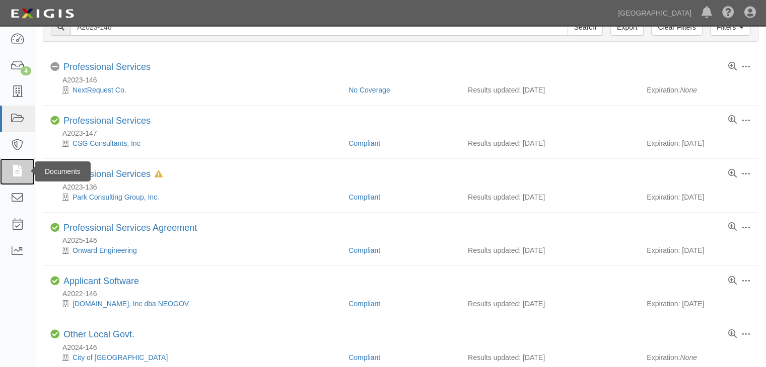
click at [22, 174] on icon at bounding box center [17, 172] width 14 height 12
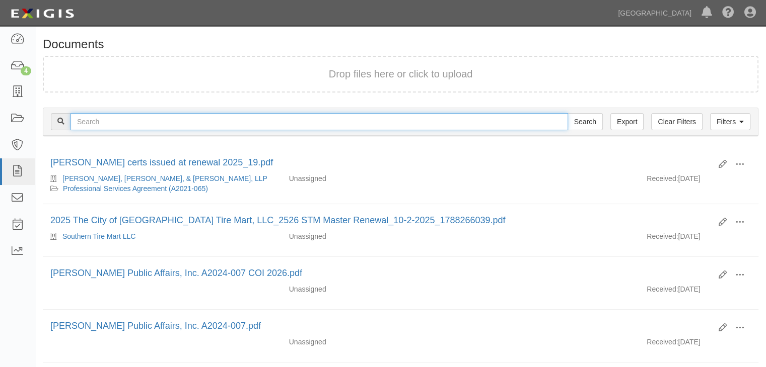
click at [94, 115] on input "text" at bounding box center [318, 121] width 497 height 17
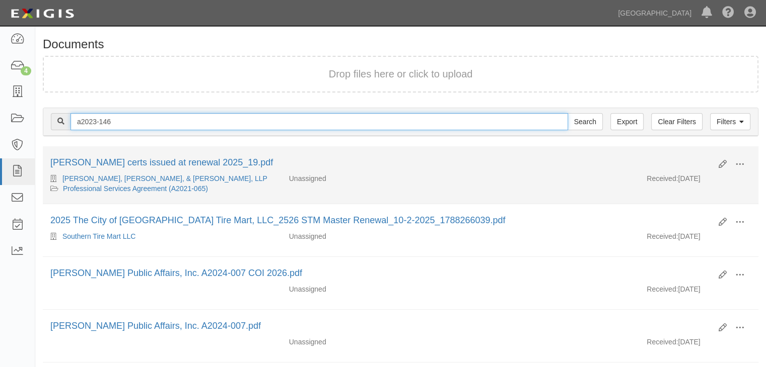
type input "a2023-146"
click at [567, 113] on input "Search" at bounding box center [584, 121] width 35 height 17
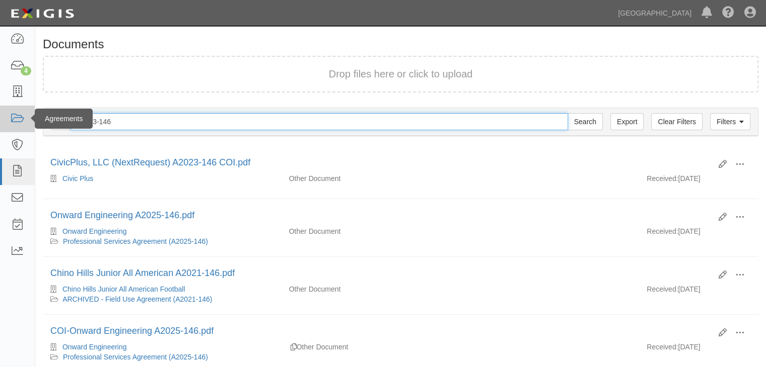
drag, startPoint x: 115, startPoint y: 117, endPoint x: 14, endPoint y: 107, distance: 101.1
type input "thca22-002"
click at [567, 113] on input "Search" at bounding box center [584, 121] width 35 height 17
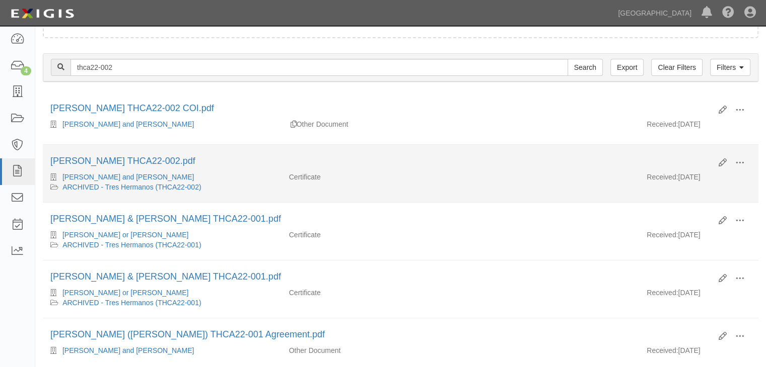
scroll to position [50, 0]
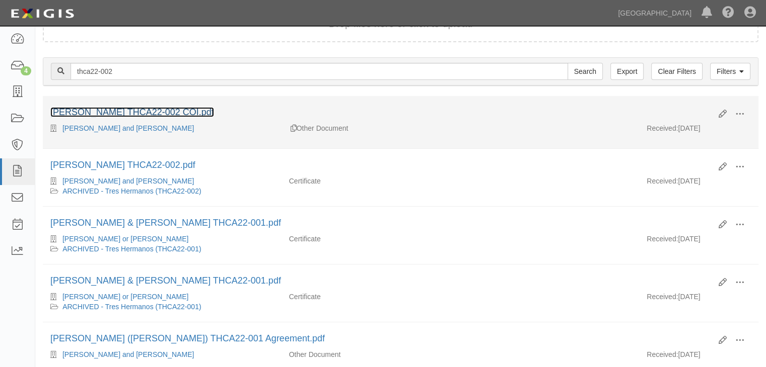
click at [156, 111] on link "[PERSON_NAME] THCA22-002 COI.pdf" at bounding box center [132, 112] width 164 height 10
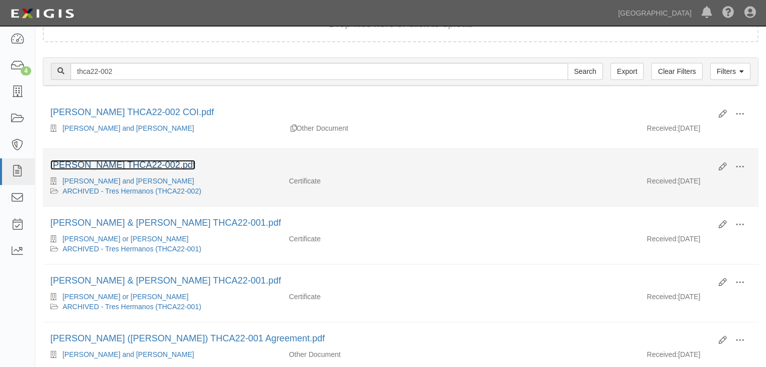
click at [137, 167] on link "[PERSON_NAME] THCA22-002.pdf" at bounding box center [122, 165] width 145 height 10
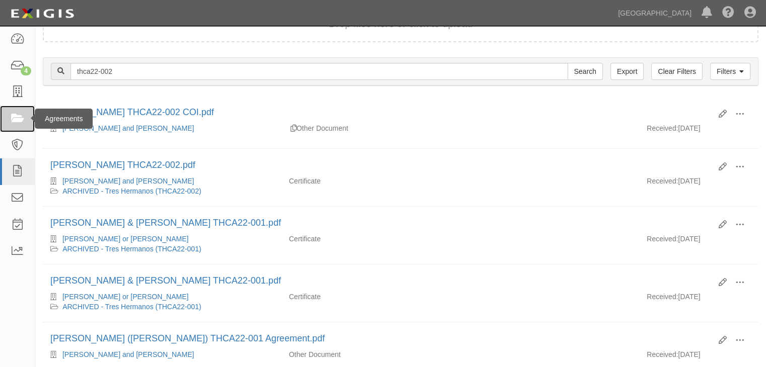
click at [20, 118] on icon at bounding box center [17, 119] width 14 height 12
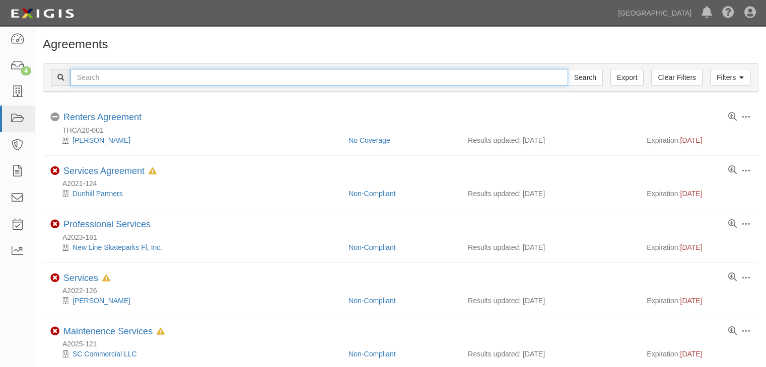
click at [109, 80] on input "text" at bounding box center [318, 77] width 497 height 17
type input "thca22-002"
click at [567, 69] on input "Search" at bounding box center [584, 77] width 35 height 17
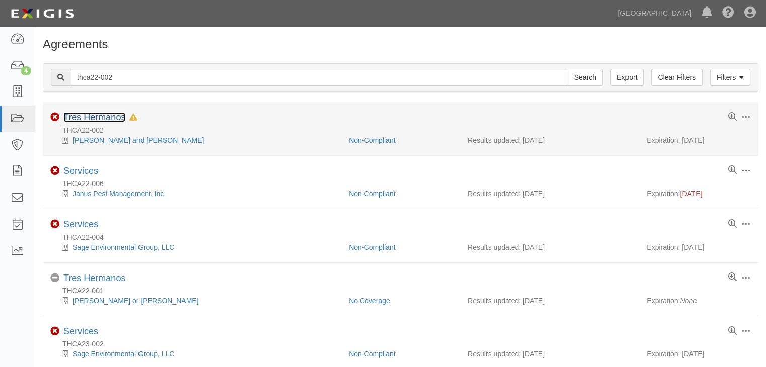
click at [83, 117] on link "Tres Hermanos" at bounding box center [94, 117] width 62 height 10
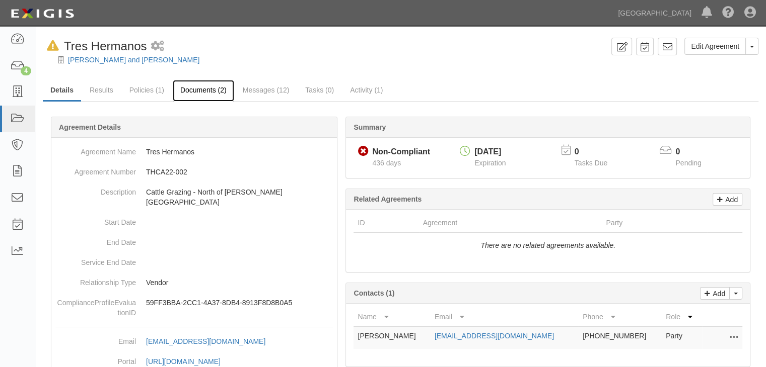
click at [202, 90] on link "Documents (2)" at bounding box center [203, 91] width 61 height 22
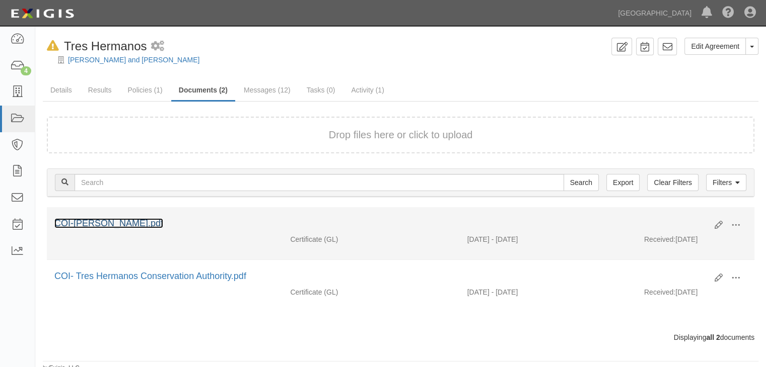
click at [102, 221] on link "COI-[PERSON_NAME].pdf" at bounding box center [108, 223] width 109 height 10
